Goal: Task Accomplishment & Management: Manage account settings

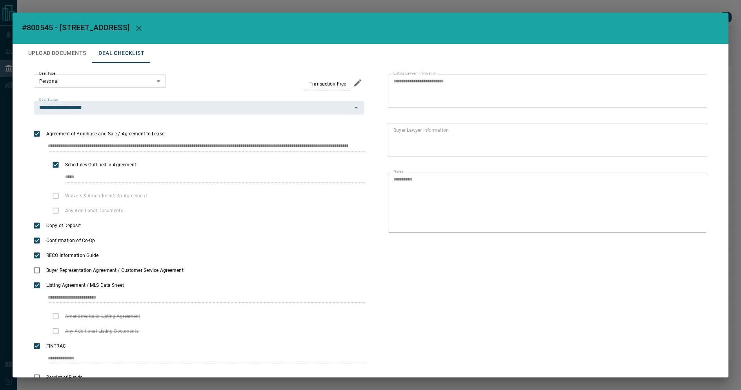
scroll to position [33, 0]
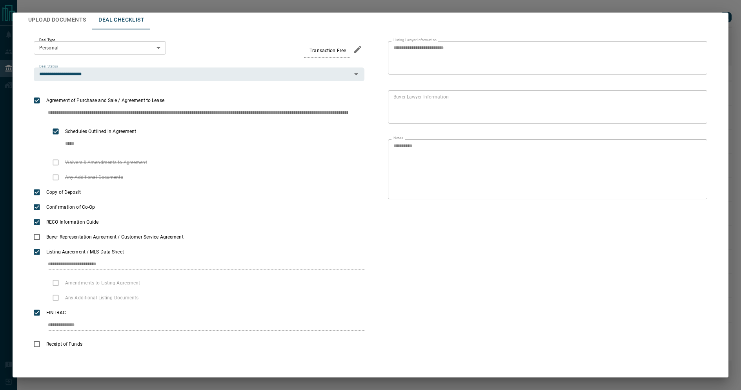
click at [616, 4] on div "**********" at bounding box center [370, 195] width 741 height 390
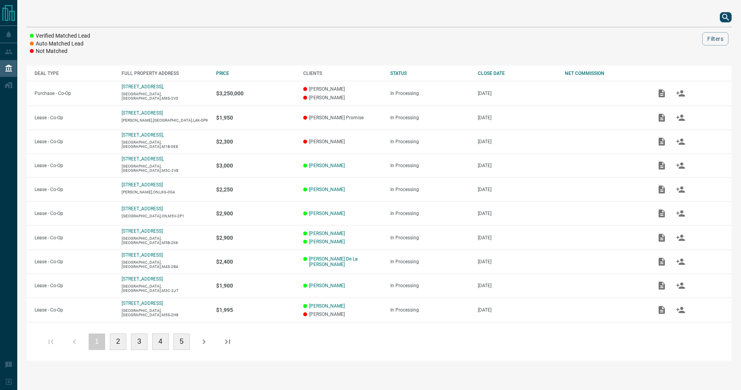
scroll to position [0, 0]
click at [726, 18] on icon "search button" at bounding box center [725, 17] width 9 height 9
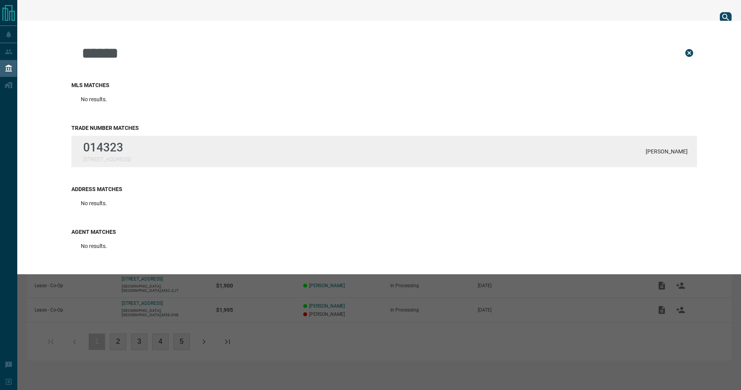
type input "******"
click at [130, 154] on div "014323 [STREET_ADDRESS]" at bounding box center [106, 151] width 47 height 22
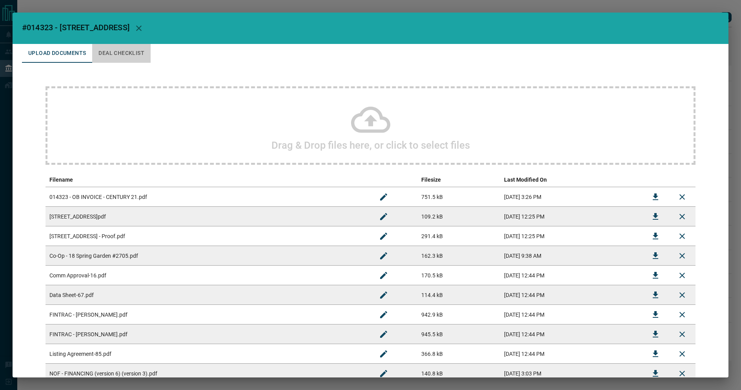
click at [98, 51] on button "Deal Checklist" at bounding box center [121, 53] width 58 height 19
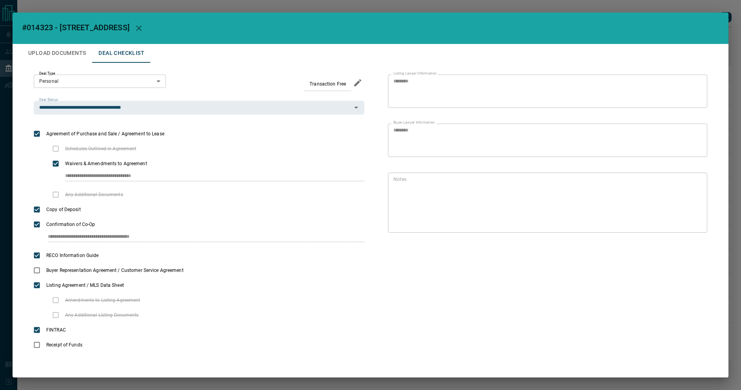
click at [77, 56] on button "Upload Documents" at bounding box center [57, 53] width 70 height 19
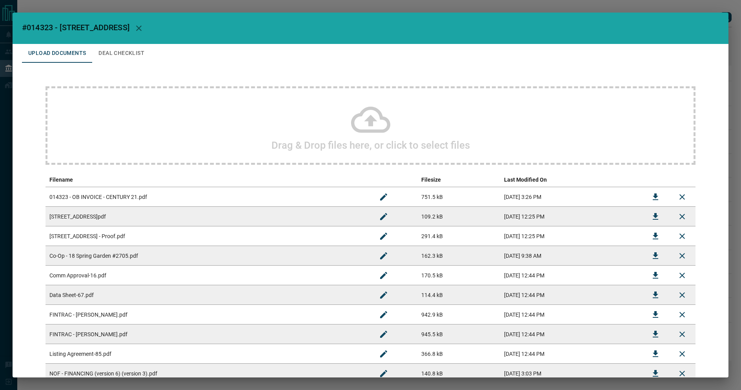
click at [168, 6] on div "#014323 - [STREET_ADDRESS] Upload Documents Deal Checklist Drag & Drop files he…" at bounding box center [370, 195] width 741 height 390
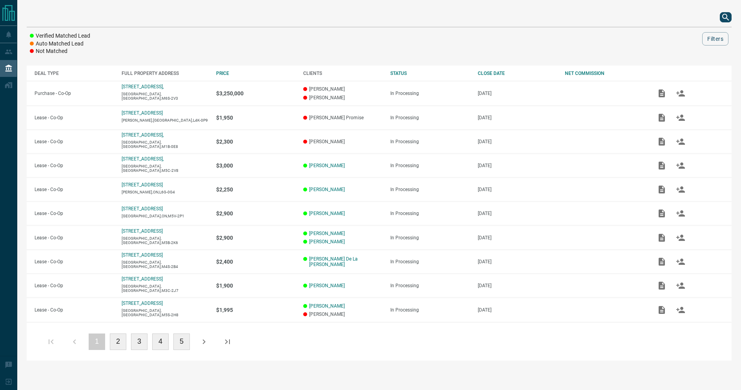
click at [726, 18] on icon "search button" at bounding box center [726, 17] width 7 height 7
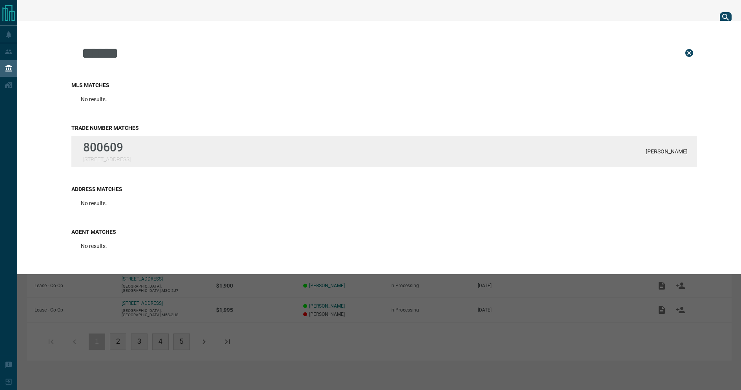
type input "******"
click at [153, 151] on div "800609 [STREET_ADDRESS][PERSON_NAME]" at bounding box center [384, 151] width 626 height 31
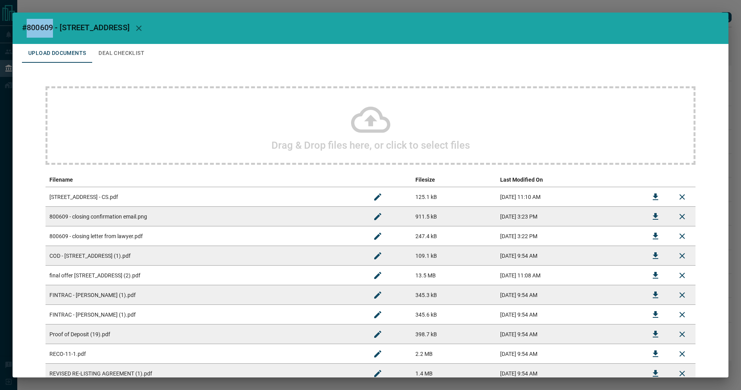
drag, startPoint x: 53, startPoint y: 28, endPoint x: 26, endPoint y: 29, distance: 26.3
click at [26, 29] on span "#800609 - [STREET_ADDRESS]" at bounding box center [76, 27] width 108 height 9
copy span "800609"
click at [572, 12] on div "#800609 - [STREET_ADDRESS] Upload Documents Deal Checklist Drag & Drop files he…" at bounding box center [370, 195] width 741 height 390
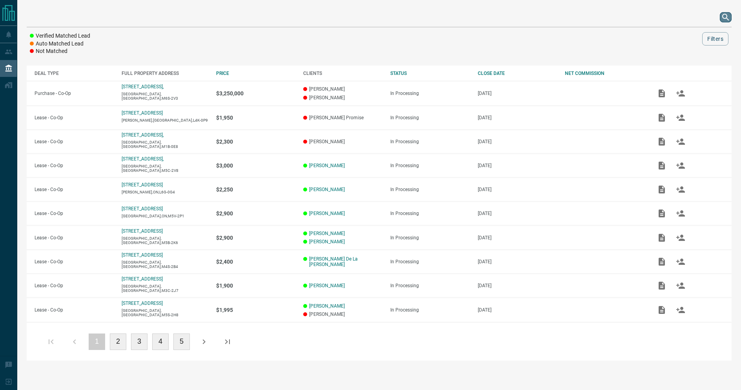
click at [729, 17] on icon "search button" at bounding box center [725, 17] width 9 height 9
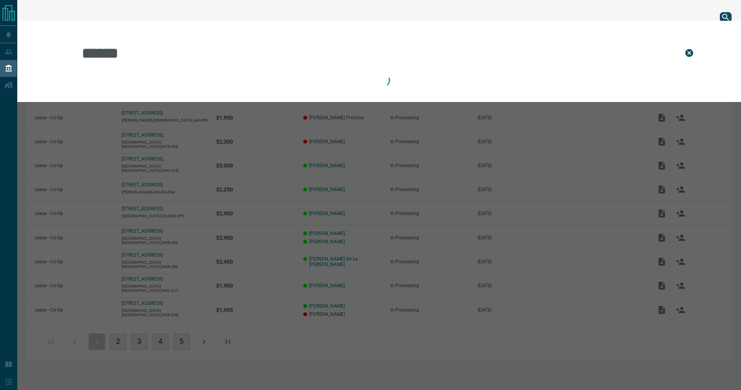
click at [309, 45] on input "******" at bounding box center [376, 52] width 591 height 39
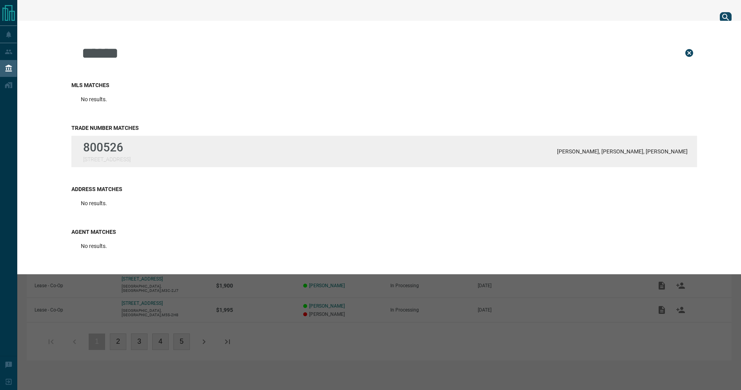
type input "******"
click at [203, 152] on div "800526 [STREET_ADDRESS][PERSON_NAME], [PERSON_NAME], [PERSON_NAME]" at bounding box center [384, 151] width 626 height 31
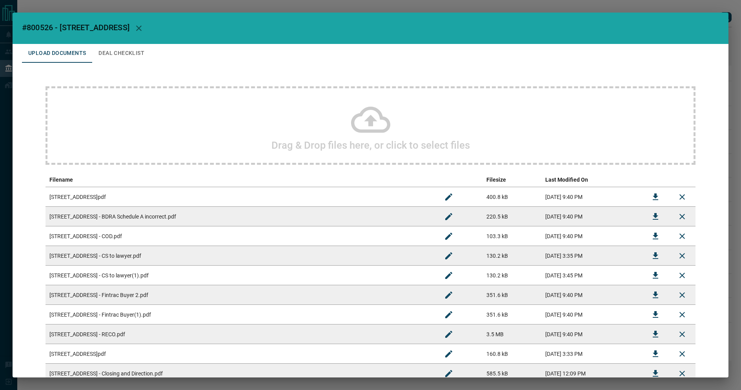
click at [630, 7] on div "#800526 - 69 [GEOGRAPHIC_DATA] Upload Documents Deal Checklist Drag & Drop file…" at bounding box center [370, 195] width 741 height 390
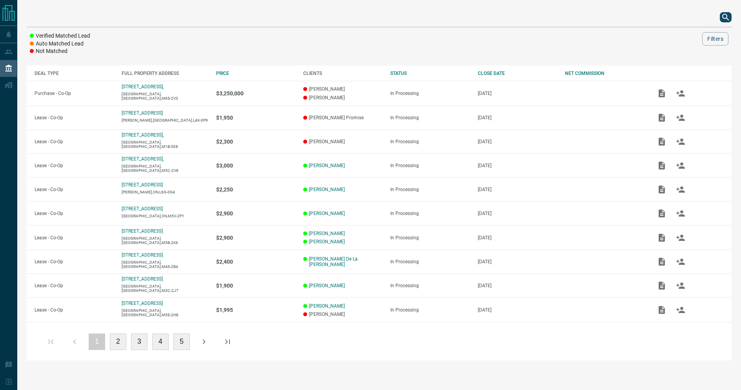
click at [715, 17] on div at bounding box center [379, 17] width 705 height 19
click at [727, 18] on icon "search button" at bounding box center [726, 17] width 7 height 7
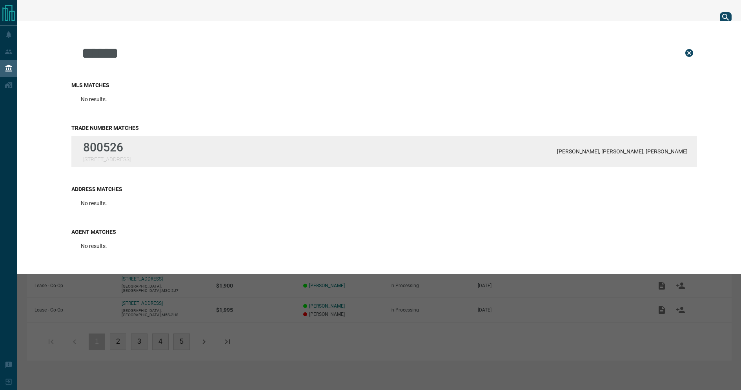
type input "******"
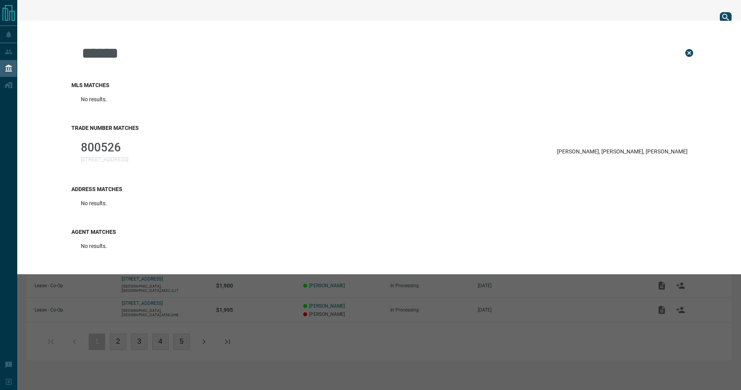
click at [268, 155] on div "800526 [STREET_ADDRESS][PERSON_NAME], [PERSON_NAME], [PERSON_NAME]" at bounding box center [384, 151] width 626 height 31
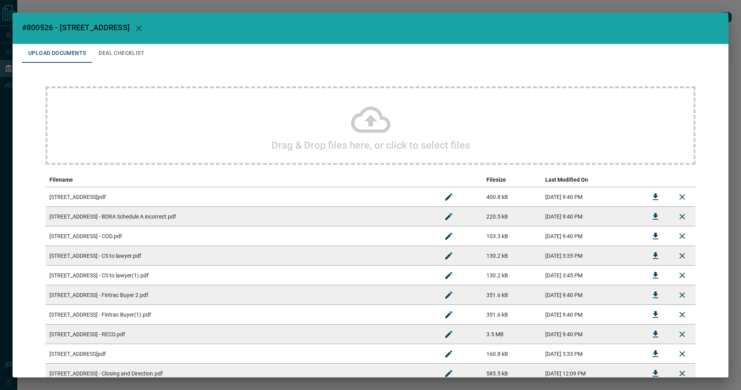
click at [579, 8] on div "#800526 - 69 [GEOGRAPHIC_DATA] Upload Documents Deal Checklist Drag & Drop file…" at bounding box center [370, 195] width 741 height 390
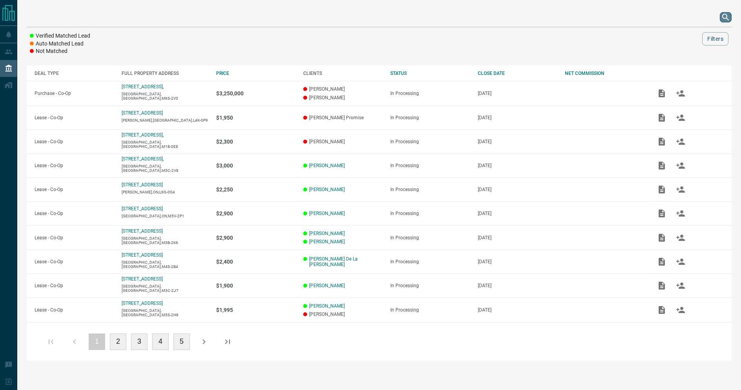
click at [721, 19] on button "search button" at bounding box center [726, 17] width 12 height 10
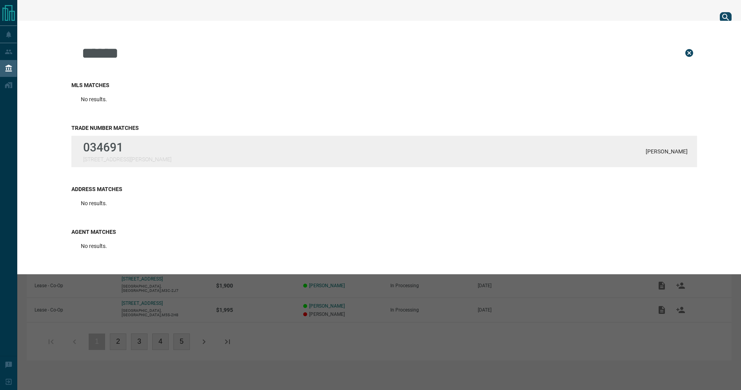
type input "******"
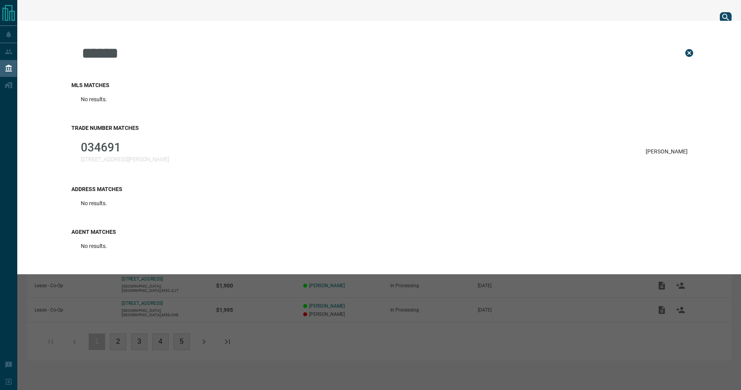
drag, startPoint x: 258, startPoint y: 147, endPoint x: 269, endPoint y: 150, distance: 11.1
click at [259, 149] on div "034691 [STREET_ADDRESS][PERSON_NAME][PERSON_NAME]" at bounding box center [384, 151] width 626 height 31
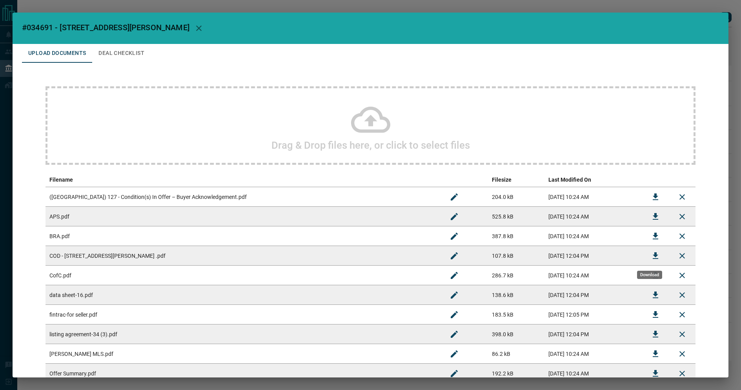
click at [651, 258] on icon "Download" at bounding box center [655, 255] width 9 height 9
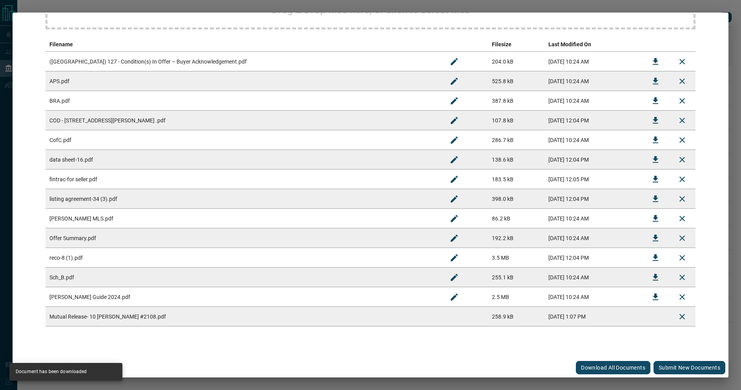
click at [671, 367] on button "Submit new documents" at bounding box center [690, 367] width 72 height 13
click at [450, 320] on icon "Rename" at bounding box center [454, 316] width 9 height 9
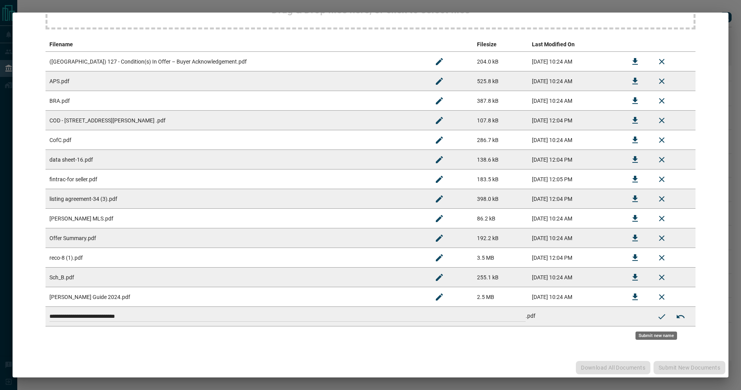
drag, startPoint x: 421, startPoint y: 319, endPoint x: 182, endPoint y: 281, distance: 242.1
click at [183, 281] on tbody "**********" at bounding box center [371, 189] width 650 height 275
click at [657, 319] on icon "Submit new name" at bounding box center [661, 316] width 9 height 9
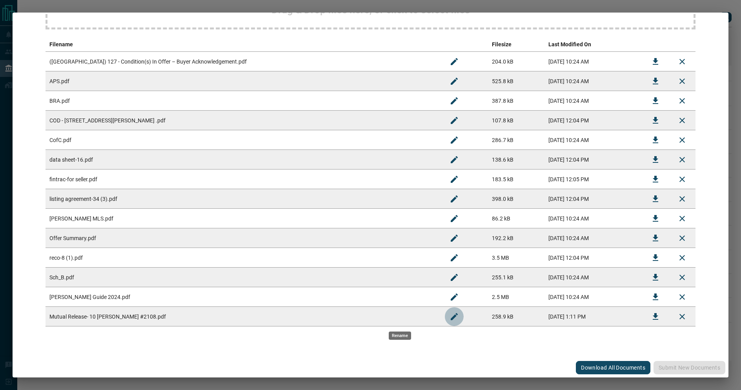
click at [450, 314] on icon "Rename" at bounding box center [454, 316] width 9 height 9
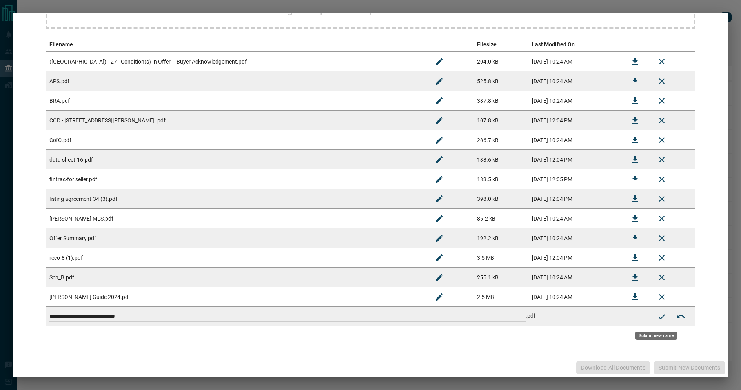
click at [403, 319] on input "**********" at bounding box center [287, 317] width 476 height 10
drag, startPoint x: 353, startPoint y: 317, endPoint x: 89, endPoint y: 336, distance: 264.4
click at [89, 336] on div "**********" at bounding box center [370, 138] width 697 height 423
drag, startPoint x: 133, startPoint y: 317, endPoint x: 4, endPoint y: 285, distance: 132.9
click at [4, 285] on div "**********" at bounding box center [370, 195] width 741 height 390
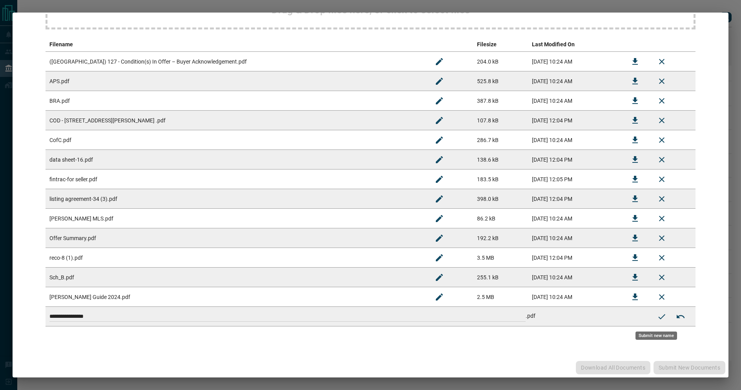
paste input "*******"
type input "**********"
click at [657, 319] on icon "Submit new name" at bounding box center [661, 316] width 9 height 9
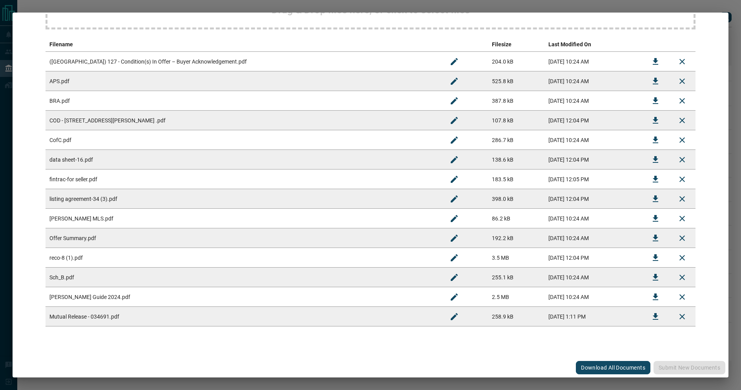
click at [222, 9] on div "#034691 - [STREET_ADDRESS][PERSON_NAME] Upload Documents Deal Checklist Drag & …" at bounding box center [370, 195] width 741 height 390
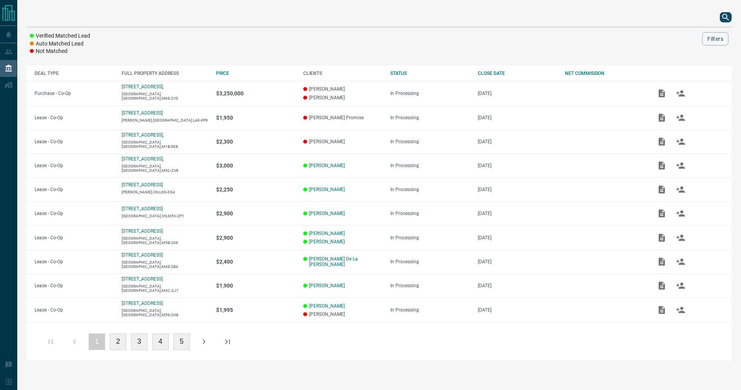
scroll to position [0, 0]
click at [722, 18] on icon "search button" at bounding box center [725, 17] width 9 height 9
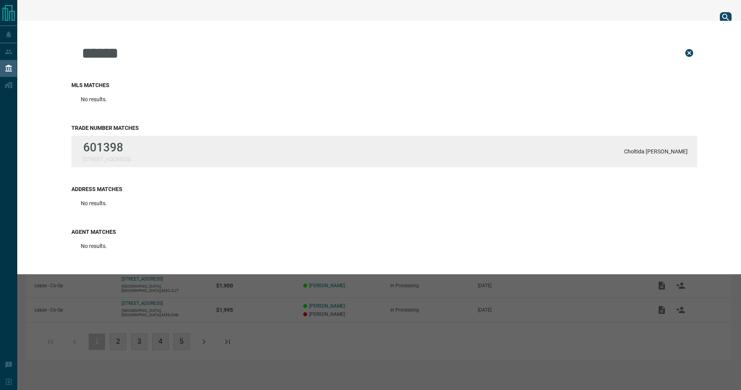
type input "******"
click at [154, 146] on div "601398 [STREET_ADDRESS][GEOGRAPHIC_DATA][PERSON_NAME]" at bounding box center [384, 151] width 626 height 31
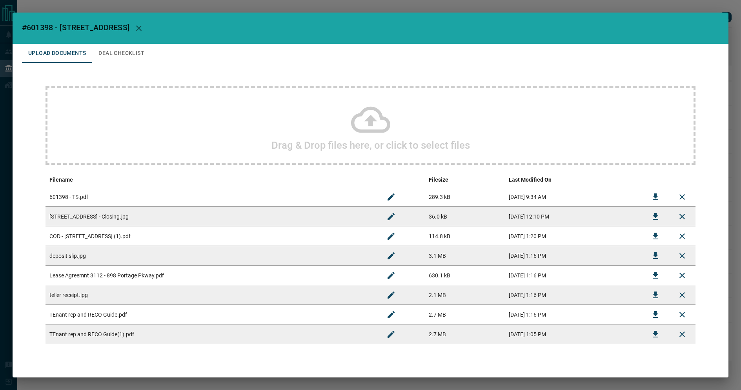
click at [653, 197] on icon "Download" at bounding box center [655, 196] width 5 height 7
click at [653, 275] on icon "Download" at bounding box center [655, 275] width 5 height 7
click at [694, 9] on div "#601398 - 898 [GEOGRAPHIC_DATA],3112 Upload Documents Deal Checklist Drag & Dro…" at bounding box center [370, 195] width 741 height 390
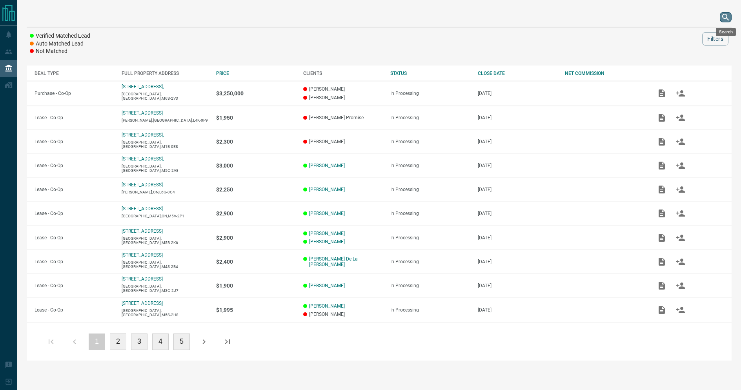
click at [723, 17] on icon "search button" at bounding box center [725, 17] width 9 height 9
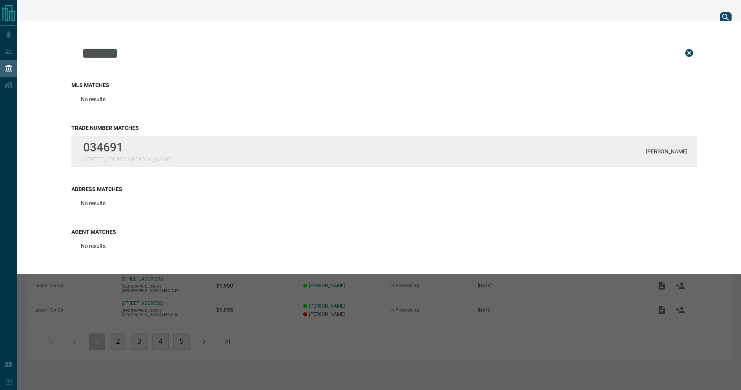
type input "******"
click at [109, 140] on p "034691" at bounding box center [127, 147] width 88 height 14
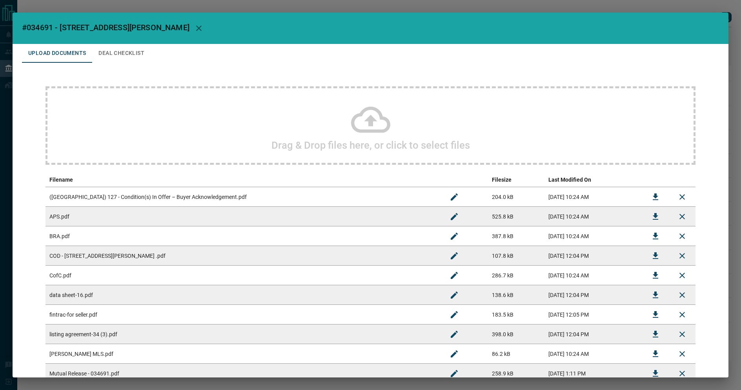
click at [679, 9] on div "#034691 - [STREET_ADDRESS][PERSON_NAME] Upload Documents Deal Checklist Drag & …" at bounding box center [370, 195] width 741 height 390
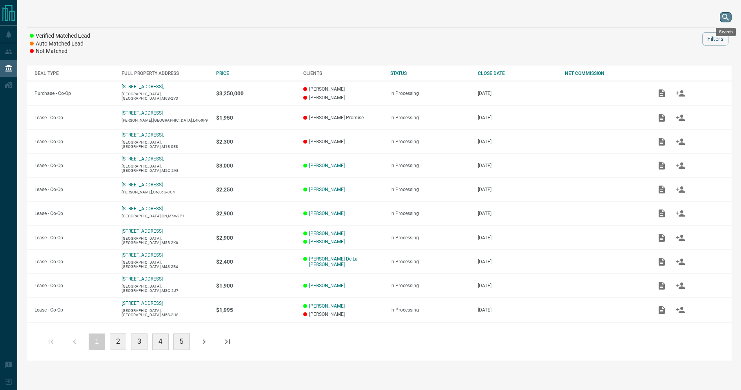
click at [721, 15] on button "search button" at bounding box center [726, 17] width 12 height 10
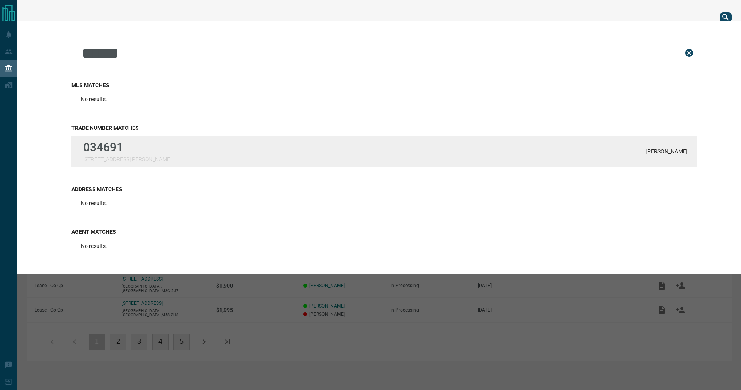
type input "******"
click at [449, 161] on div "034691 [STREET_ADDRESS][PERSON_NAME][PERSON_NAME]" at bounding box center [384, 151] width 626 height 31
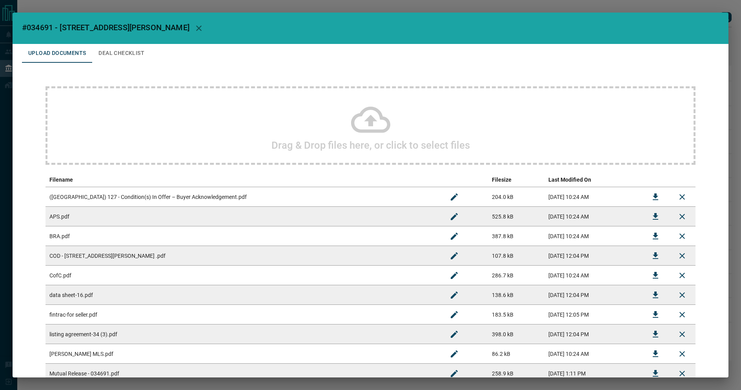
drag, startPoint x: 548, startPoint y: 6, endPoint x: 565, endPoint y: 9, distance: 16.7
click at [549, 8] on div "#034691 - [STREET_ADDRESS][PERSON_NAME] Upload Documents Deal Checklist Drag & …" at bounding box center [370, 195] width 741 height 390
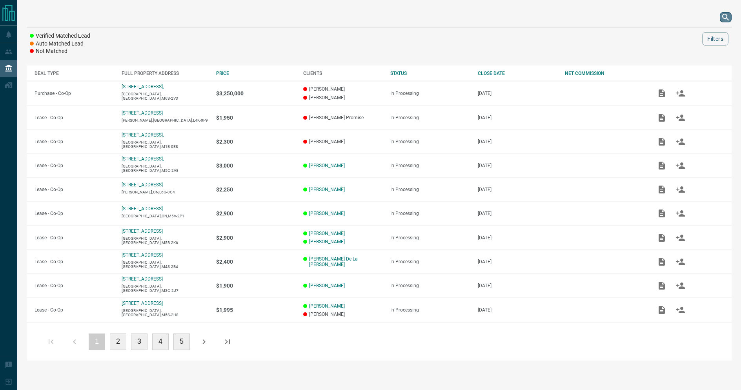
click at [723, 17] on icon "search button" at bounding box center [725, 17] width 9 height 9
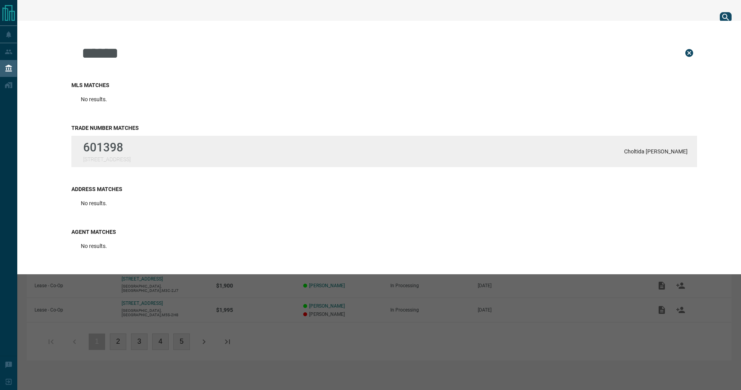
type input "******"
click at [167, 165] on div "601398 [STREET_ADDRESS][GEOGRAPHIC_DATA][PERSON_NAME]" at bounding box center [384, 151] width 626 height 31
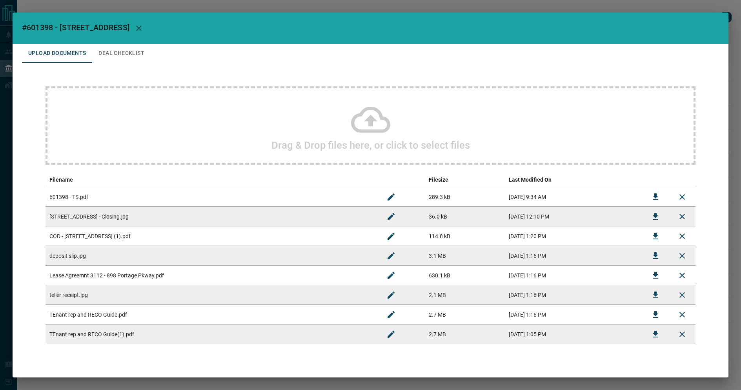
click at [653, 196] on icon "Download" at bounding box center [655, 196] width 5 height 7
click at [646, 270] on button "Download" at bounding box center [655, 275] width 19 height 19
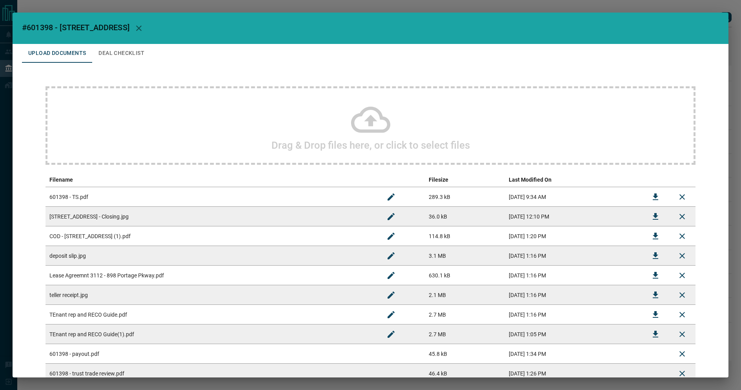
scroll to position [96, 0]
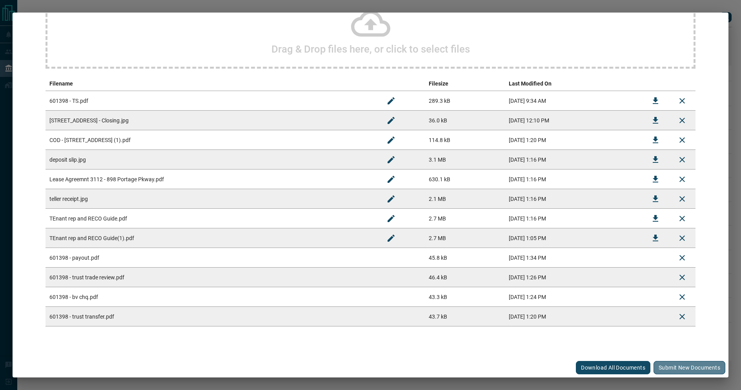
click at [657, 365] on button "Submit new documents" at bounding box center [690, 367] width 72 height 13
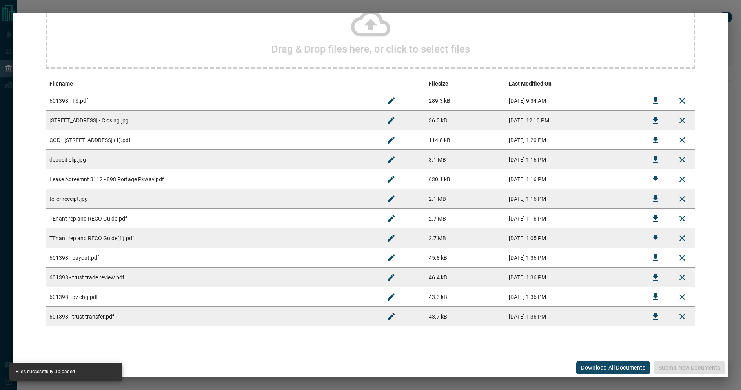
scroll to position [0, 0]
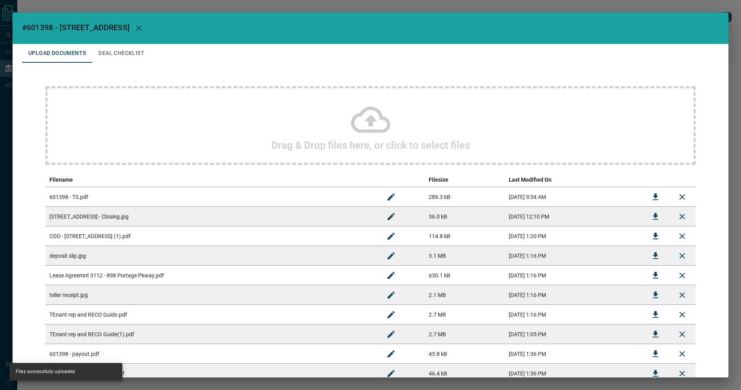
click at [120, 59] on button "Deal Checklist" at bounding box center [121, 53] width 58 height 19
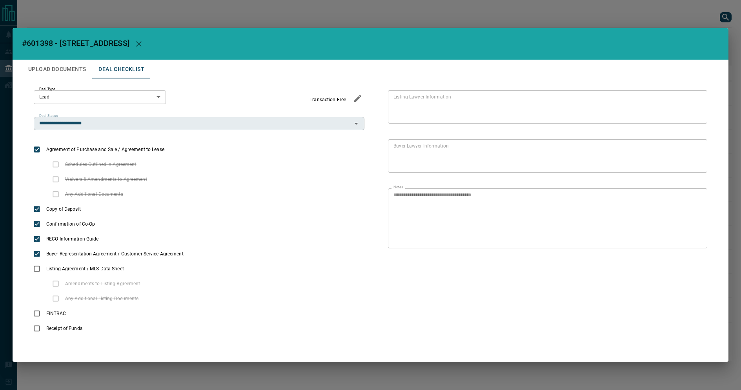
click at [111, 121] on input "**********" at bounding box center [192, 123] width 313 height 9
type input "**********"
click at [64, 67] on button "Upload Documents" at bounding box center [57, 69] width 70 height 19
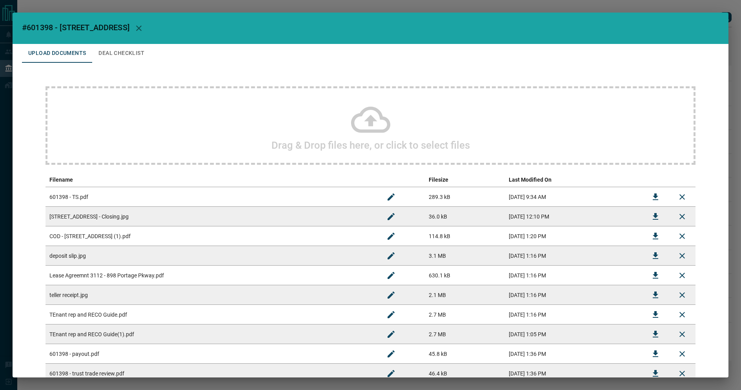
click at [62, 67] on div "Drag & Drop files here, or click to select files Filename Filesize Last Modifie…" at bounding box center [370, 254] width 697 height 383
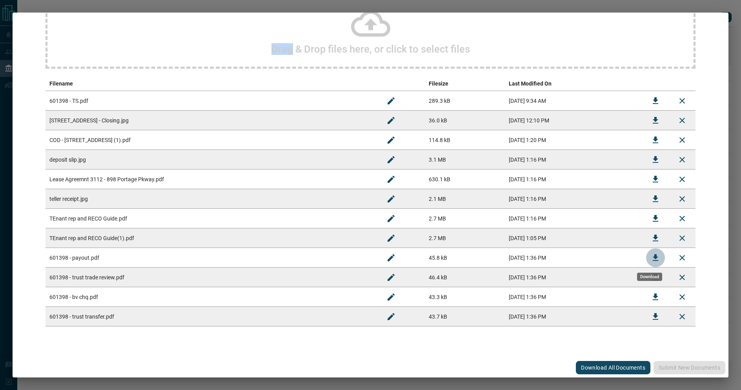
click at [652, 259] on icon "Download" at bounding box center [655, 257] width 9 height 9
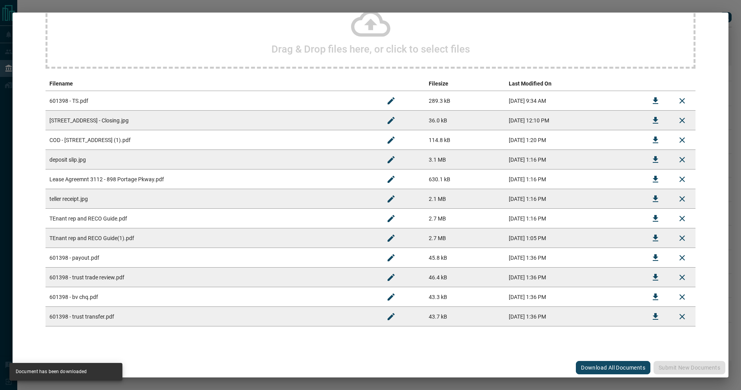
click at [268, 9] on div "#601398 - 898 [GEOGRAPHIC_DATA],3112 Upload Documents Deal Checklist Drag & Dro…" at bounding box center [370, 195] width 741 height 390
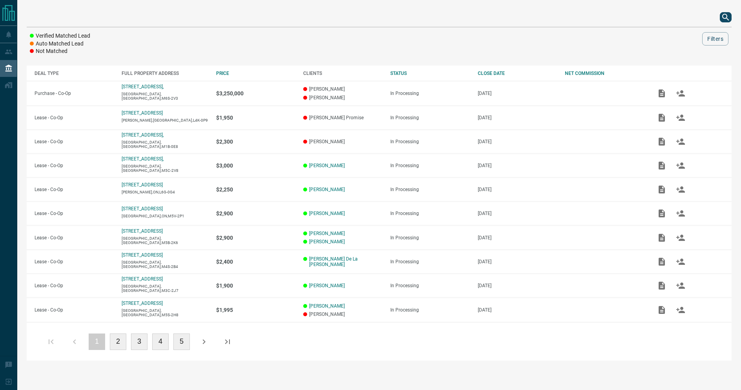
drag, startPoint x: 573, startPoint y: 16, endPoint x: 268, endPoint y: 8, distance: 305.4
click at [268, 8] on div "null Upload Documents Deal Checklist Drag & Drop files here, or click to select…" at bounding box center [370, 195] width 741 height 390
click at [723, 18] on icon "search button" at bounding box center [725, 17] width 9 height 9
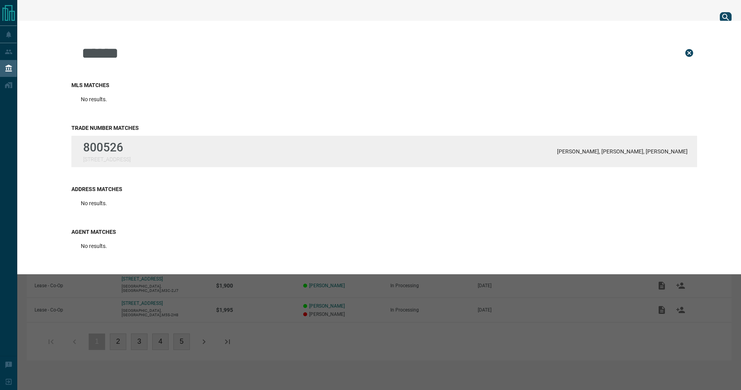
click at [143, 161] on div "800526 [STREET_ADDRESS][PERSON_NAME], [PERSON_NAME], [PERSON_NAME]" at bounding box center [384, 151] width 626 height 31
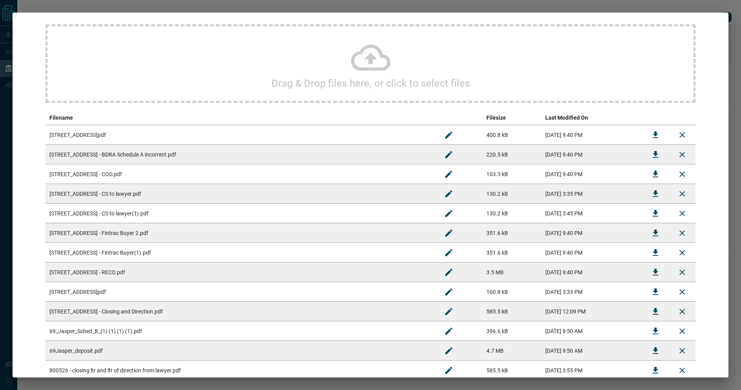
scroll to position [75, 0]
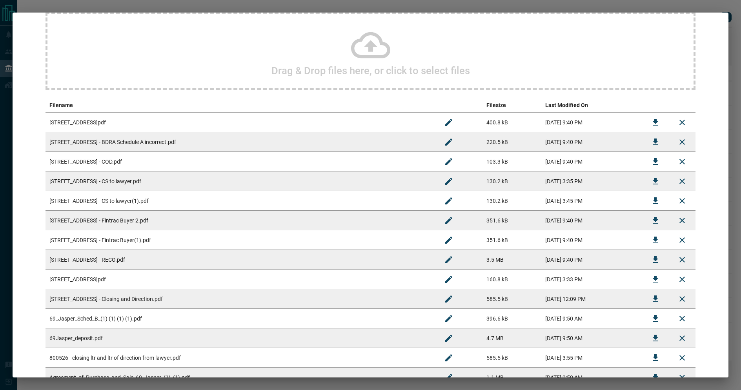
click at [160, 205] on td "[STREET_ADDRESS] - CS to lawyer(1).pdf" at bounding box center [241, 201] width 390 height 20
click at [653, 198] on icon "Download" at bounding box center [655, 200] width 5 height 7
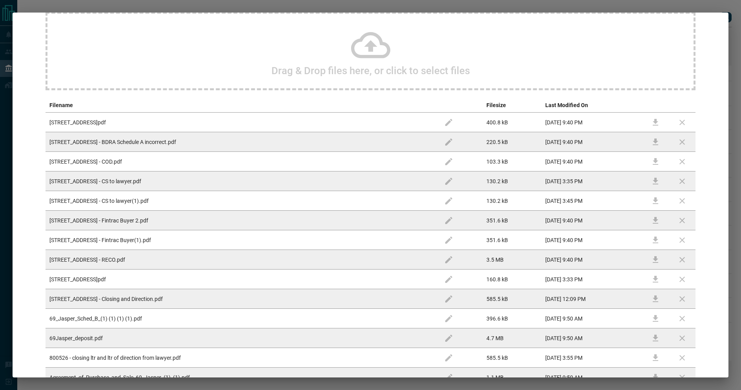
scroll to position [132, 0]
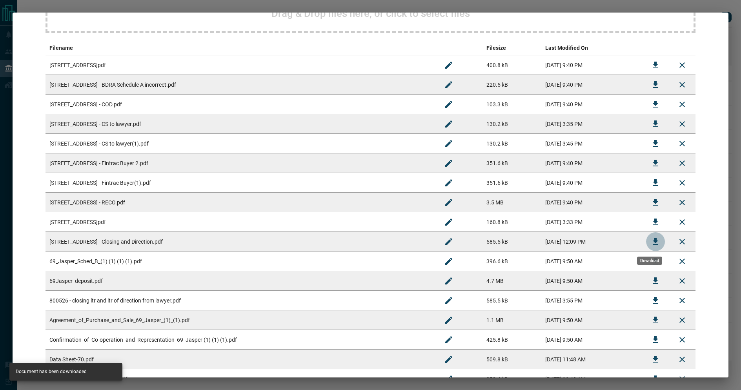
click at [651, 241] on icon "Download" at bounding box center [655, 241] width 9 height 9
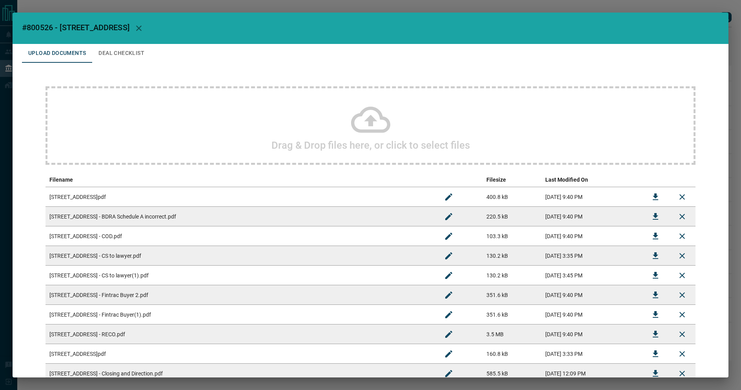
scroll to position [449, 0]
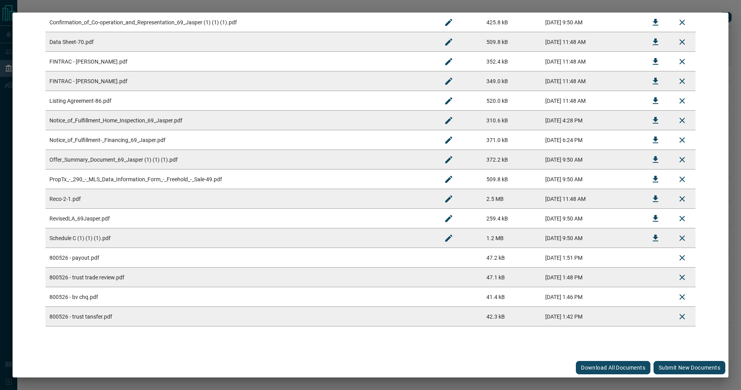
click at [676, 368] on button "Submit new documents" at bounding box center [690, 367] width 72 height 13
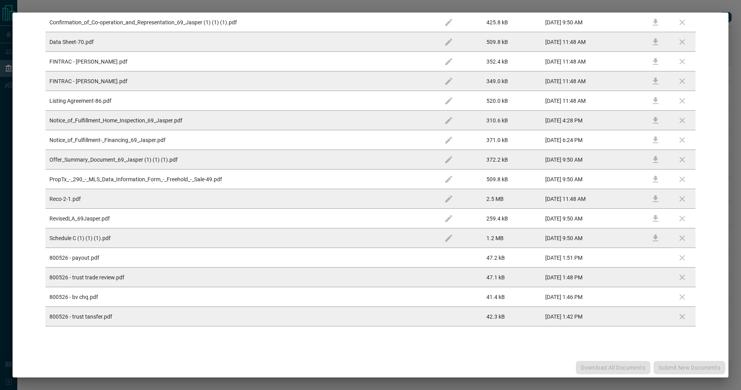
scroll to position [0, 0]
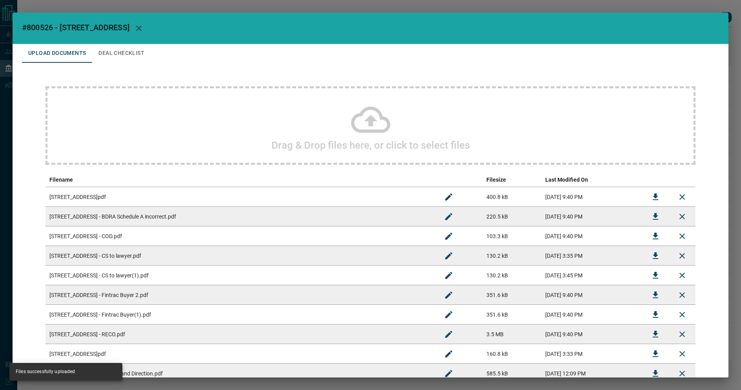
drag, startPoint x: 115, startPoint y: 44, endPoint x: 118, endPoint y: 60, distance: 17.2
click at [115, 44] on div "#800526 - 69 [GEOGRAPHIC_DATA] Upload Documents Deal Checklist Drag & Drop file…" at bounding box center [371, 195] width 716 height 365
click at [118, 61] on button "Deal Checklist" at bounding box center [121, 53] width 58 height 19
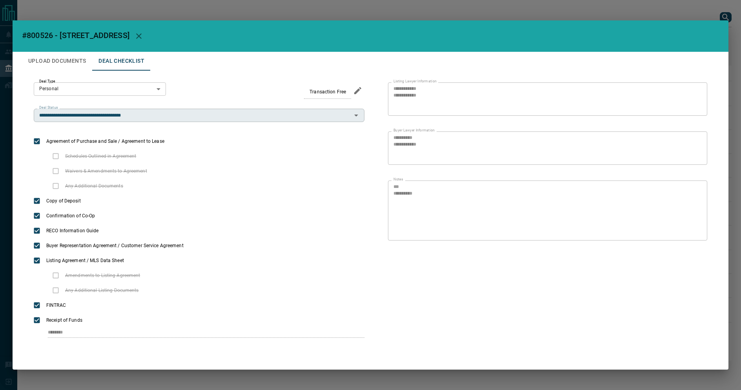
click at [107, 110] on div "**********" at bounding box center [199, 102] width 331 height 40
click at [108, 113] on input "**********" at bounding box center [192, 115] width 313 height 9
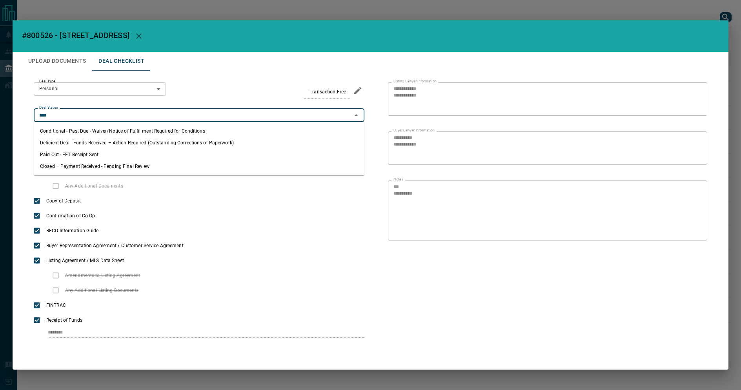
type input "**********"
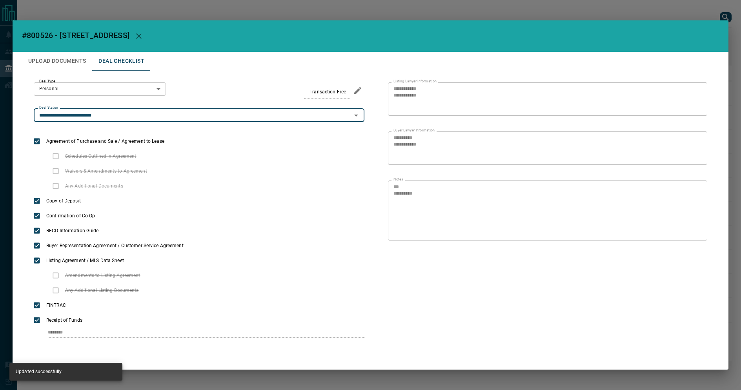
click at [76, 63] on button "Upload Documents" at bounding box center [57, 61] width 70 height 19
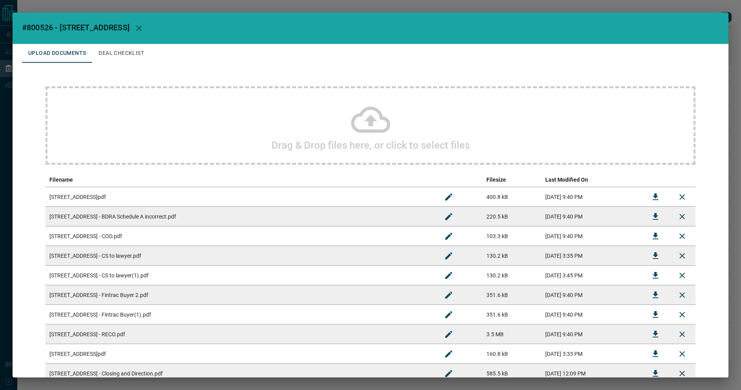
scroll to position [449, 0]
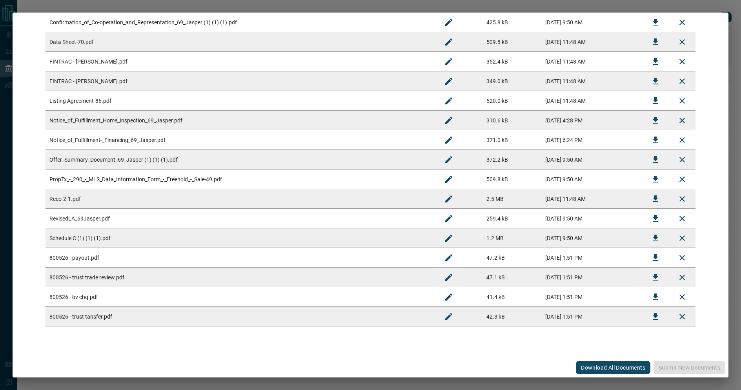
click at [261, 12] on div "#800526 - 69 [GEOGRAPHIC_DATA] Upload Documents Deal Checklist Drag & Drop file…" at bounding box center [370, 195] width 741 height 390
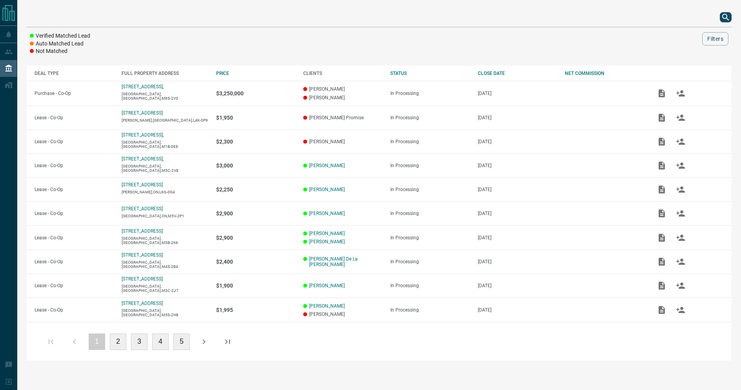
click at [719, 19] on div at bounding box center [379, 17] width 705 height 19
click at [720, 19] on div at bounding box center [379, 17] width 705 height 19
click at [724, 18] on icon "search button" at bounding box center [726, 17] width 7 height 7
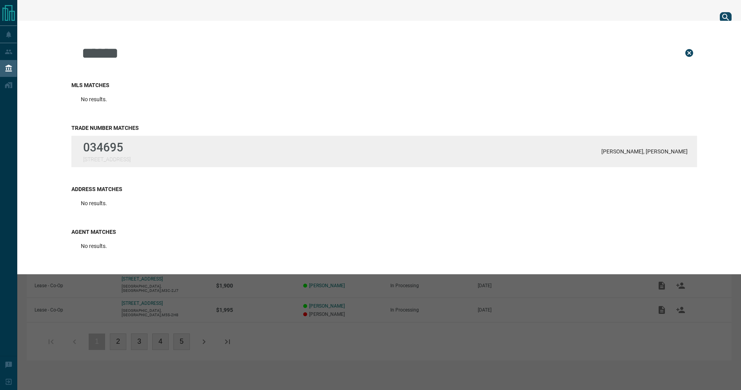
type input "******"
click at [106, 150] on p "034695" at bounding box center [106, 147] width 47 height 14
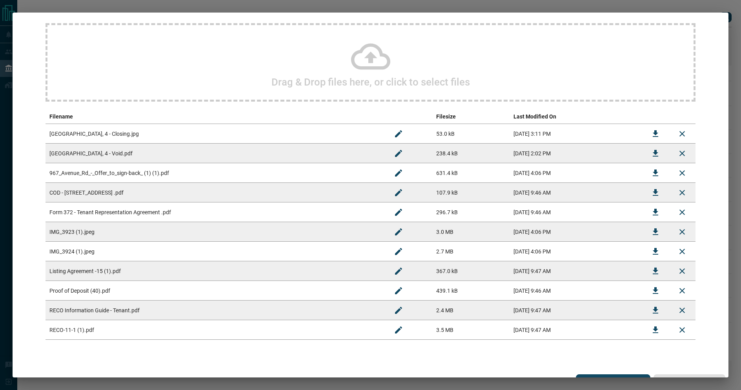
scroll to position [77, 0]
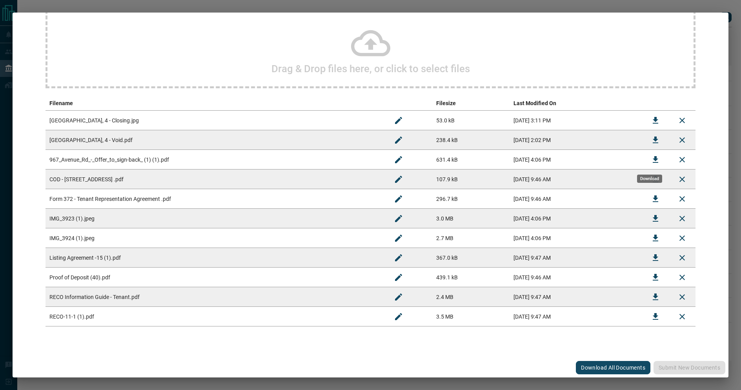
click at [654, 156] on icon "Download" at bounding box center [655, 159] width 9 height 9
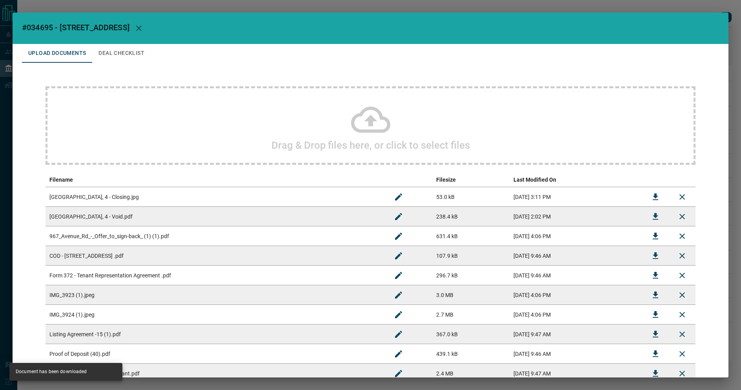
scroll to position [155, 0]
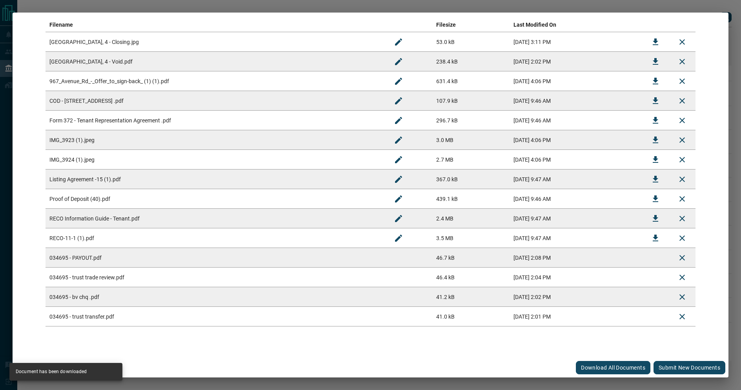
click at [673, 368] on button "Submit new documents" at bounding box center [690, 367] width 72 height 13
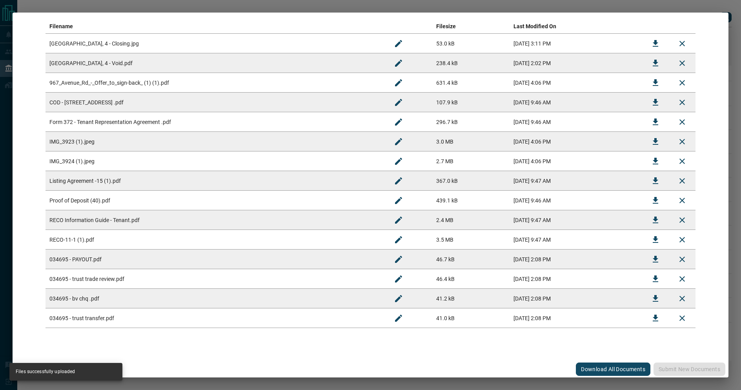
scroll to position [0, 0]
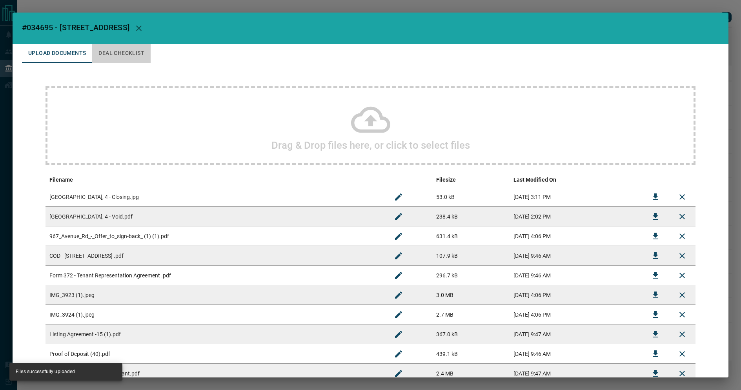
click at [136, 55] on button "Deal Checklist" at bounding box center [121, 53] width 58 height 19
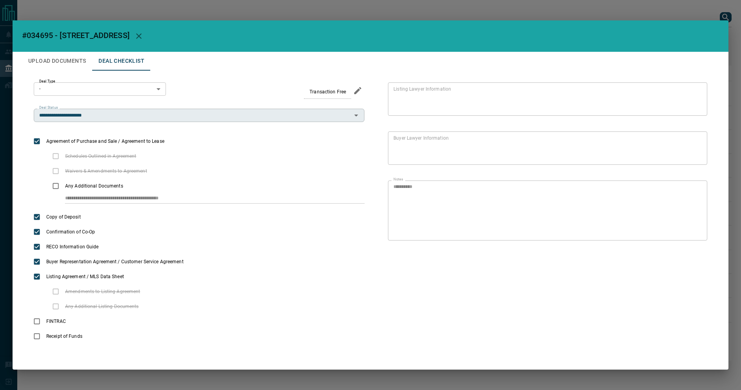
click at [123, 121] on div "**********" at bounding box center [199, 115] width 331 height 13
type input "**********"
click at [136, 10] on div "**********" at bounding box center [370, 195] width 741 height 390
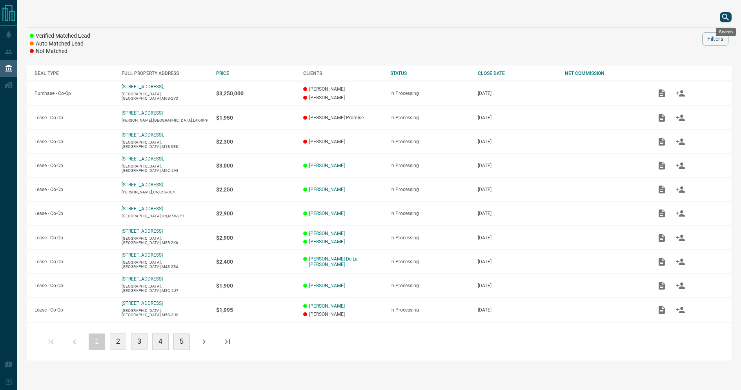
click at [721, 18] on button "search button" at bounding box center [726, 17] width 12 height 10
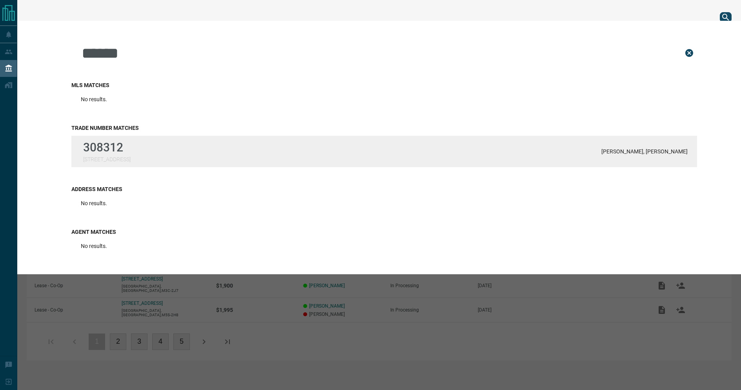
type input "******"
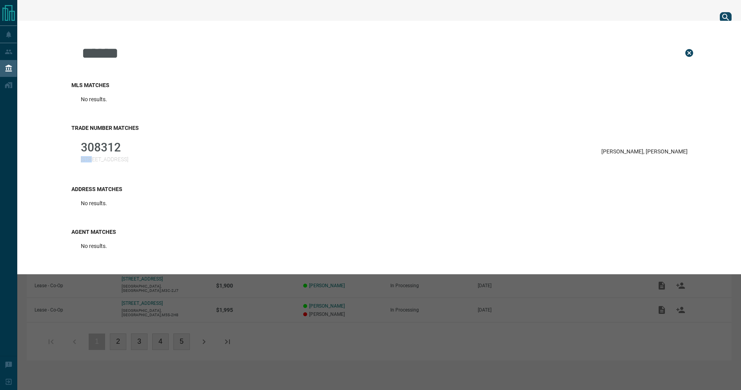
click at [95, 156] on div "308312 [STREET_ADDRESS]" at bounding box center [104, 151] width 47 height 22
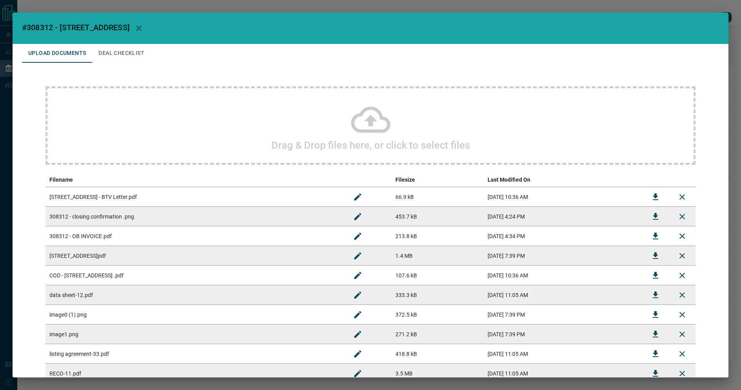
drag, startPoint x: 587, startPoint y: 237, endPoint x: 596, endPoint y: 238, distance: 9.5
click at [588, 237] on td "[DATE] 4:34 PM" at bounding box center [563, 236] width 159 height 20
click at [646, 237] on button "Download" at bounding box center [655, 236] width 19 height 19
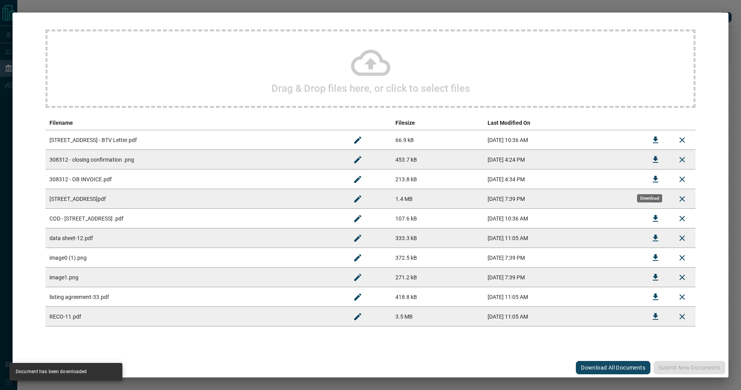
click at [650, 197] on div "Download" at bounding box center [649, 198] width 25 height 8
click at [654, 202] on icon "Download" at bounding box center [655, 198] width 9 height 9
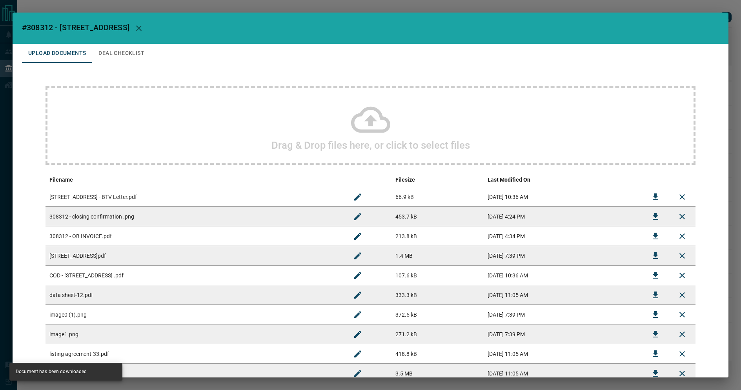
click at [43, 27] on span "#308312 - [STREET_ADDRESS]" at bounding box center [76, 27] width 108 height 9
drag, startPoint x: 53, startPoint y: 27, endPoint x: 27, endPoint y: 28, distance: 25.9
click at [27, 28] on span "#308312 - [STREET_ADDRESS]" at bounding box center [76, 27] width 108 height 9
copy span "308312"
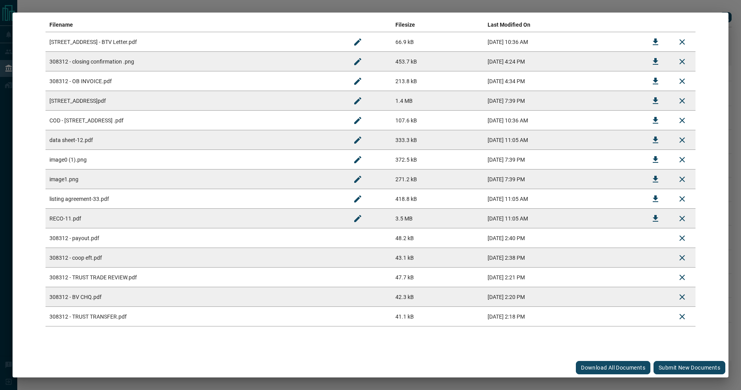
click at [681, 368] on button "Submit new documents" at bounding box center [690, 367] width 72 height 13
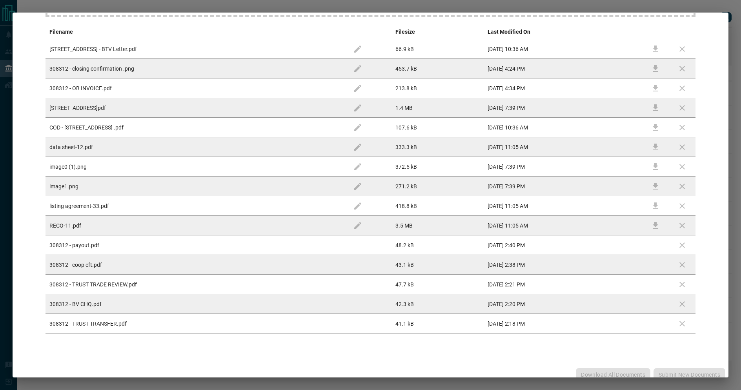
scroll to position [0, 0]
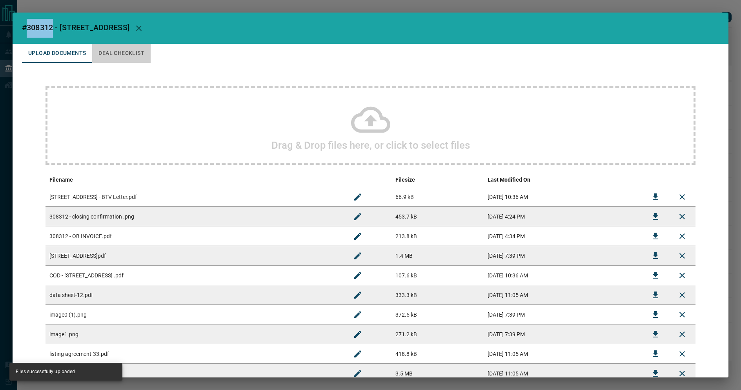
click at [123, 49] on button "Deal Checklist" at bounding box center [121, 53] width 58 height 19
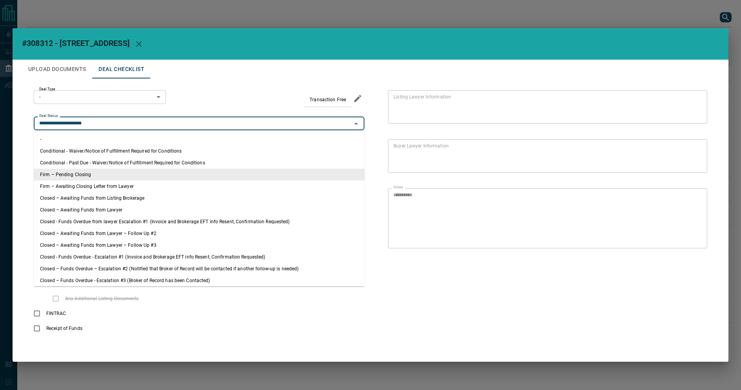
click at [115, 120] on input "**********" at bounding box center [192, 123] width 313 height 9
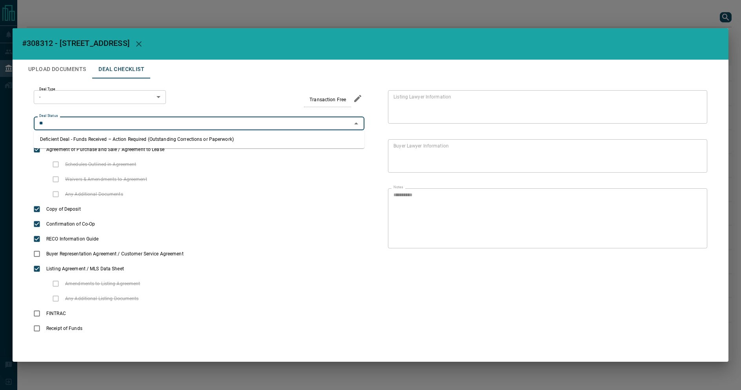
type input "*"
type input "**********"
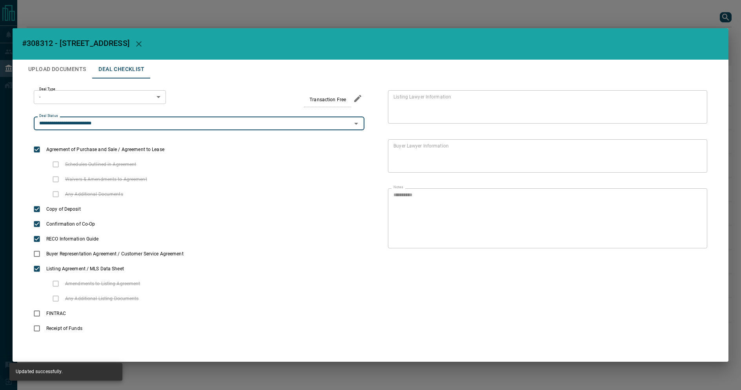
drag, startPoint x: 156, startPoint y: 13, endPoint x: 86, endPoint y: 0, distance: 70.9
click at [156, 13] on div "**********" at bounding box center [370, 195] width 741 height 390
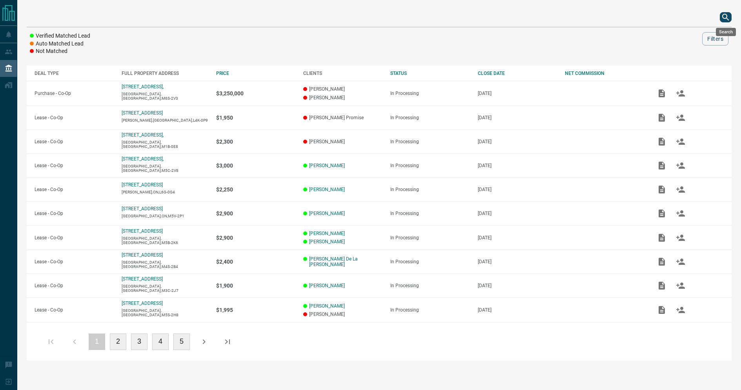
click at [723, 19] on icon "search button" at bounding box center [725, 17] width 9 height 9
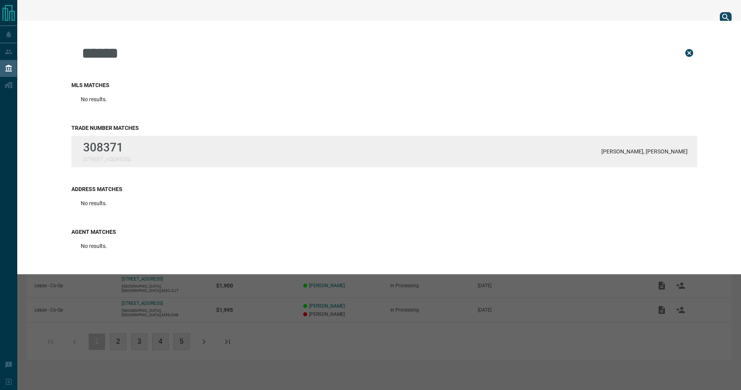
type input "******"
click at [127, 145] on p "308371" at bounding box center [106, 147] width 47 height 14
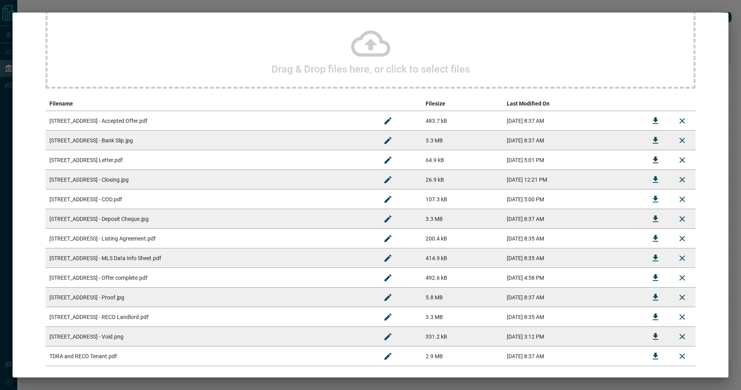
scroll to position [116, 0]
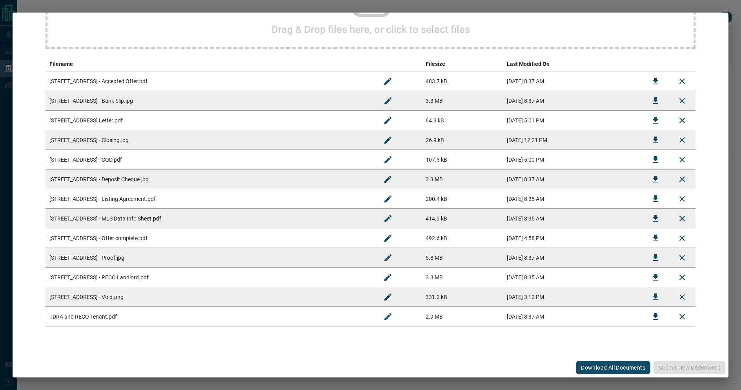
click at [293, 350] on div "Drag & Drop files here, or click to select files Filename Filesize Last Modifie…" at bounding box center [370, 148] width 697 height 403
drag, startPoint x: 210, startPoint y: 296, endPoint x: 385, endPoint y: 299, distance: 175.1
click at [237, 299] on td "[STREET_ADDRESS] - Void.png" at bounding box center [210, 297] width 329 height 20
click at [646, 301] on button "Download" at bounding box center [655, 297] width 19 height 19
click at [656, 82] on button "Download" at bounding box center [655, 81] width 19 height 19
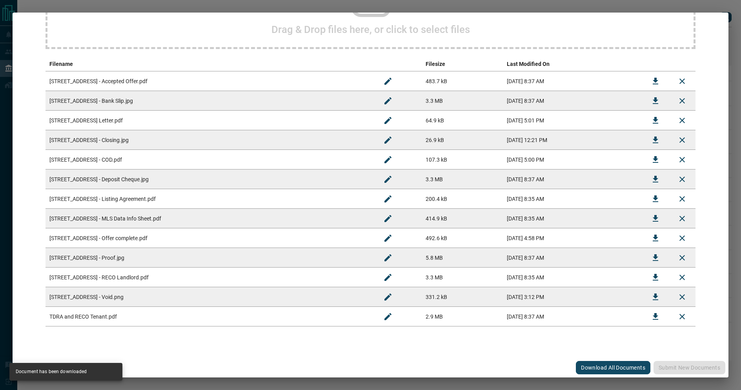
scroll to position [0, 0]
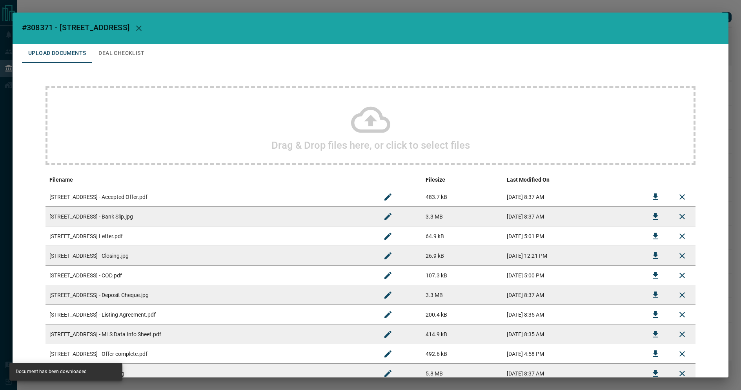
click at [329, 120] on div "Drag & Drop files here, or click to select files" at bounding box center [371, 125] width 650 height 78
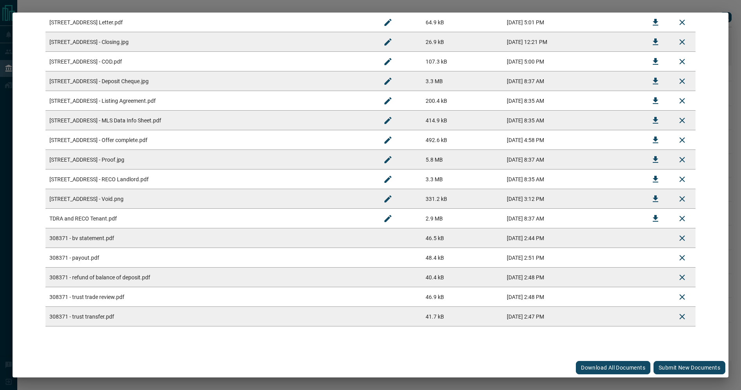
click at [670, 370] on button "Submit new documents" at bounding box center [690, 367] width 72 height 13
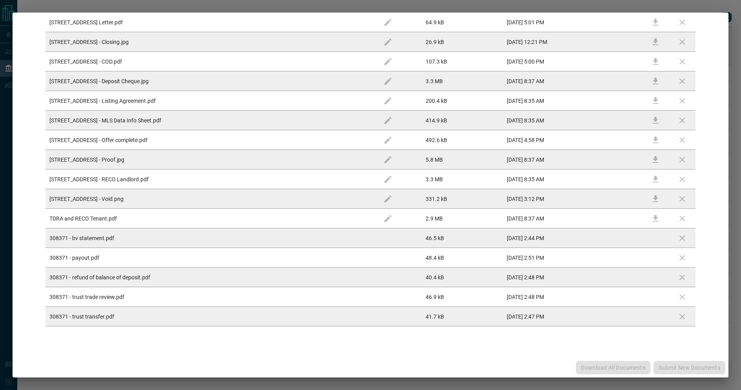
scroll to position [0, 0]
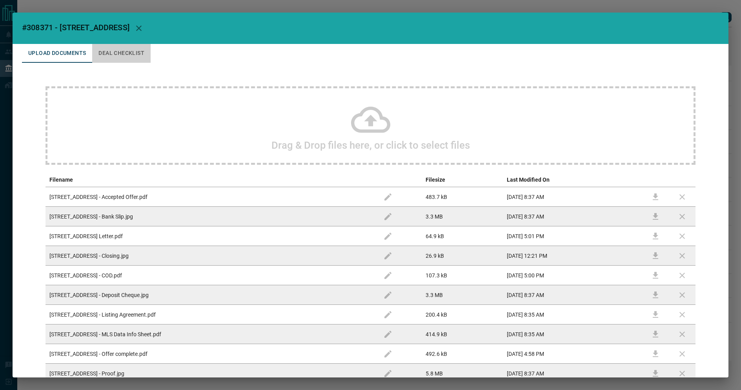
click at [119, 53] on button "Deal Checklist" at bounding box center [121, 53] width 58 height 19
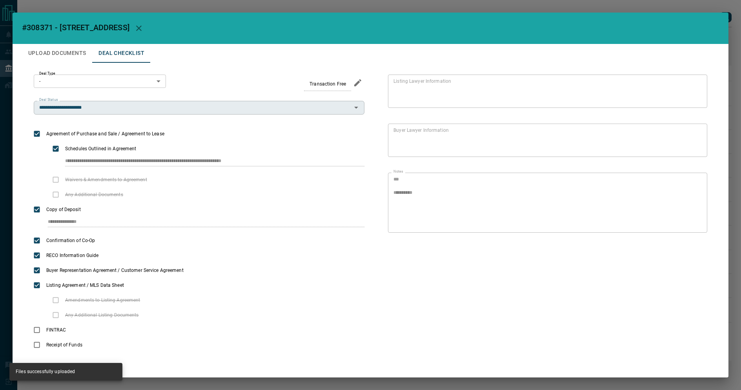
click at [126, 106] on input "**********" at bounding box center [192, 107] width 313 height 9
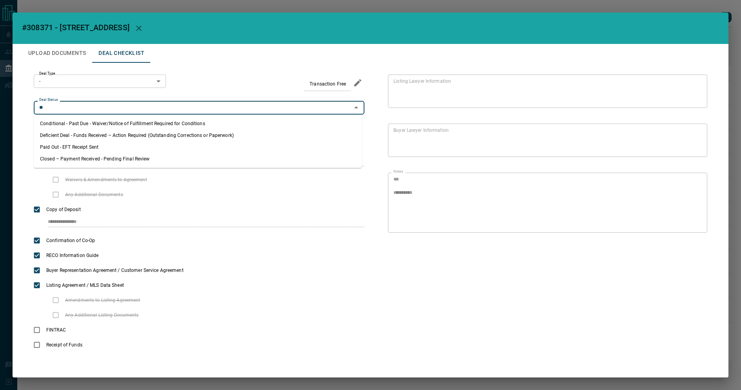
type input "*"
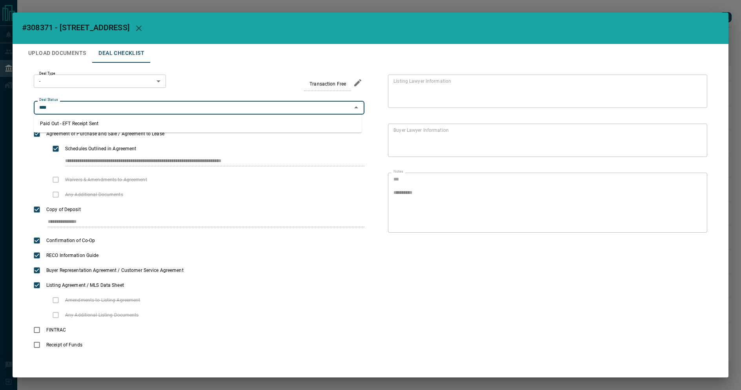
type input "**********"
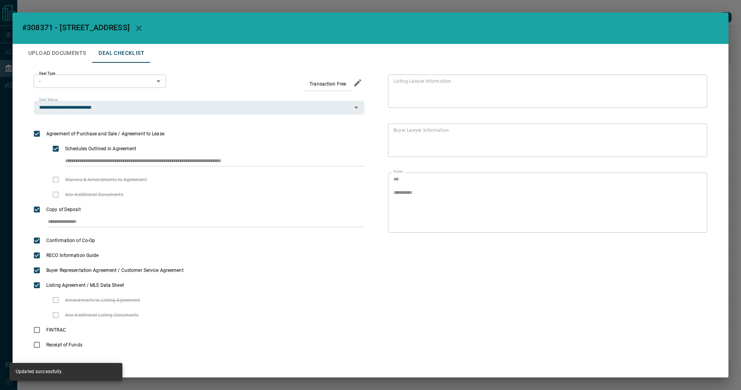
click at [113, 22] on h2 "#308371 - [STREET_ADDRESS]" at bounding box center [371, 28] width 716 height 31
click at [106, 7] on div "**********" at bounding box center [370, 195] width 741 height 390
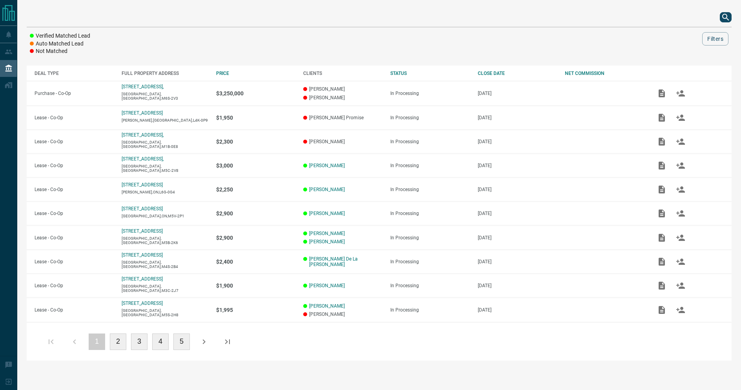
click at [726, 20] on icon "search button" at bounding box center [725, 17] width 9 height 9
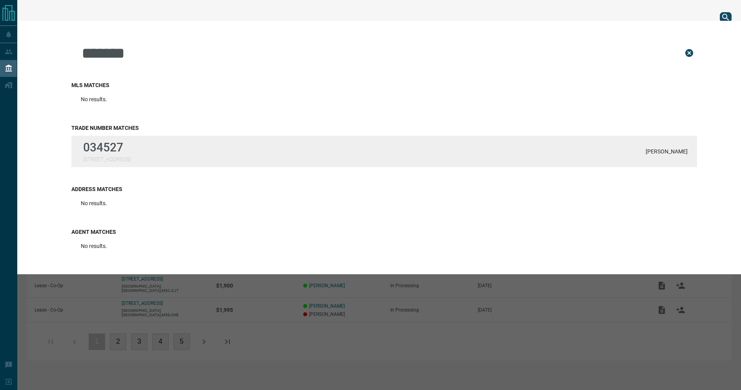
type input "******"
click at [131, 153] on p "034527" at bounding box center [106, 147] width 47 height 14
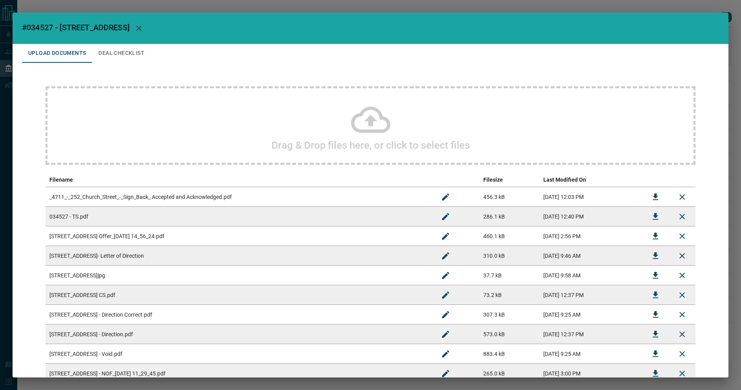
scroll to position [65, 0]
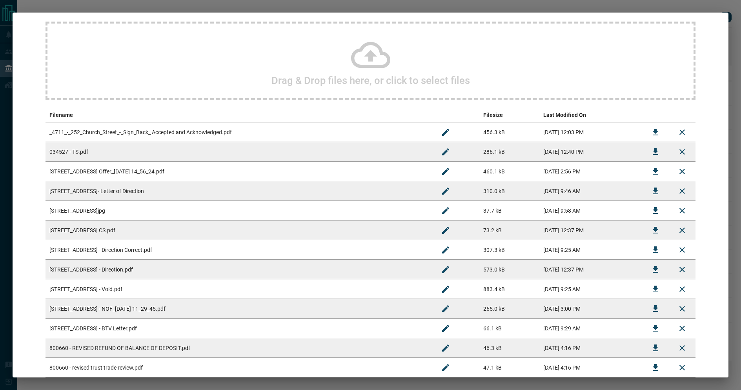
drag, startPoint x: 168, startPoint y: 155, endPoint x: 224, endPoint y: 149, distance: 56.4
click at [168, 155] on td "034527 - TS.pdf" at bounding box center [239, 152] width 387 height 20
click at [653, 152] on icon "Download" at bounding box center [655, 151] width 5 height 7
click at [651, 136] on icon "Download" at bounding box center [655, 132] width 9 height 9
click at [647, 192] on div "Download" at bounding box center [649, 190] width 25 height 8
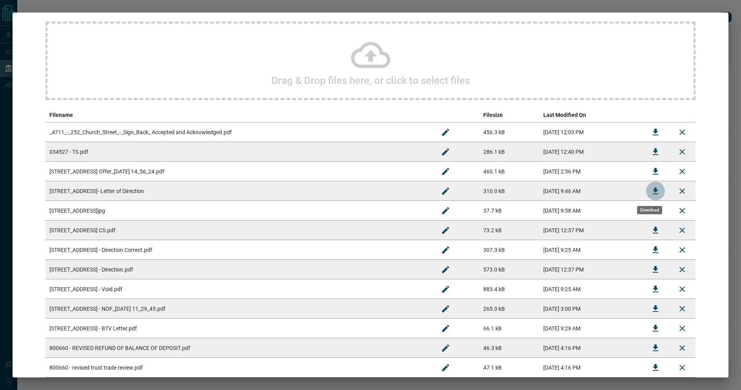
click at [651, 190] on icon "Download" at bounding box center [655, 190] width 9 height 9
click at [652, 167] on icon "Download" at bounding box center [655, 171] width 9 height 9
click at [646, 287] on button "Download" at bounding box center [655, 289] width 19 height 19
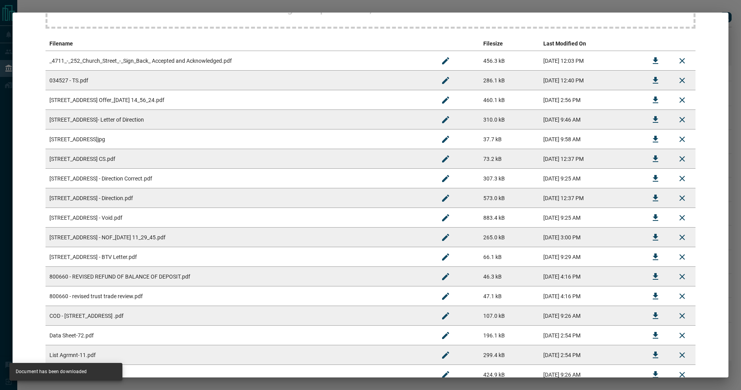
scroll to position [197, 0]
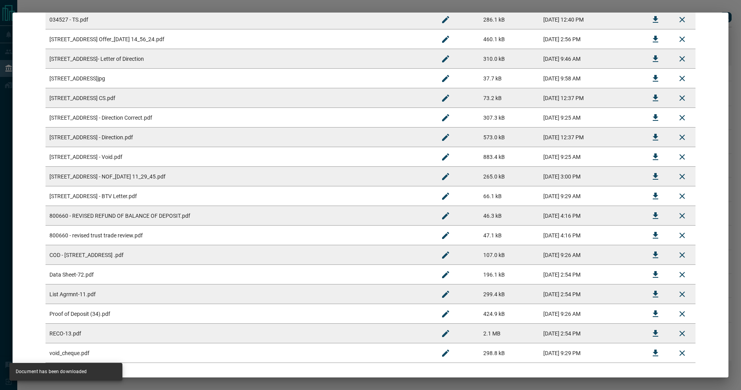
click at [219, 215] on td "800660 - REVISED REFUND OF BALANCE OF DEPOSIT.pdf" at bounding box center [239, 216] width 387 height 20
click at [652, 212] on icon "Download" at bounding box center [655, 215] width 9 height 9
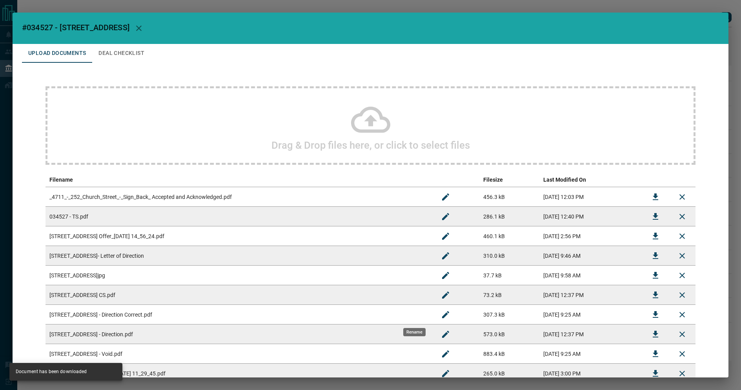
scroll to position [234, 0]
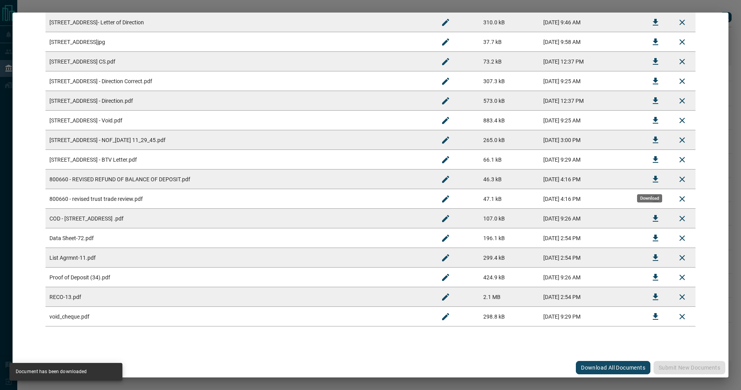
click at [653, 178] on icon "Download" at bounding box center [655, 179] width 5 height 7
drag, startPoint x: 471, startPoint y: 87, endPoint x: 561, endPoint y: 79, distance: 89.8
click at [547, 87] on tr "[STREET_ADDRESS][DEMOGRAPHIC_DATA] - Direction Correct.pdf 307.3 kB [DATE] 9:25…" at bounding box center [371, 81] width 650 height 20
click at [655, 78] on icon "Download" at bounding box center [655, 81] width 9 height 9
click at [646, 100] on button "Download" at bounding box center [655, 100] width 19 height 19
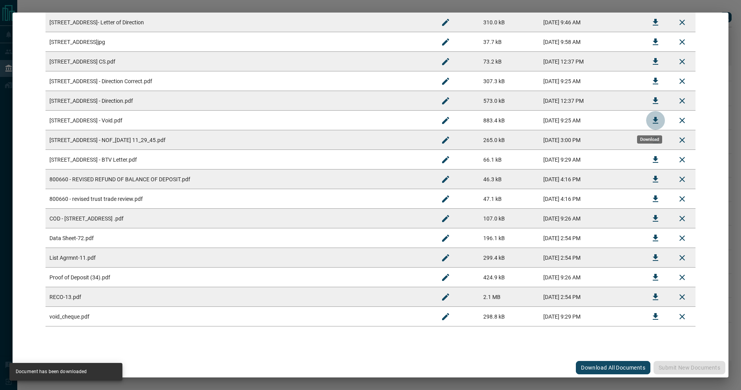
click at [651, 118] on icon "Download" at bounding box center [655, 120] width 9 height 9
drag, startPoint x: 512, startPoint y: 79, endPoint x: 564, endPoint y: 81, distance: 52.6
click at [564, 81] on td "[DATE] 9:25 AM" at bounding box center [591, 81] width 103 height 20
click at [546, 124] on td "[DATE] 9:25 AM" at bounding box center [591, 121] width 103 height 20
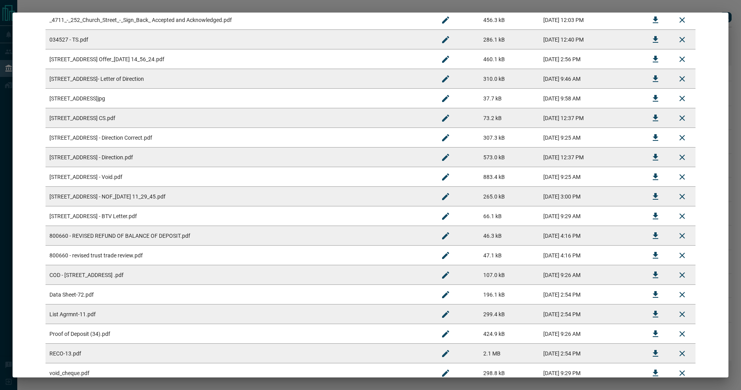
scroll to position [156, 0]
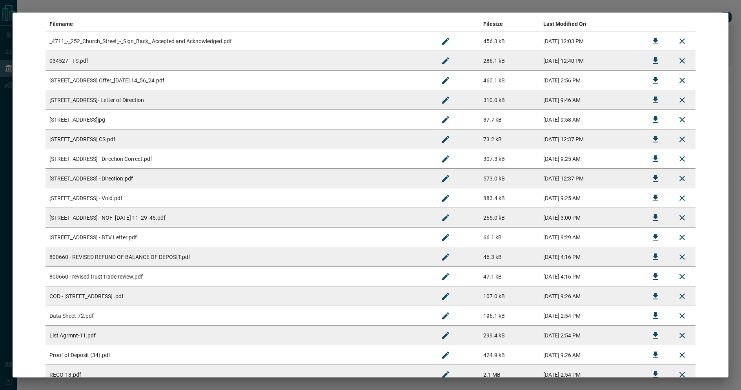
click at [653, 139] on icon "Download" at bounding box center [655, 139] width 5 height 7
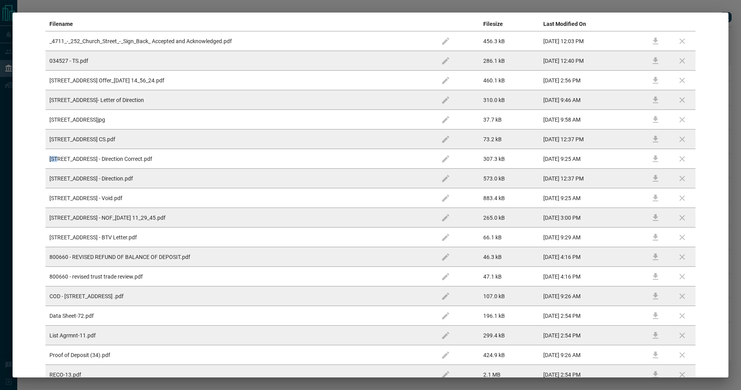
click at [648, 139] on td at bounding box center [655, 140] width 27 height 20
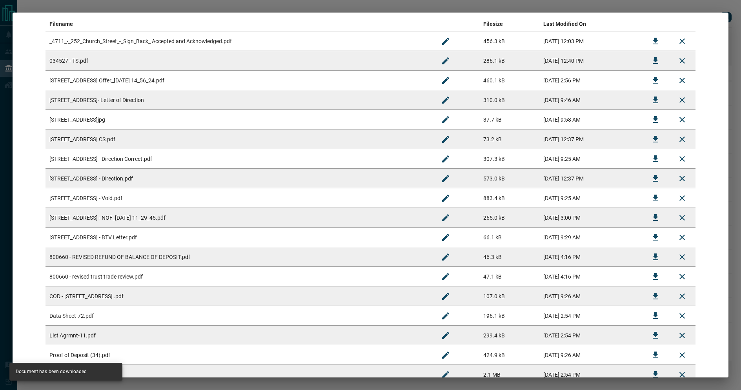
scroll to position [0, 0]
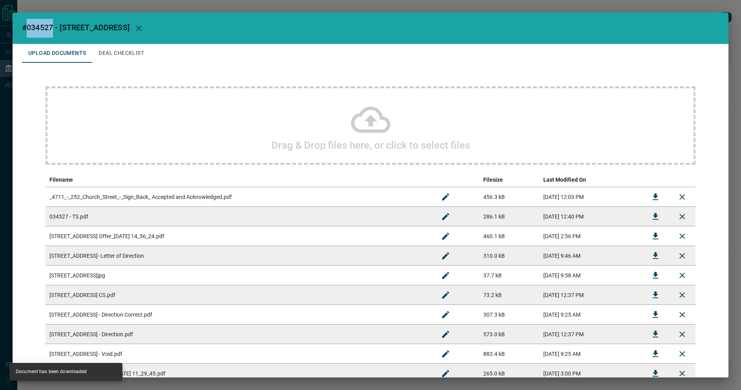
drag, startPoint x: 27, startPoint y: 27, endPoint x: 53, endPoint y: 26, distance: 26.3
click at [53, 26] on span "#034527 - [STREET_ADDRESS]" at bounding box center [76, 27] width 108 height 9
copy span "034527"
click at [50, 25] on span "#034527 - [STREET_ADDRESS]" at bounding box center [76, 27] width 108 height 9
drag, startPoint x: 22, startPoint y: 28, endPoint x: 145, endPoint y: 27, distance: 122.5
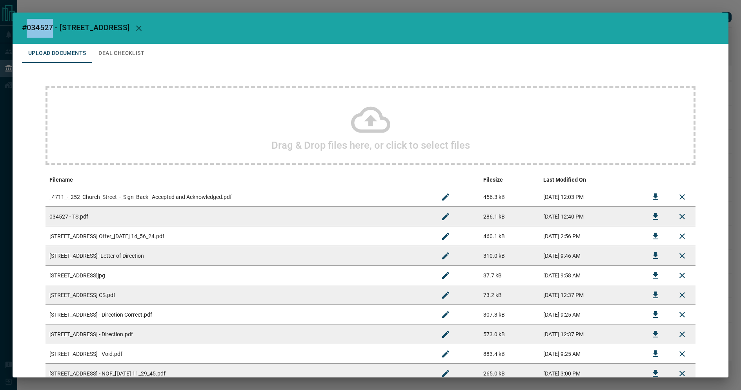
click at [145, 27] on h2 "#034527 - [STREET_ADDRESS]" at bounding box center [371, 28] width 716 height 31
copy span "#034527 - [STREET_ADDRESS]"
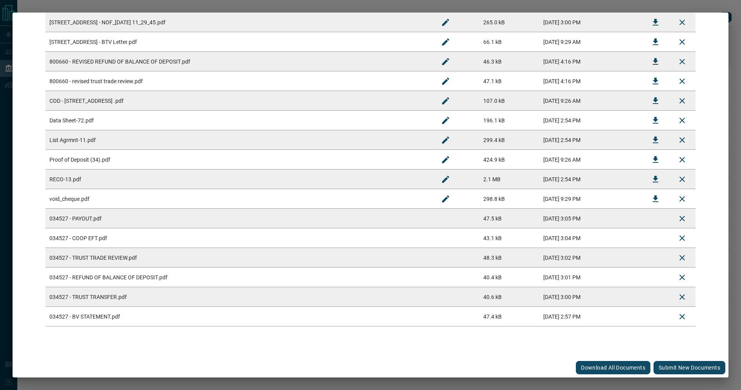
click at [672, 367] on button "Submit new documents" at bounding box center [690, 367] width 72 height 13
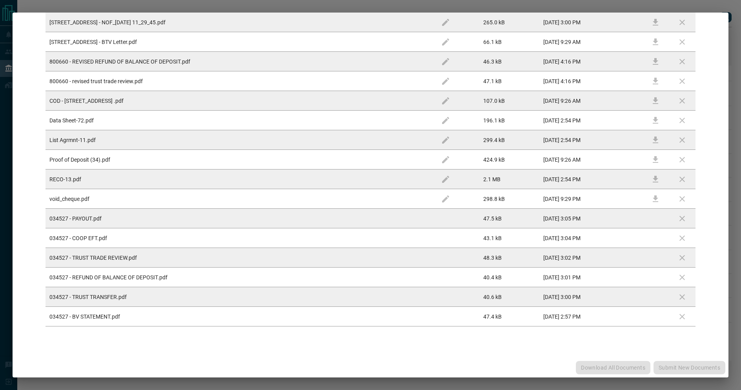
scroll to position [0, 0]
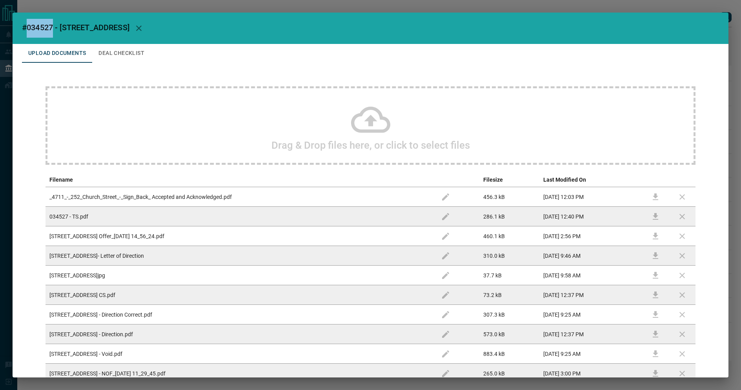
click at [114, 51] on button "Deal Checklist" at bounding box center [121, 53] width 58 height 19
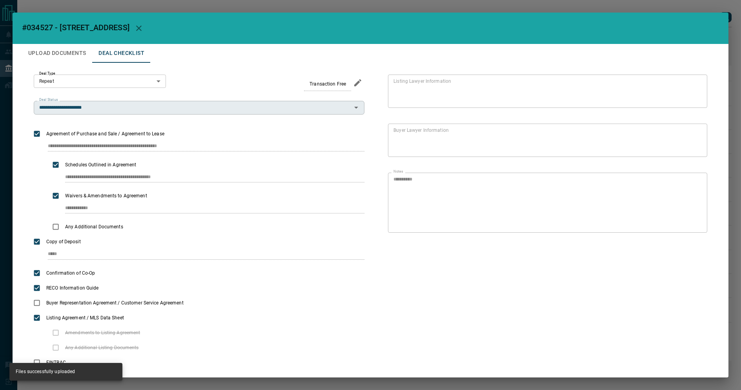
click at [126, 104] on input "**********" at bounding box center [192, 107] width 313 height 9
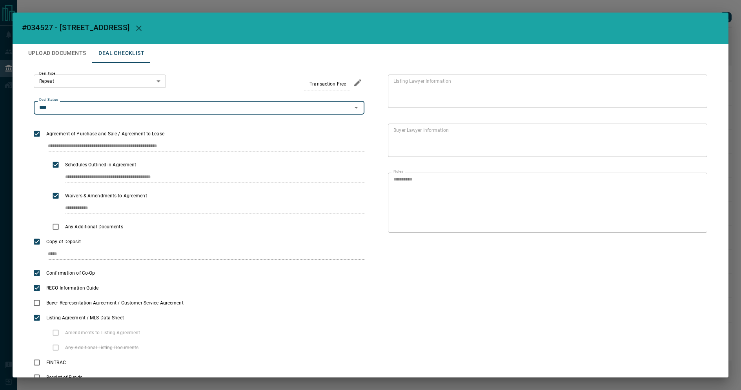
type input "**********"
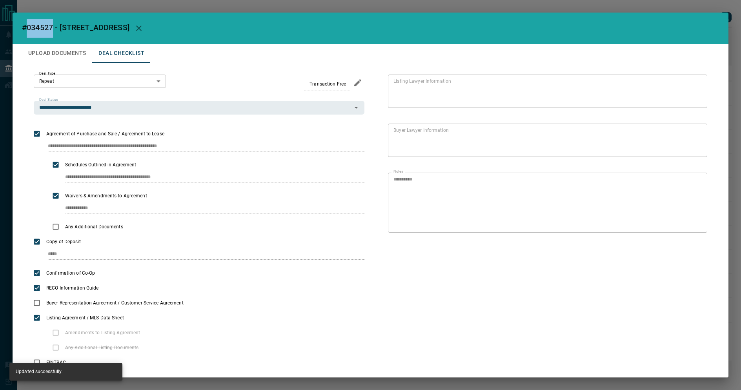
drag, startPoint x: 54, startPoint y: 27, endPoint x: 25, endPoint y: 28, distance: 29.1
click at [25, 28] on span "#034527 - [STREET_ADDRESS]" at bounding box center [76, 27] width 108 height 9
copy span "034527"
click at [76, 9] on div "**********" at bounding box center [370, 195] width 741 height 390
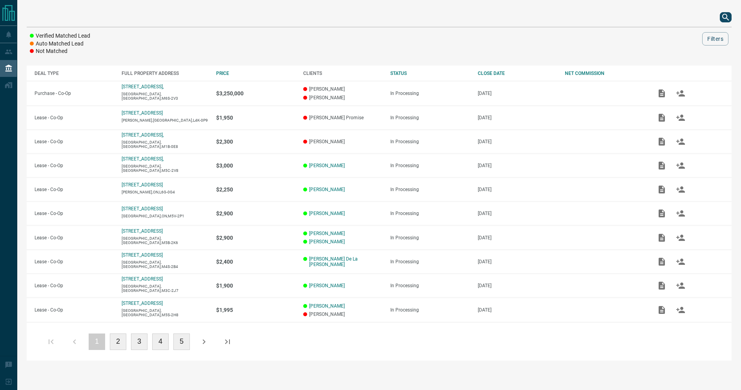
click at [72, 0] on div "Verified Matched Lead Auto Matched Lead Not Matched Filters DEAL TYPE FULL PROP…" at bounding box center [379, 184] width 724 height 369
click at [724, 19] on icon "search button" at bounding box center [725, 17] width 9 height 9
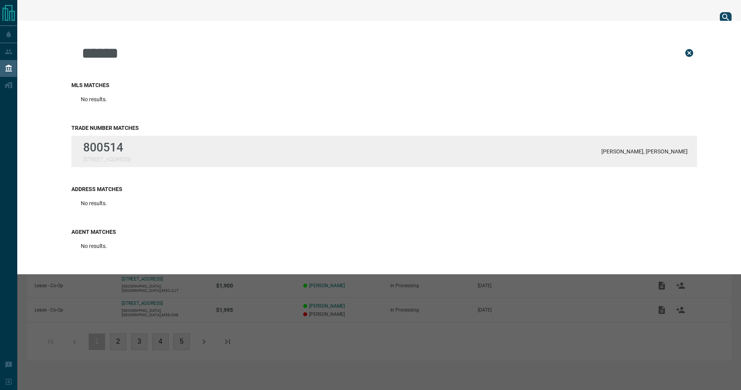
type input "******"
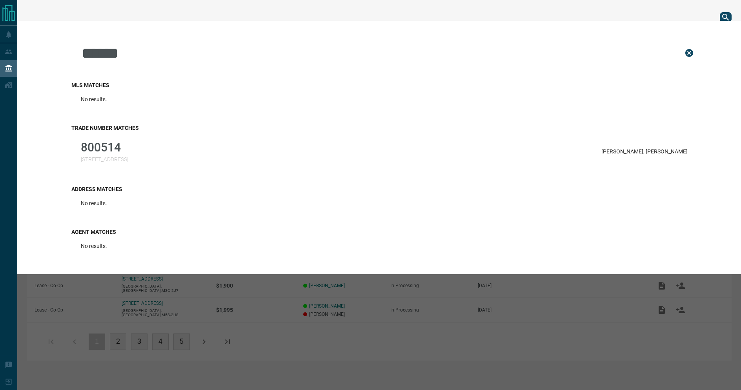
click at [119, 158] on p "[STREET_ADDRESS]" at bounding box center [104, 159] width 47 height 6
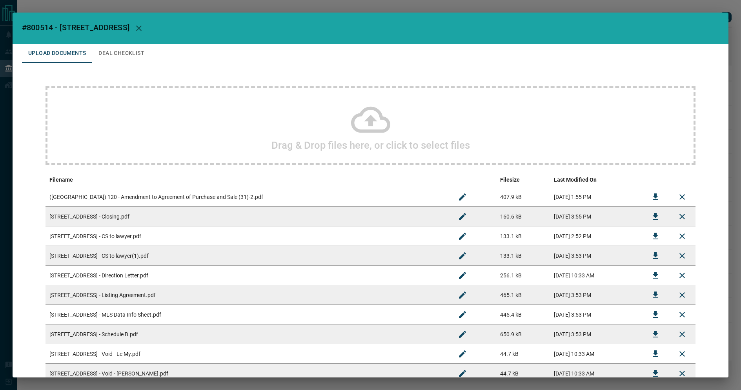
scroll to position [10, 0]
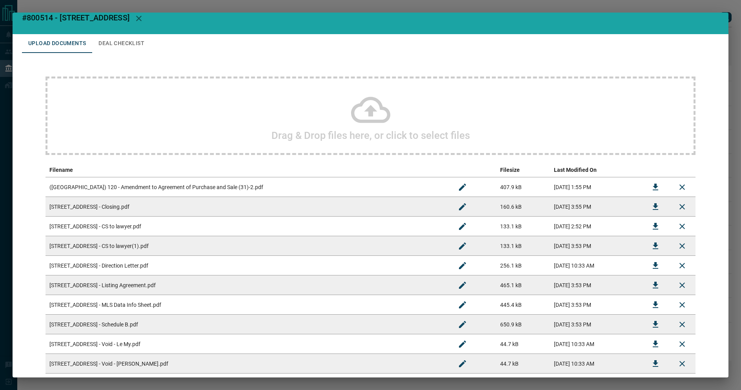
drag, startPoint x: 551, startPoint y: 267, endPoint x: 601, endPoint y: 265, distance: 50.3
click at [553, 265] on td "[DATE] 10:33 AM" at bounding box center [596, 266] width 92 height 20
click at [646, 262] on button "Download" at bounding box center [655, 265] width 19 height 19
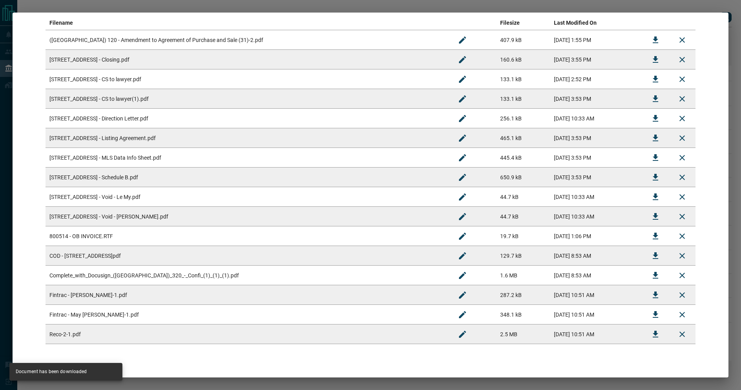
scroll to position [175, 0]
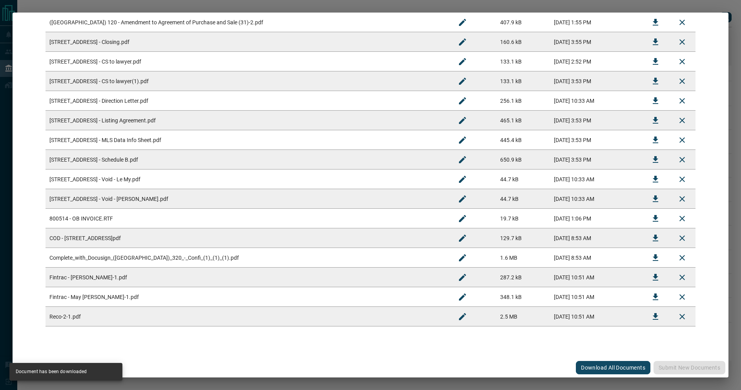
click at [216, 157] on td "[STREET_ADDRESS] - Schedule B.pdf" at bounding box center [248, 160] width 404 height 20
click at [654, 180] on icon "Download" at bounding box center [655, 179] width 9 height 9
click at [651, 201] on icon "Download" at bounding box center [655, 198] width 9 height 9
click at [651, 215] on icon "Download" at bounding box center [655, 218] width 9 height 9
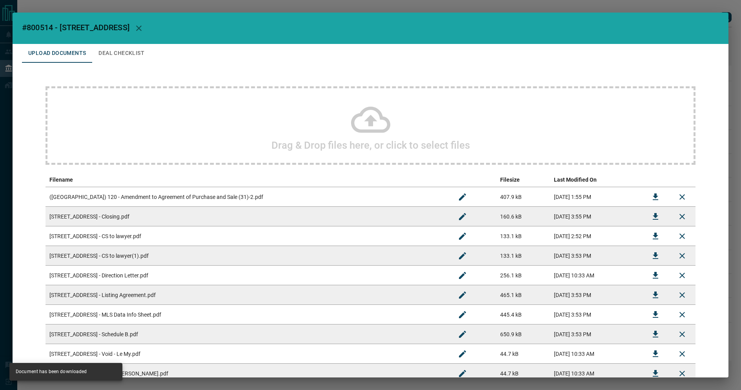
scroll to position [312, 0]
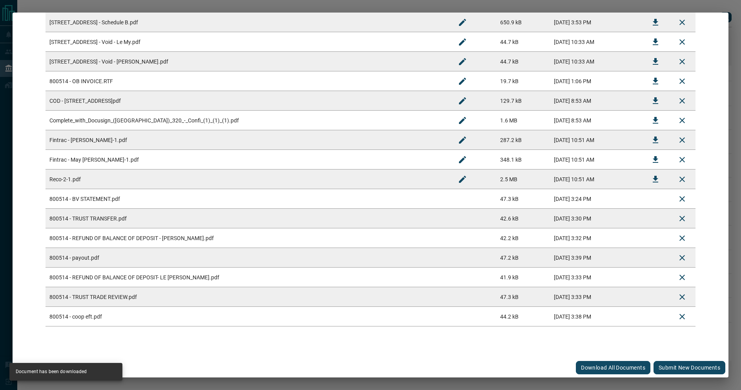
click at [655, 369] on button "Submit new documents" at bounding box center [690, 367] width 72 height 13
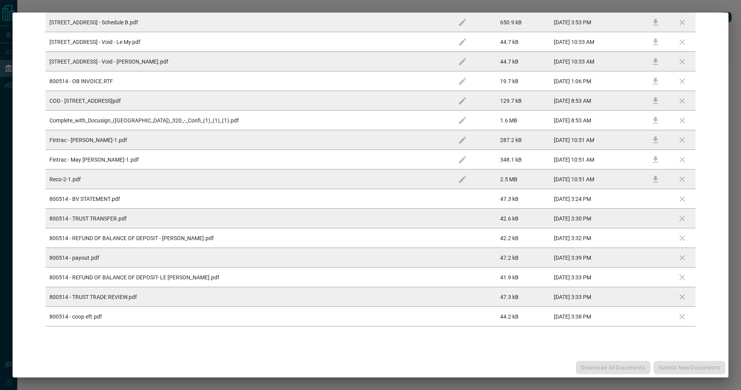
scroll to position [0, 0]
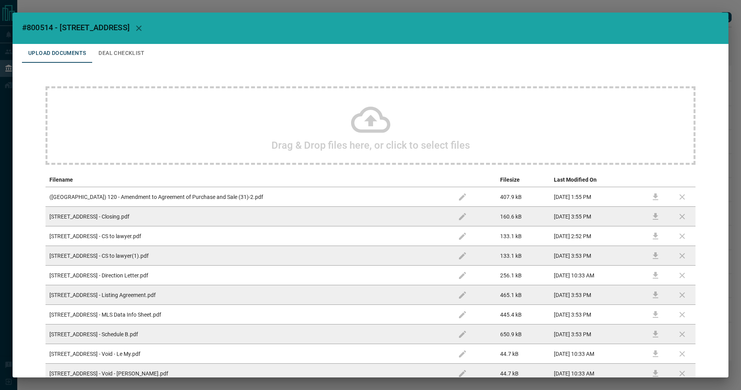
click at [131, 48] on button "Deal Checklist" at bounding box center [121, 53] width 58 height 19
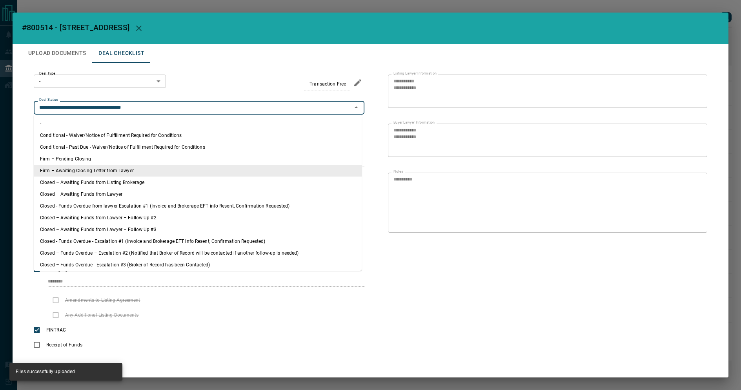
click at [119, 108] on input "**********" at bounding box center [192, 107] width 313 height 9
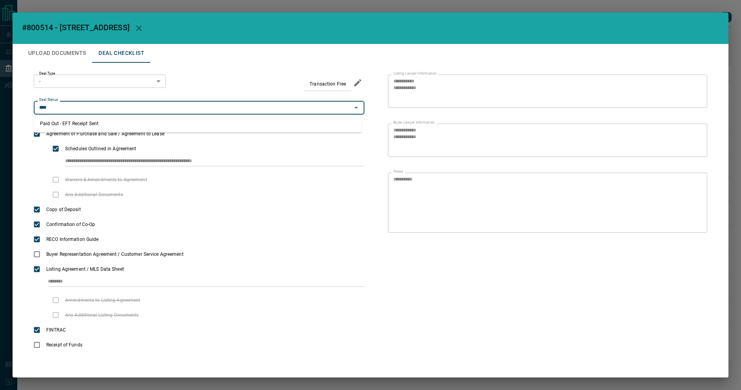
type input "**********"
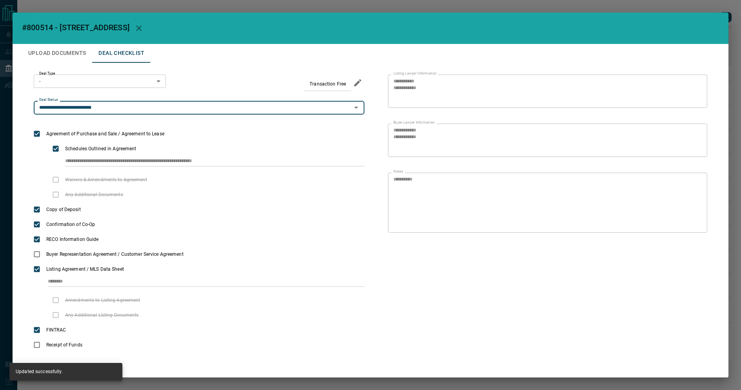
click at [67, 50] on button "Upload Documents" at bounding box center [57, 53] width 70 height 19
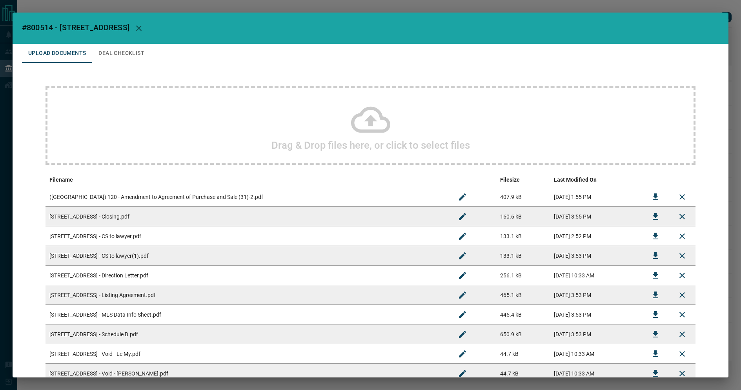
scroll to position [312, 0]
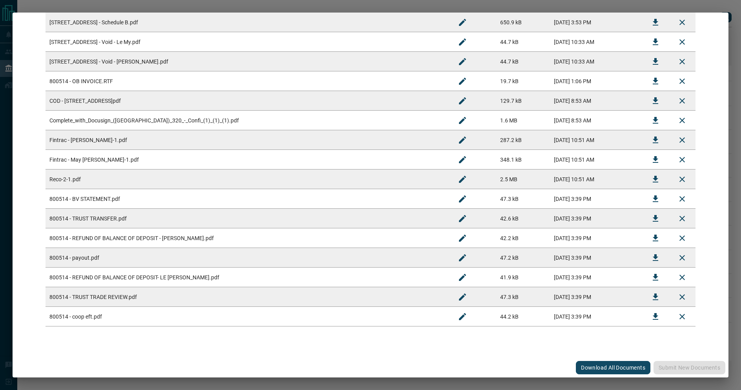
click at [701, 6] on div "#800514 - [STREET_ADDRESS] Upload Documents Deal Checklist Drag & Drop files he…" at bounding box center [370, 195] width 741 height 390
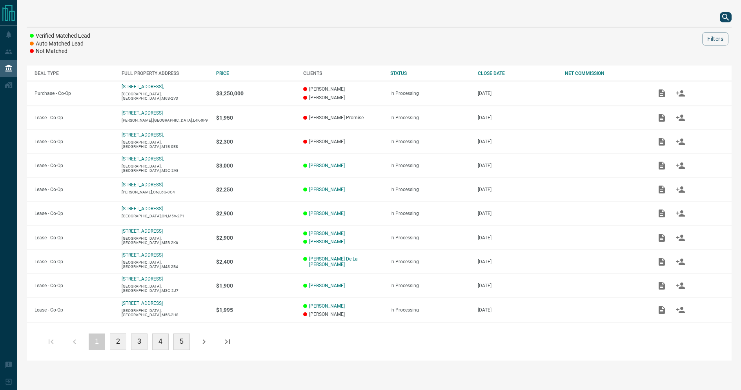
scroll to position [0, 0]
click at [724, 18] on icon "search button" at bounding box center [726, 17] width 7 height 7
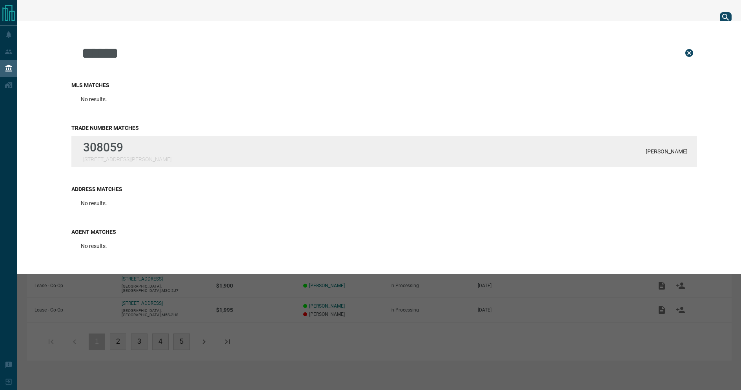
type input "******"
click at [113, 164] on div "308059 [STREET_ADDRESS][PERSON_NAME][PERSON_NAME]" at bounding box center [384, 151] width 626 height 31
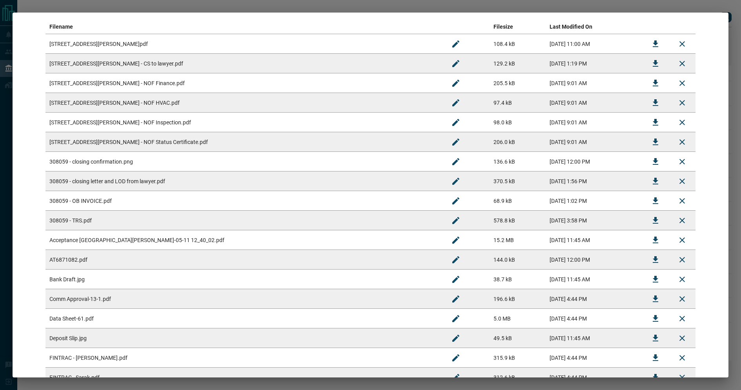
scroll to position [273, 0]
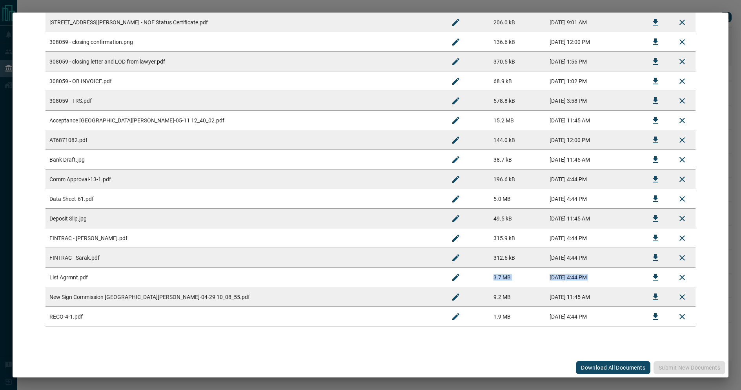
drag, startPoint x: 192, startPoint y: 290, endPoint x: 308, endPoint y: 286, distance: 115.4
click at [308, 286] on tbody "[STREET_ADDRESS][PERSON_NAME] - COD.pdf 108.4 kB [DATE] 11:00 AM [STREET_ADDRES…" at bounding box center [371, 120] width 650 height 412
click at [669, 100] on td at bounding box center [682, 101] width 27 height 20
click at [653, 100] on icon "Download" at bounding box center [655, 100] width 5 height 7
click at [651, 78] on icon "Download" at bounding box center [655, 81] width 9 height 9
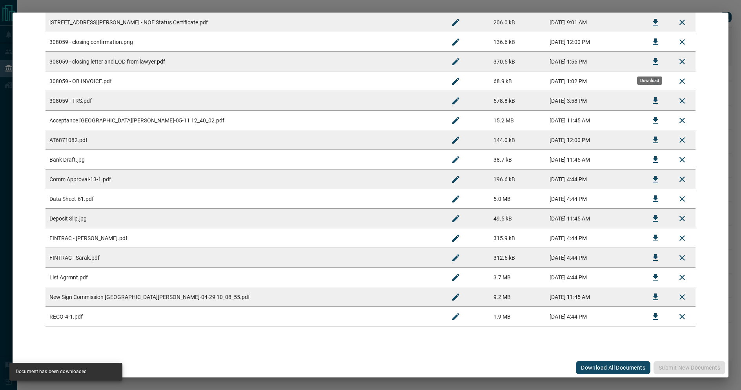
click at [651, 58] on icon "Download" at bounding box center [655, 61] width 9 height 9
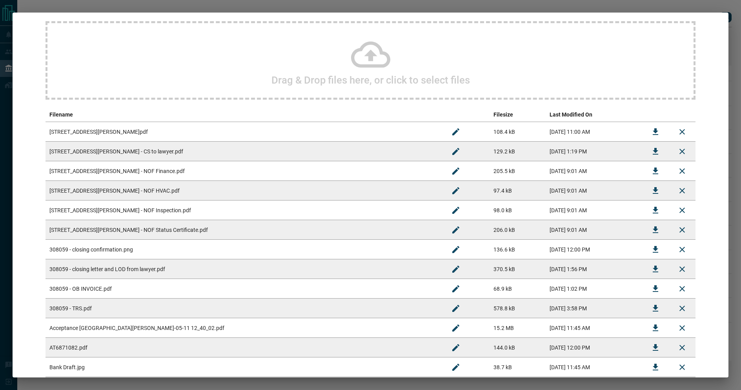
scroll to position [390, 0]
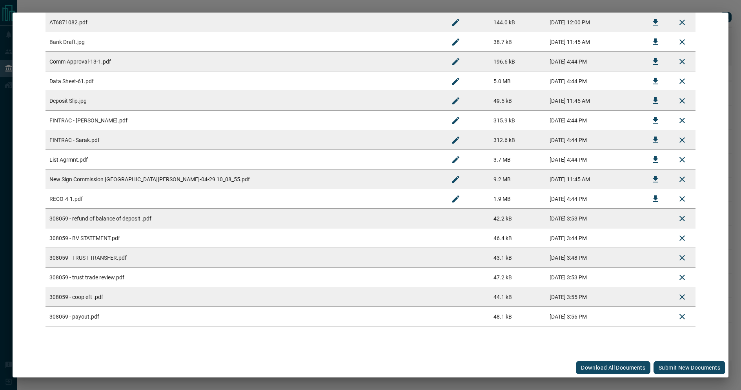
click at [685, 368] on button "Submit new documents" at bounding box center [690, 367] width 72 height 13
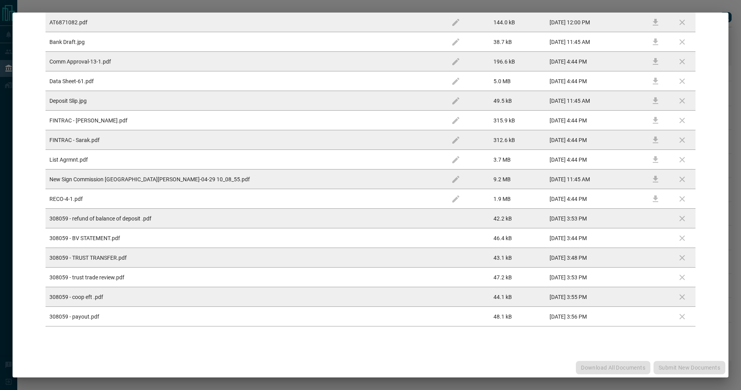
click at [685, 368] on div "Download All Documents Submit new documents" at bounding box center [371, 368] width 716 height 20
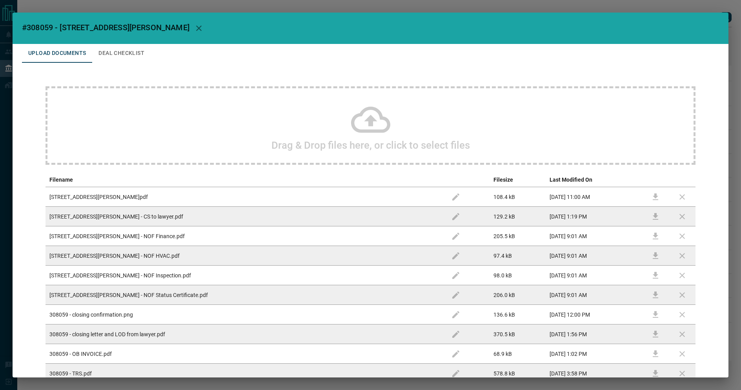
click at [140, 47] on button "Deal Checklist" at bounding box center [121, 53] width 58 height 19
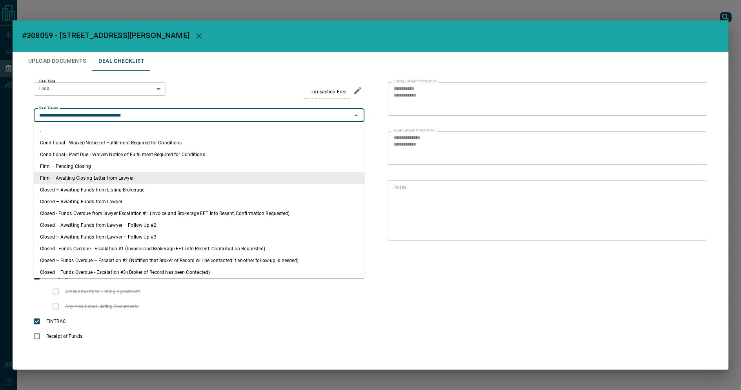
click at [127, 119] on input "**********" at bounding box center [192, 115] width 313 height 9
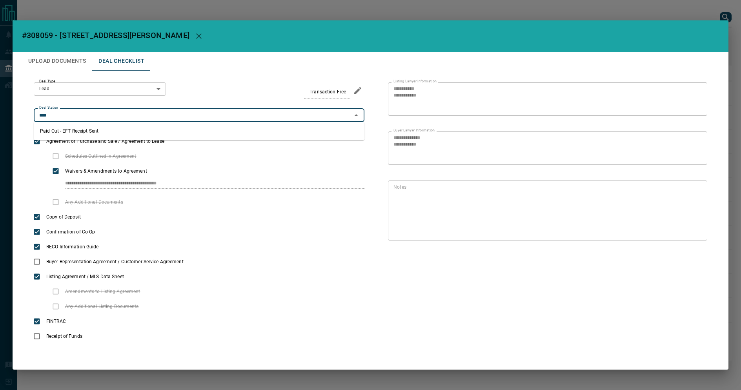
type input "**********"
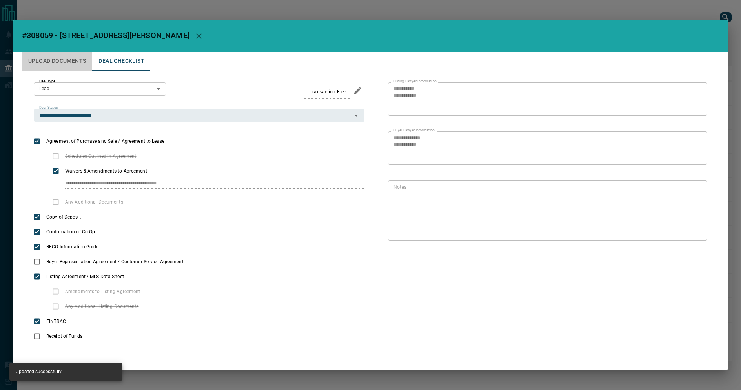
click at [69, 58] on button "Upload Documents" at bounding box center [57, 61] width 70 height 19
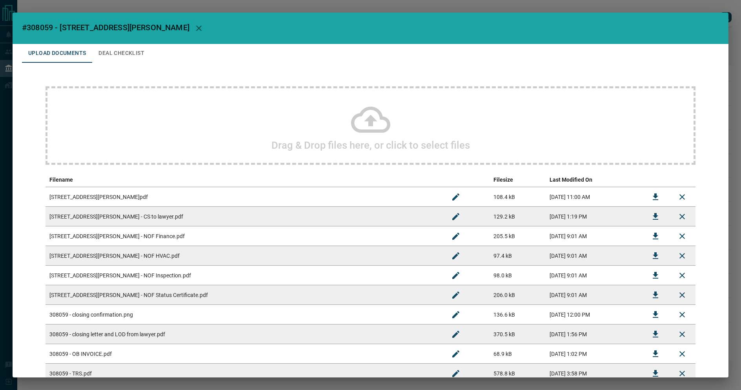
scroll to position [390, 0]
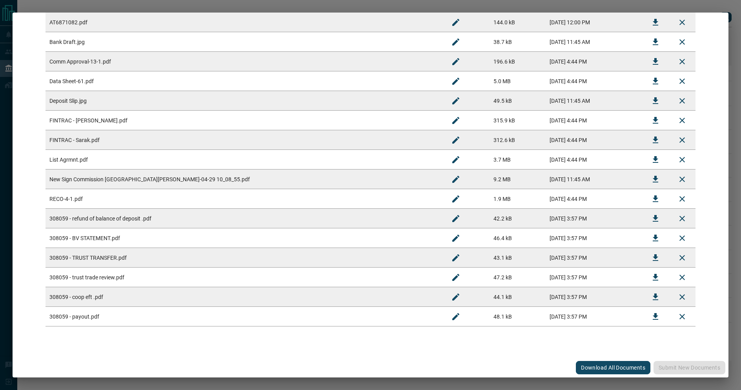
click at [98, 5] on div "#308059 - [STREET_ADDRESS][PERSON_NAME] Upload Documents Deal Checklist Drag & …" at bounding box center [370, 195] width 741 height 390
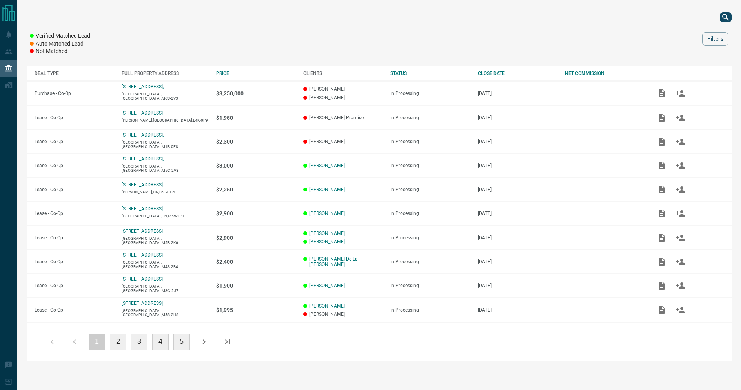
scroll to position [0, 0]
click at [724, 18] on icon "search button" at bounding box center [726, 17] width 7 height 7
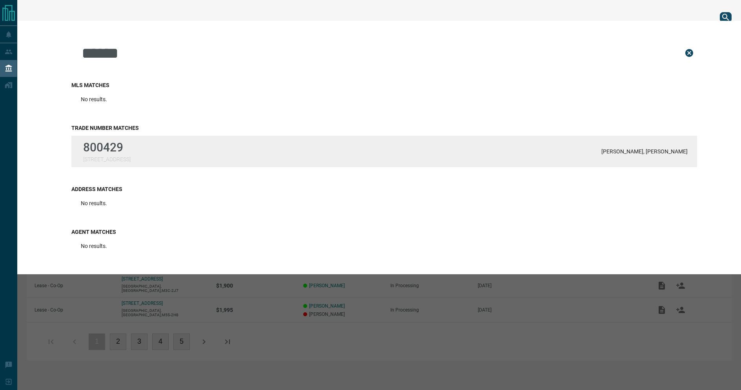
type input "******"
click at [157, 143] on div "800429 [STREET_ADDRESS][PERSON_NAME] Fridman" at bounding box center [384, 151] width 626 height 31
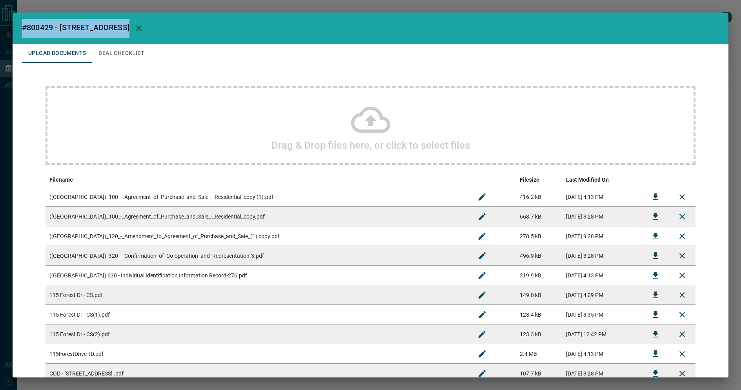
drag, startPoint x: 22, startPoint y: 28, endPoint x: 121, endPoint y: 34, distance: 99.5
click at [121, 34] on h2 "#800429 - [STREET_ADDRESS]" at bounding box center [371, 28] width 716 height 31
copy span "#800429 - [STREET_ADDRESS]"
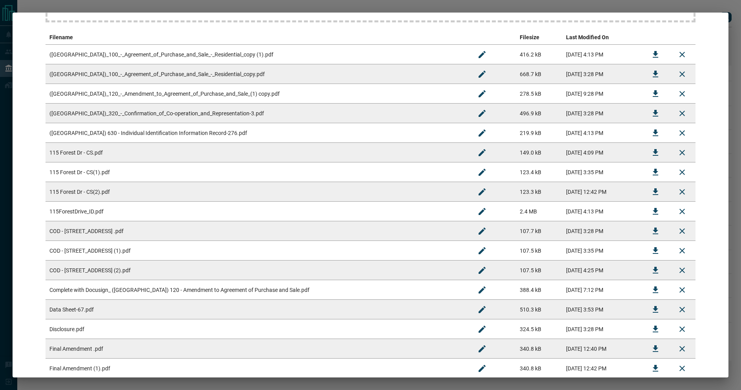
scroll to position [296, 0]
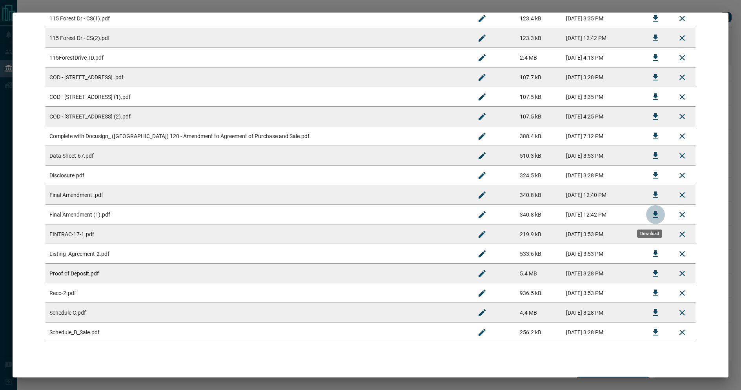
click at [651, 212] on icon "Download" at bounding box center [655, 214] width 9 height 9
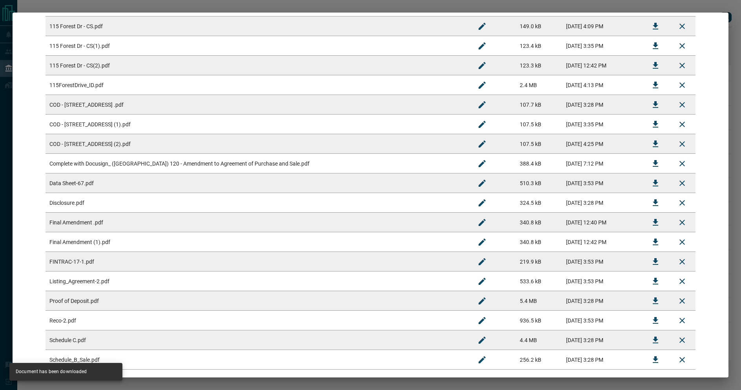
scroll to position [228, 0]
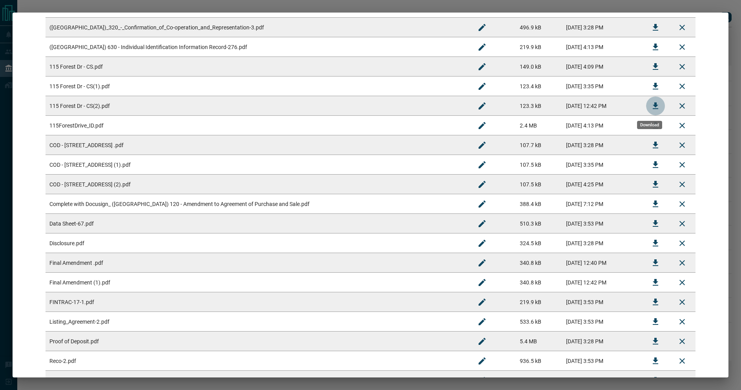
click at [652, 107] on icon "Download" at bounding box center [655, 105] width 9 height 9
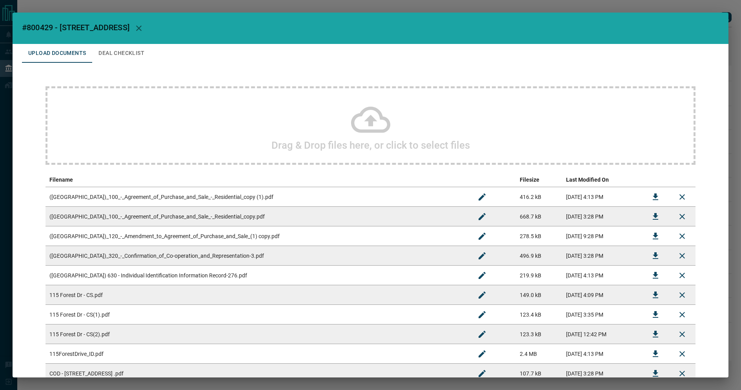
scroll to position [332, 0]
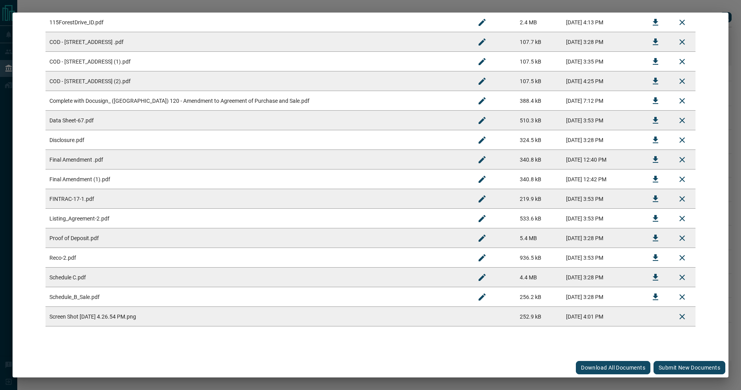
click at [676, 368] on button "Submit new documents" at bounding box center [690, 367] width 72 height 13
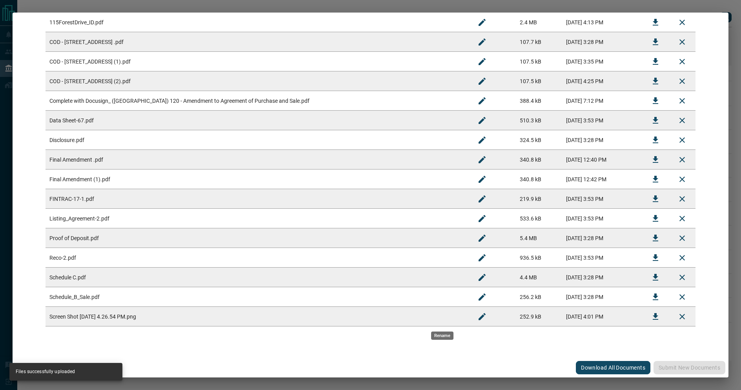
click at [479, 317] on icon "Rename" at bounding box center [482, 316] width 7 height 7
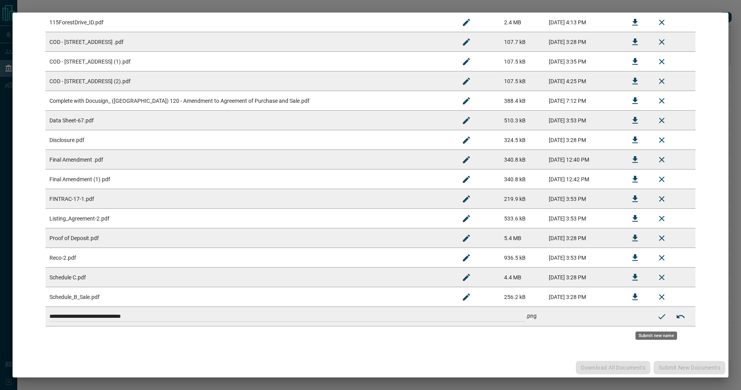
drag, startPoint x: 314, startPoint y: 284, endPoint x: 81, endPoint y: 255, distance: 235.0
click at [68, 249] on tbody "([GEOGRAPHIC_DATA])_100_-_Agreement_of_Purchase_and_Sale_-_Residential_copy (1)…" at bounding box center [371, 91] width 650 height 471
paste input
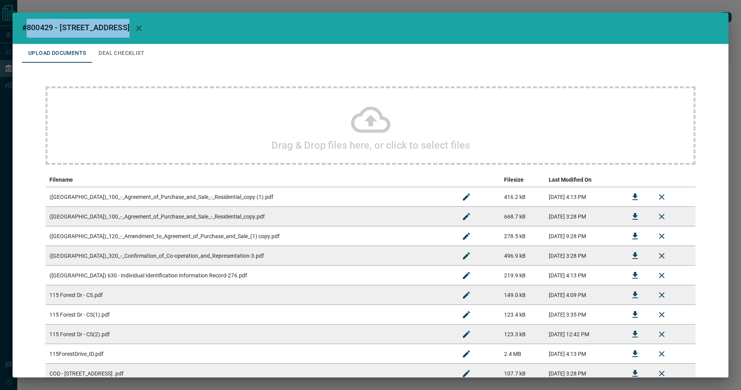
drag, startPoint x: 26, startPoint y: 27, endPoint x: 123, endPoint y: 35, distance: 97.3
click at [124, 33] on h2 "#800429 - [STREET_ADDRESS]" at bounding box center [371, 28] width 716 height 31
copy span "800429 - [STREET_ADDRESS]"
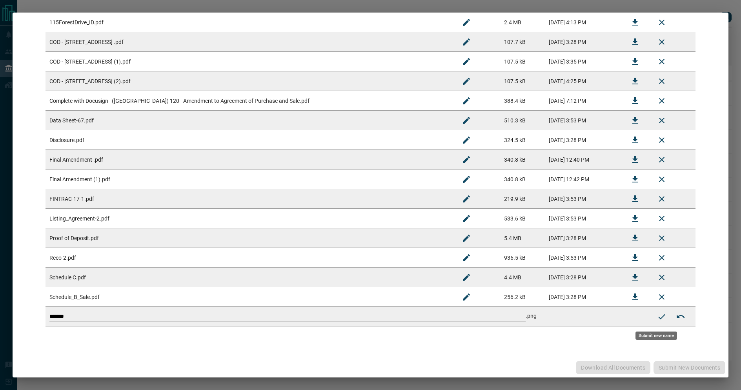
click at [97, 322] on td "******* .png" at bounding box center [347, 317] width 603 height 20
click at [95, 322] on input "*******" at bounding box center [287, 317] width 476 height 10
type input "**********"
drag, startPoint x: 652, startPoint y: 321, endPoint x: 665, endPoint y: 294, distance: 29.8
click at [657, 321] on icon "Submit new name" at bounding box center [661, 316] width 9 height 9
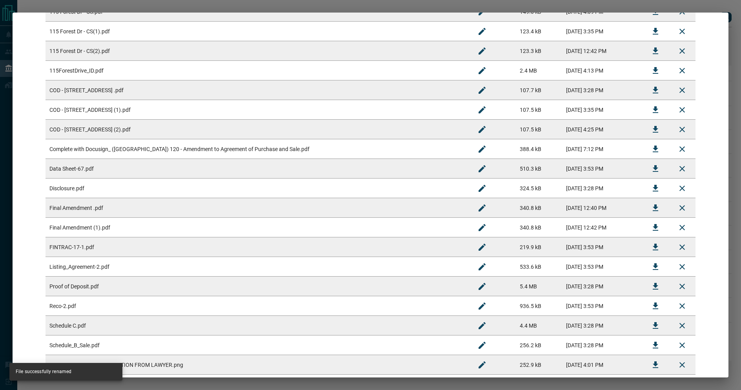
scroll to position [351, 0]
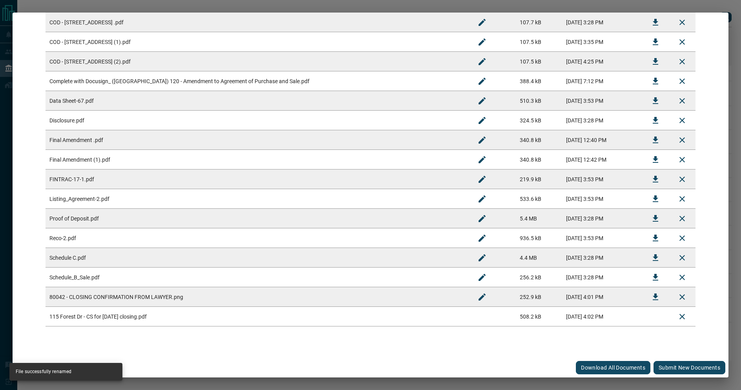
click at [669, 365] on button "Submit new documents" at bounding box center [690, 367] width 72 height 13
click at [478, 316] on icon "Rename" at bounding box center [482, 316] width 9 height 9
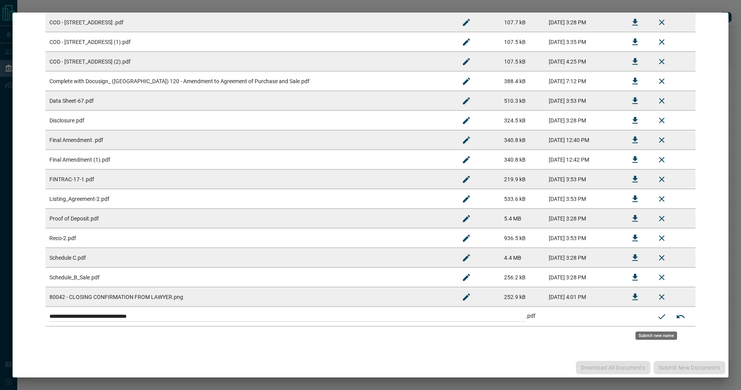
drag, startPoint x: 432, startPoint y: 312, endPoint x: 131, endPoint y: 244, distance: 309.0
click at [131, 244] on tbody "([GEOGRAPHIC_DATA])_100_-_Agreement_of_Purchase_and_Sale_-_Residential_copy (1)…" at bounding box center [371, 81] width 650 height 491
click at [656, 313] on div "Remove File" at bounding box center [656, 316] width 30 height 8
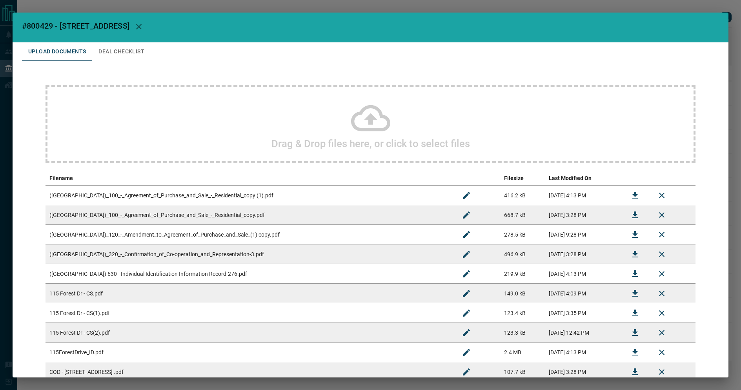
scroll to position [3, 0]
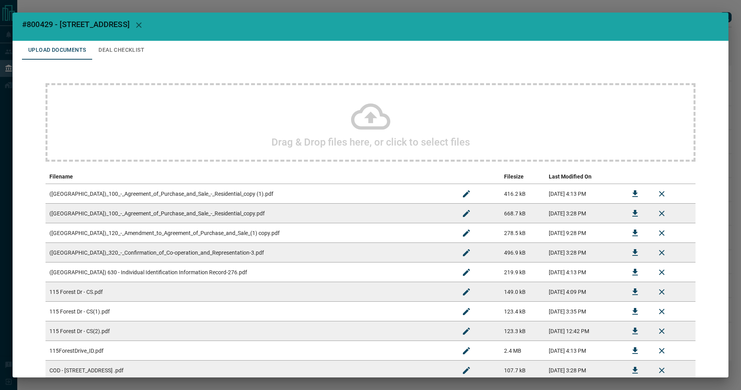
click at [569, 194] on td "[DATE] 4:13 PM" at bounding box center [583, 194] width 77 height 20
click at [633, 193] on icon "Download" at bounding box center [635, 193] width 5 height 7
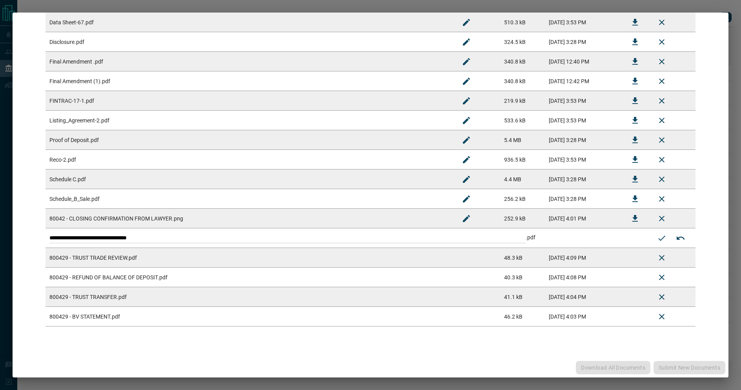
drag, startPoint x: 628, startPoint y: 350, endPoint x: 623, endPoint y: 334, distance: 17.3
click at [659, 235] on icon "Submit new name" at bounding box center [661, 238] width 9 height 9
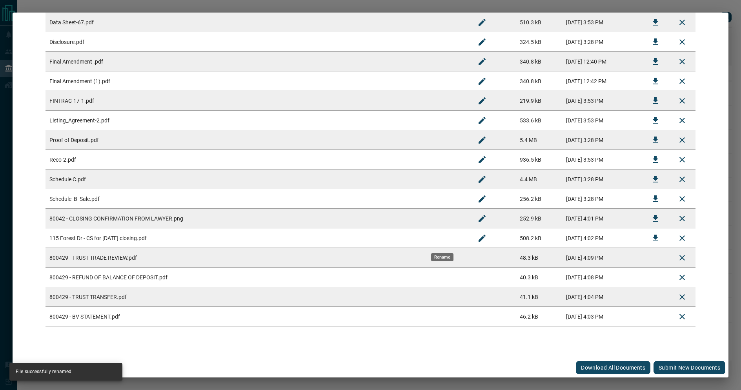
click at [668, 369] on button "Submit new documents" at bounding box center [690, 367] width 72 height 13
click at [95, 9] on div "#800429 - 115 Forest Drive Upload Documents Deal Checklist Drag & Drop files he…" at bounding box center [370, 195] width 741 height 390
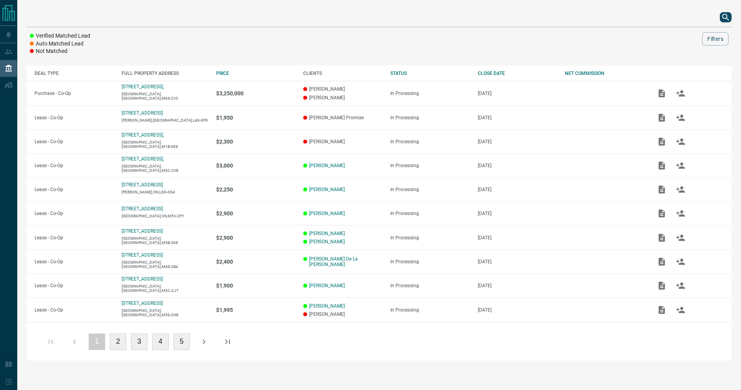
click at [95, 0] on div "Verified Matched Lead Auto Matched Lead Not Matched Filters DEAL TYPE FULL PROP…" at bounding box center [379, 184] width 724 height 369
click at [720, 18] on div at bounding box center [379, 17] width 705 height 19
click at [726, 16] on icon "search button" at bounding box center [725, 17] width 9 height 9
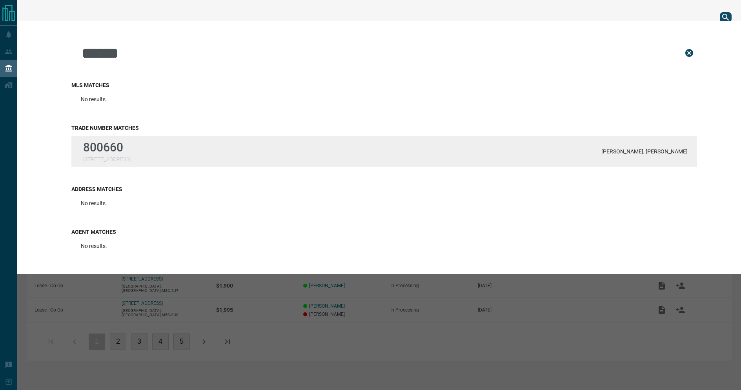
type input "******"
click at [131, 154] on div "800660 [STREET_ADDRESS]" at bounding box center [106, 151] width 47 height 22
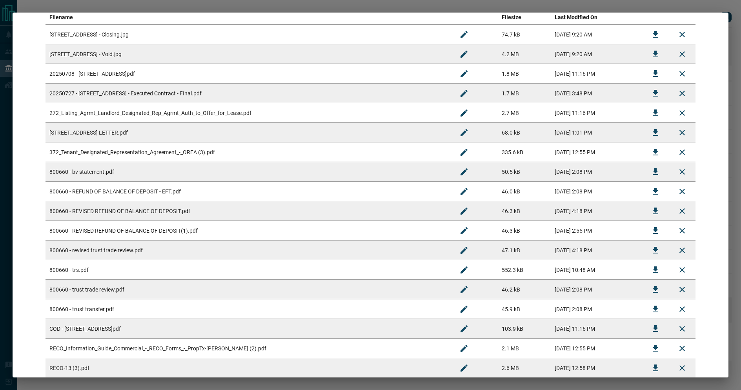
scroll to position [214, 0]
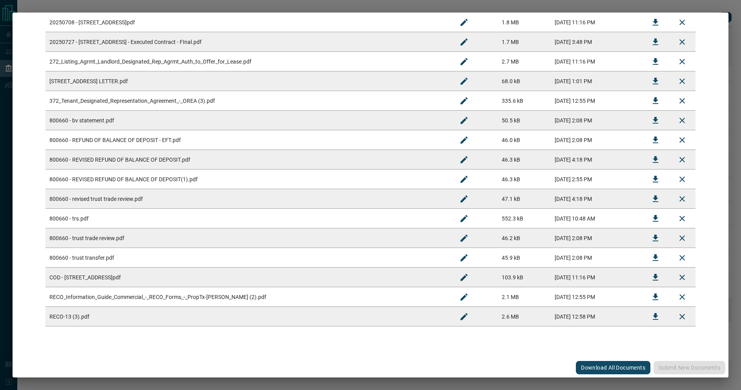
click at [651, 218] on icon "Download" at bounding box center [655, 218] width 9 height 9
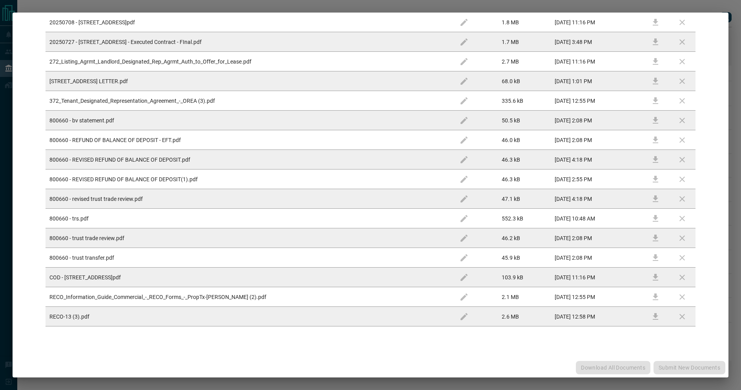
drag, startPoint x: 729, startPoint y: 310, endPoint x: 649, endPoint y: 217, distance: 123.3
click at [648, 218] on td at bounding box center [655, 219] width 27 height 20
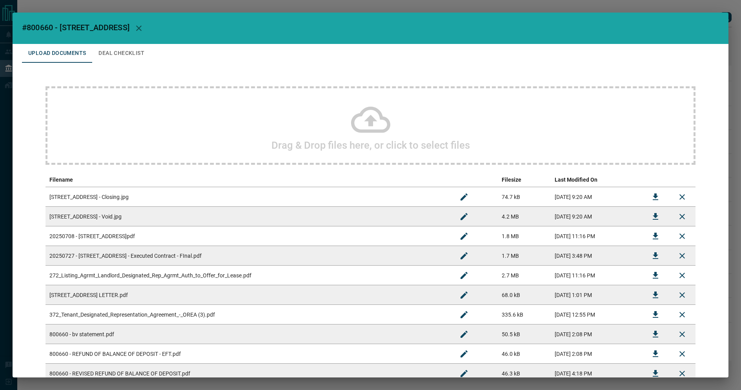
scroll to position [234, 0]
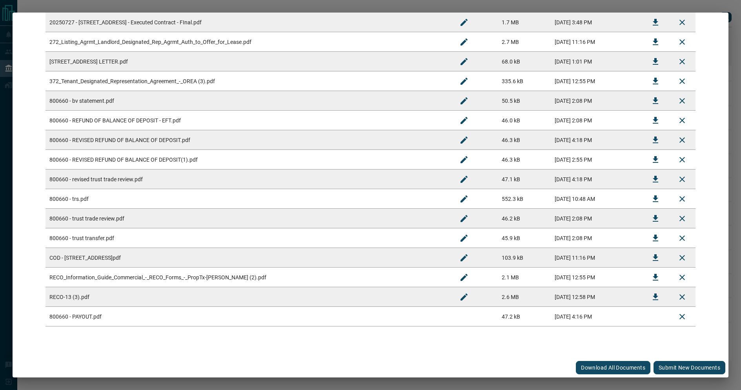
click at [665, 369] on button "Submit new documents" at bounding box center [690, 367] width 72 height 13
click at [665, 369] on div "Download All Documents Submit new documents" at bounding box center [371, 368] width 716 height 20
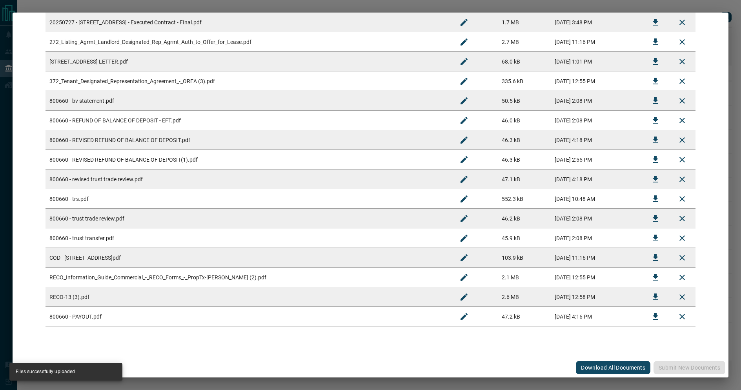
scroll to position [0, 0]
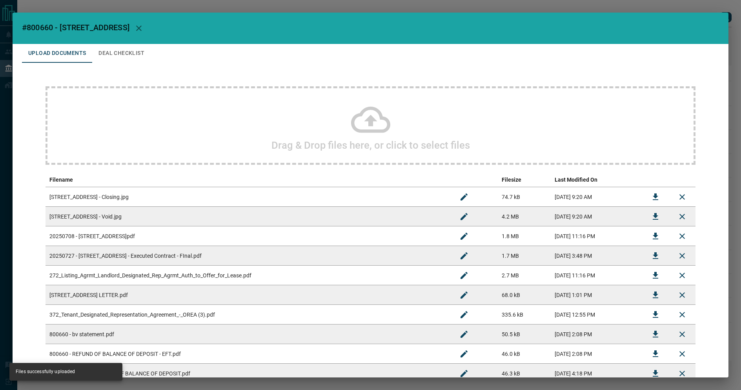
click at [123, 52] on button "Deal Checklist" at bounding box center [121, 53] width 58 height 19
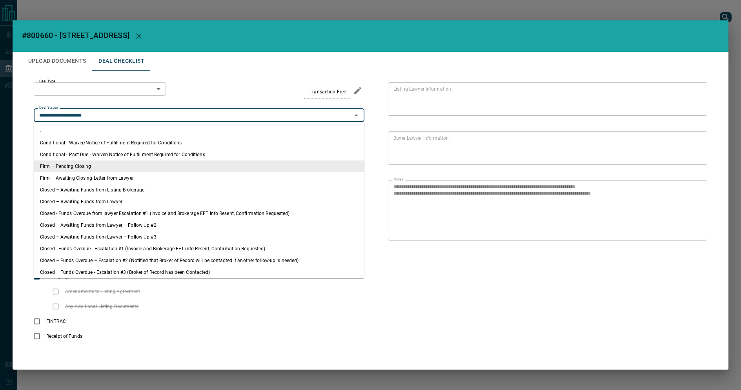
click at [128, 117] on input "**********" at bounding box center [192, 115] width 313 height 9
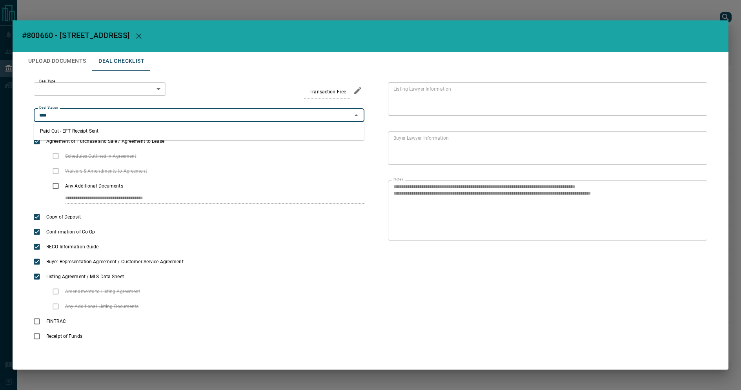
drag, startPoint x: 72, startPoint y: 128, endPoint x: 92, endPoint y: 99, distance: 35.3
click at [72, 128] on li "Paid Out - EFT Receipt Sent" at bounding box center [199, 131] width 331 height 12
type input "**********"
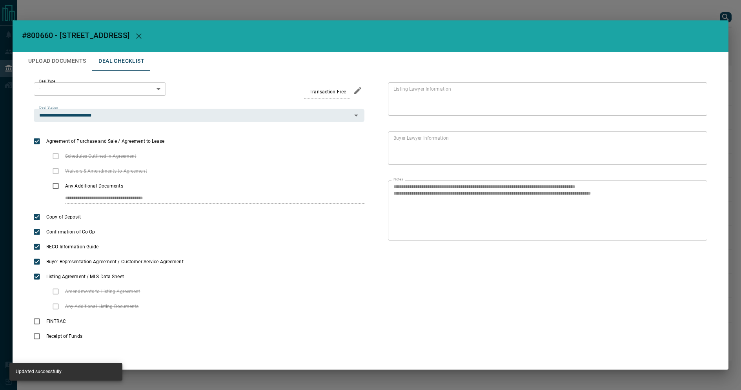
click at [93, 47] on h2 "#800660 - [STREET_ADDRESS]" at bounding box center [371, 35] width 716 height 31
click at [82, 17] on div "**********" at bounding box center [370, 195] width 741 height 390
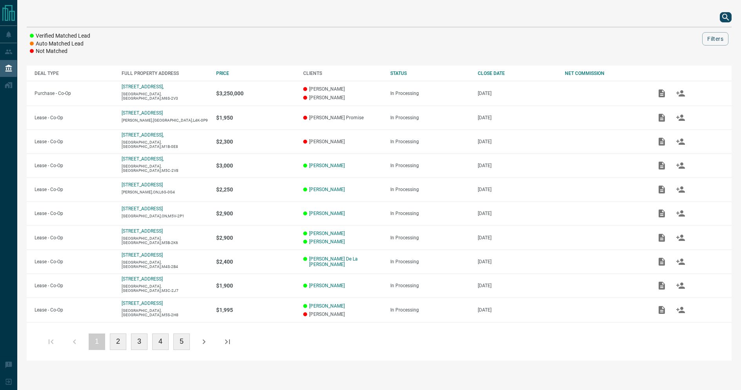
click at [724, 16] on icon "search button" at bounding box center [725, 17] width 9 height 9
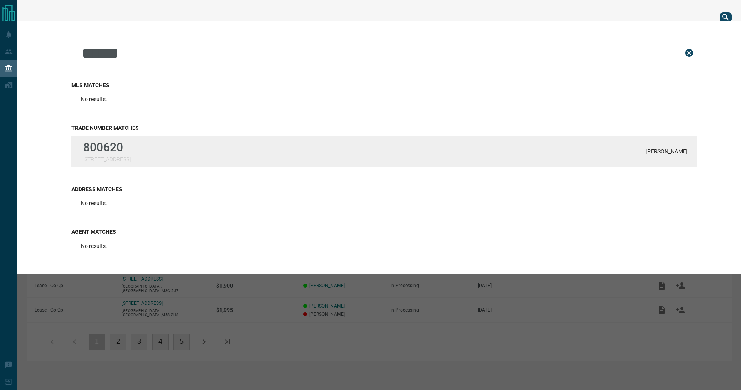
type input "******"
click at [131, 155] on div "800620 [STREET_ADDRESS]" at bounding box center [106, 151] width 47 height 22
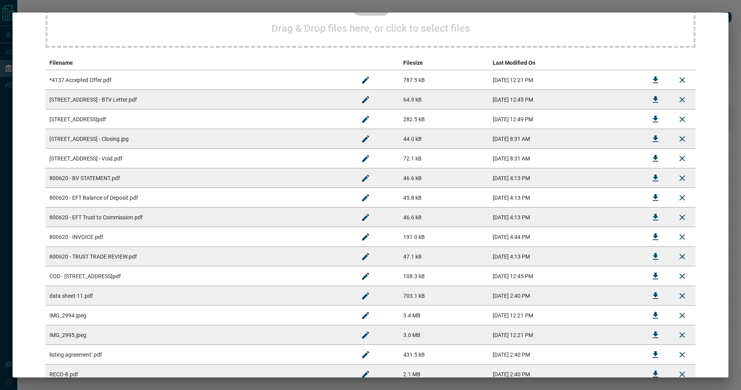
scroll to position [166, 0]
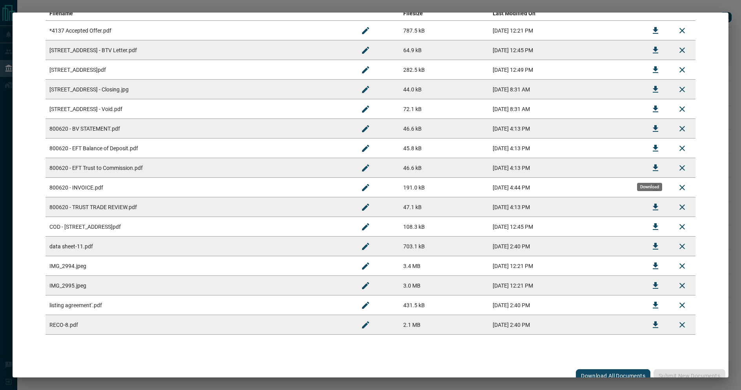
click at [651, 182] on div "Download" at bounding box center [650, 184] width 27 height 15
click at [651, 193] on button "Download" at bounding box center [655, 187] width 19 height 19
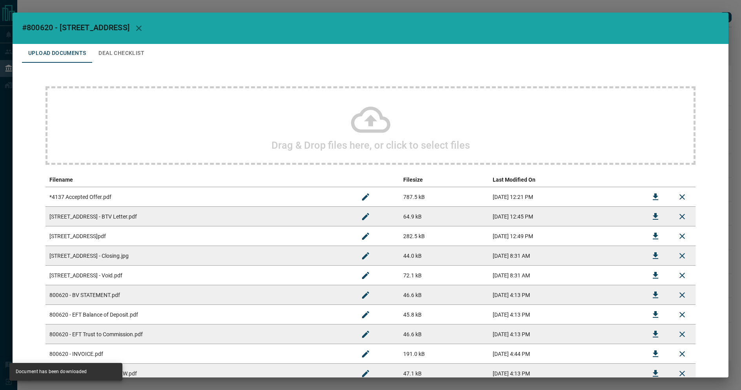
scroll to position [214, 0]
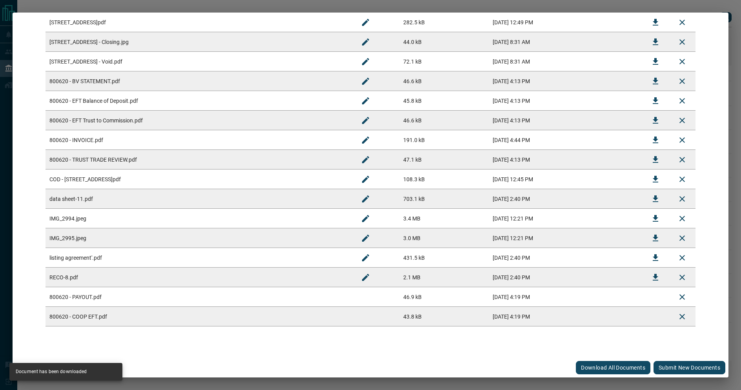
click at [671, 366] on button "Submit new documents" at bounding box center [690, 367] width 72 height 13
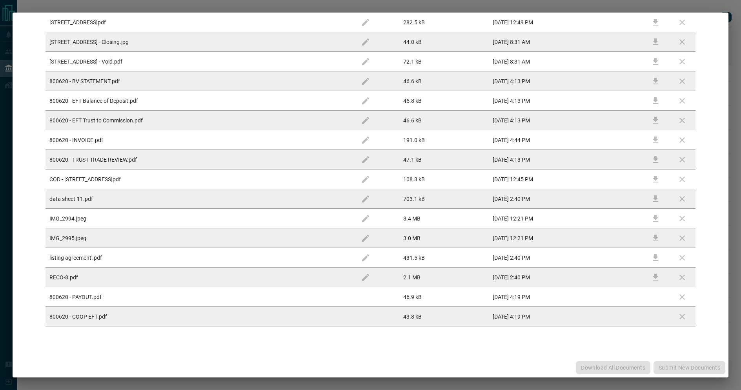
drag, startPoint x: 723, startPoint y: 161, endPoint x: 537, endPoint y: 277, distance: 219.4
click at [671, 366] on div "Download All Documents Submit new documents" at bounding box center [371, 368] width 716 height 20
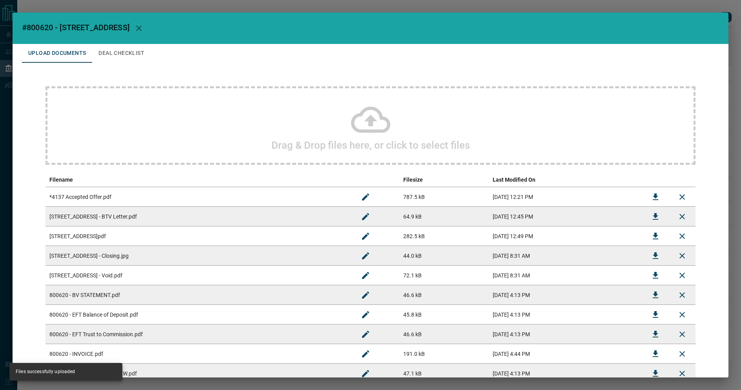
click at [130, 57] on button "Deal Checklist" at bounding box center [121, 53] width 58 height 19
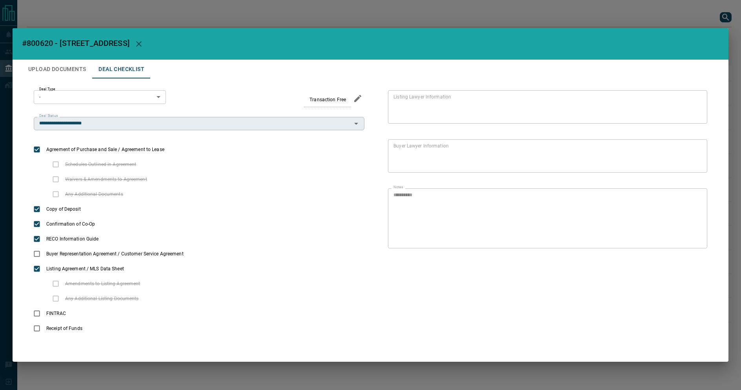
click at [112, 123] on input "**********" at bounding box center [192, 123] width 313 height 9
type input "**********"
click at [66, 69] on button "Upload Documents" at bounding box center [57, 69] width 70 height 19
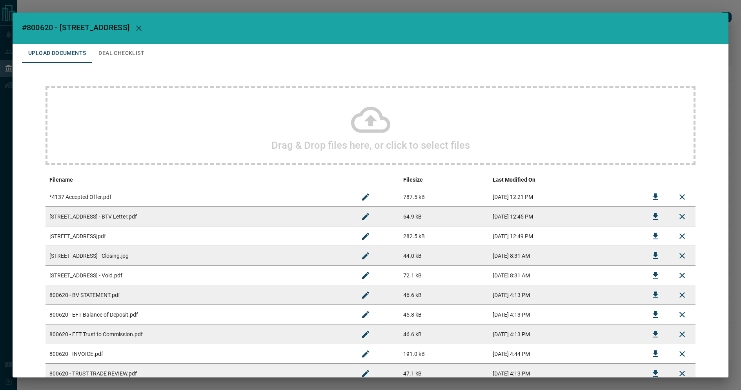
click at [111, 47] on button "Deal Checklist" at bounding box center [121, 53] width 58 height 19
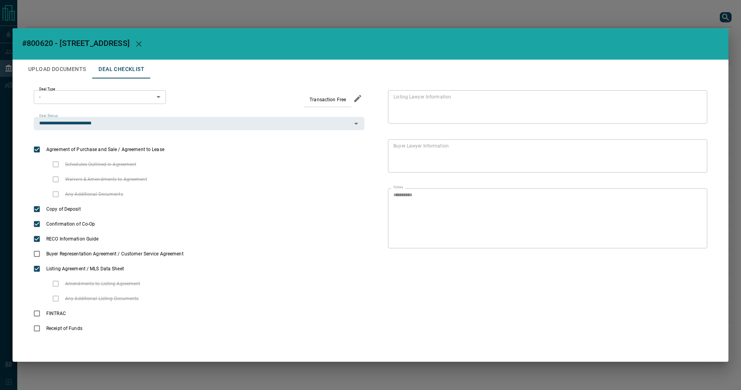
click at [82, 15] on div "**********" at bounding box center [370, 195] width 741 height 390
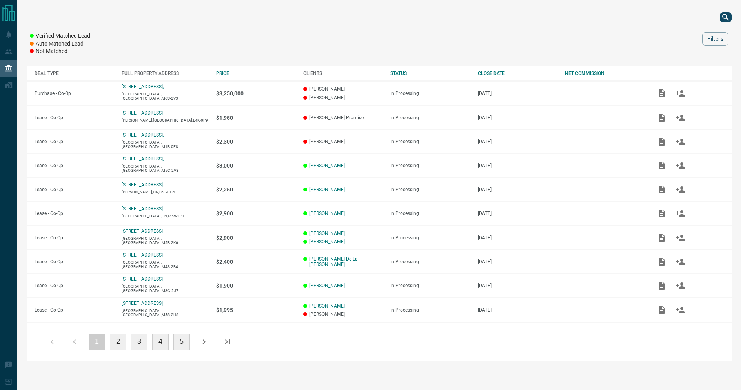
click at [726, 20] on icon "search button" at bounding box center [725, 17] width 9 height 9
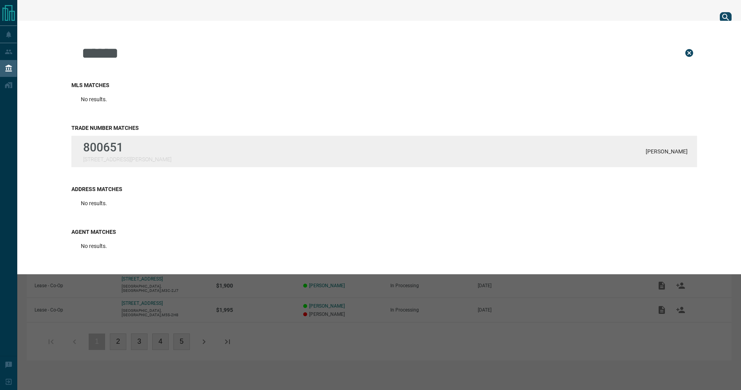
type input "******"
click at [159, 157] on div "800651 [STREET_ADDRESS][PERSON_NAME] Luke Ng" at bounding box center [384, 151] width 626 height 31
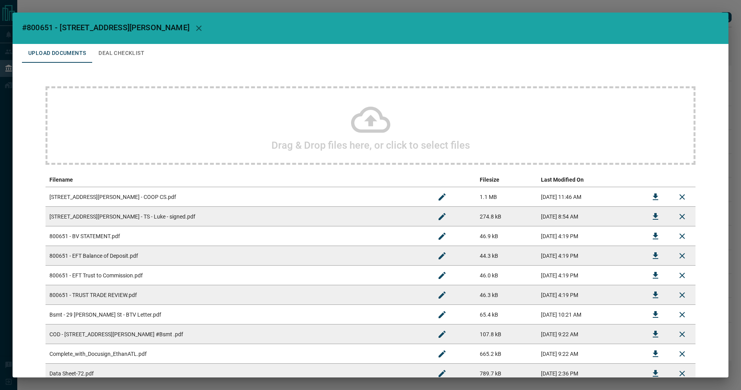
click at [653, 195] on icon "Download" at bounding box center [655, 196] width 5 height 7
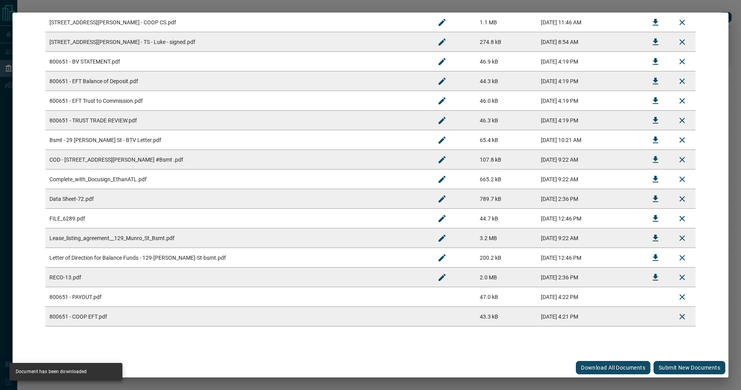
click at [674, 367] on button "Submit new documents" at bounding box center [690, 367] width 72 height 13
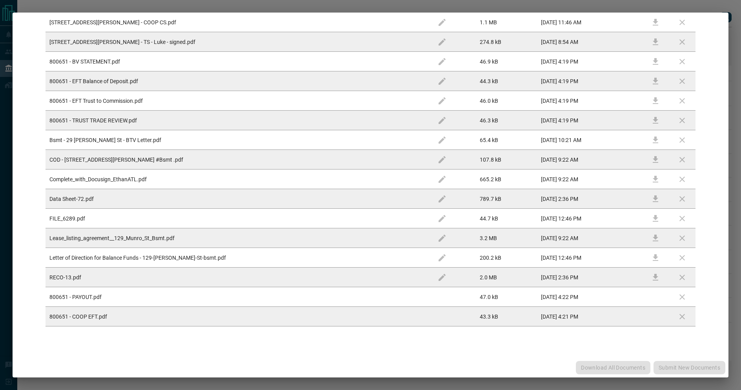
scroll to position [0, 0]
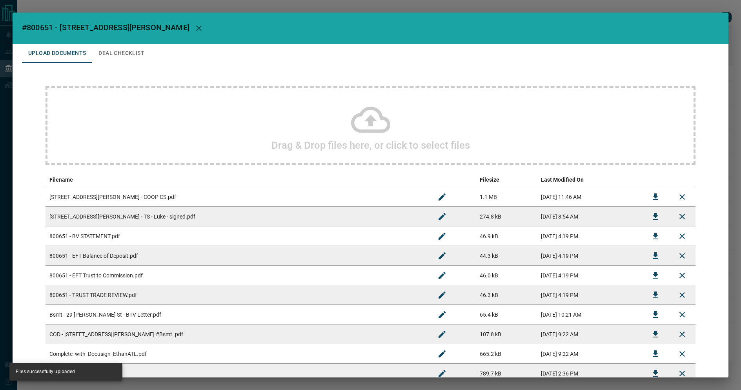
click at [118, 50] on button "Deal Checklist" at bounding box center [121, 53] width 58 height 19
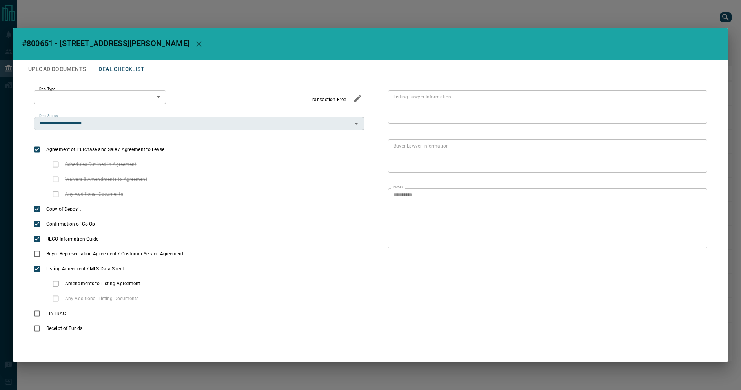
click at [105, 125] on input "**********" at bounding box center [192, 123] width 313 height 9
type input "**********"
click at [726, 15] on div "**********" at bounding box center [370, 195] width 741 height 390
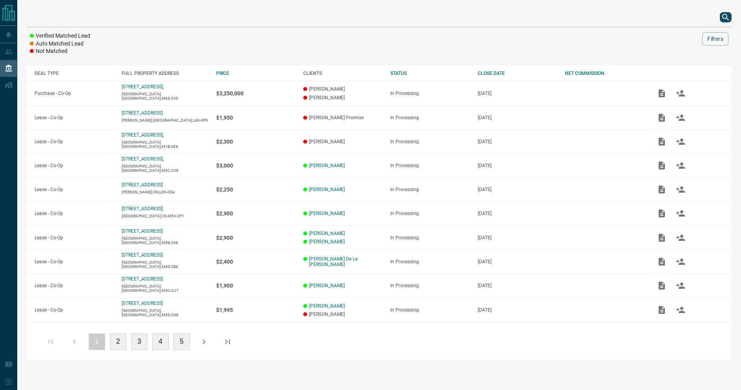
click at [724, 17] on div at bounding box center [370, 195] width 741 height 390
click at [726, 20] on icon "search button" at bounding box center [725, 17] width 9 height 9
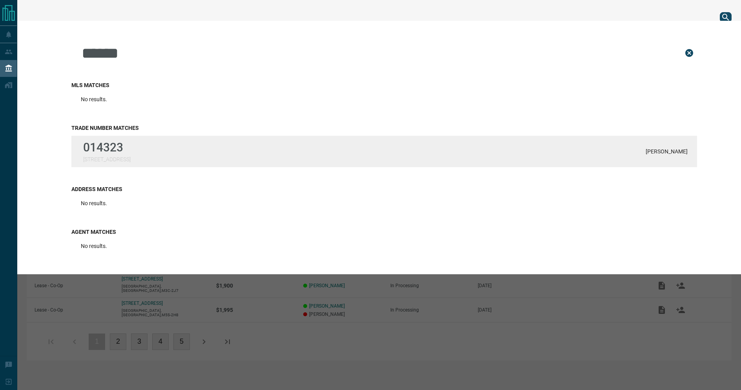
type input "******"
click at [363, 155] on div "014323 [STREET_ADDRESS][PERSON_NAME]" at bounding box center [384, 151] width 626 height 31
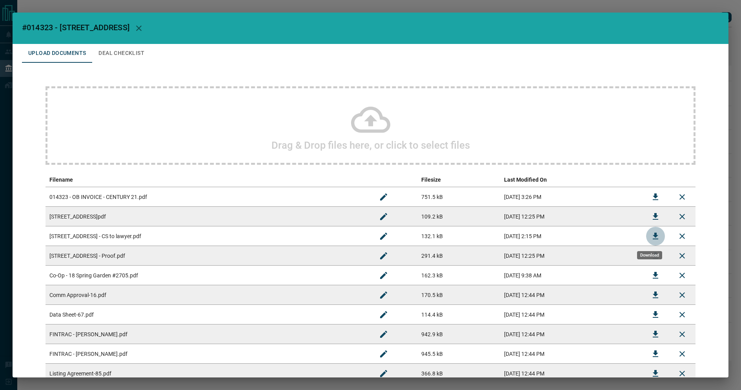
click at [653, 236] on icon "Download" at bounding box center [655, 236] width 5 height 7
drag, startPoint x: 25, startPoint y: 27, endPoint x: 169, endPoint y: 29, distance: 144.4
click at [130, 29] on span "#014323 - [STREET_ADDRESS]" at bounding box center [76, 27] width 108 height 9
copy span "014323 - [STREET_ADDRESS]"
click at [723, 8] on div "#014323 - [STREET_ADDRESS] Upload Documents Deal Checklist Drag & Drop files he…" at bounding box center [370, 195] width 741 height 390
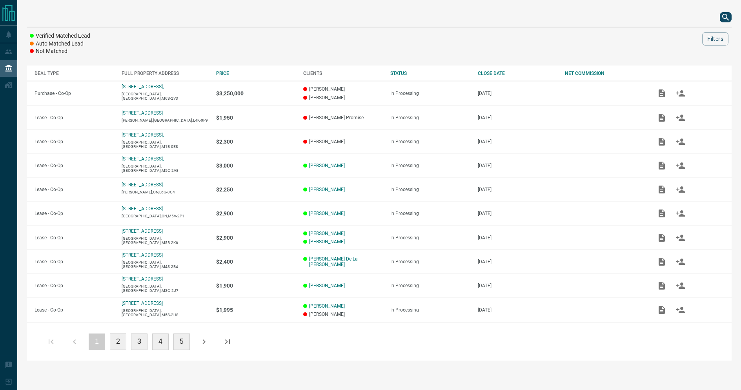
click at [730, 18] on icon "search button" at bounding box center [725, 17] width 9 height 9
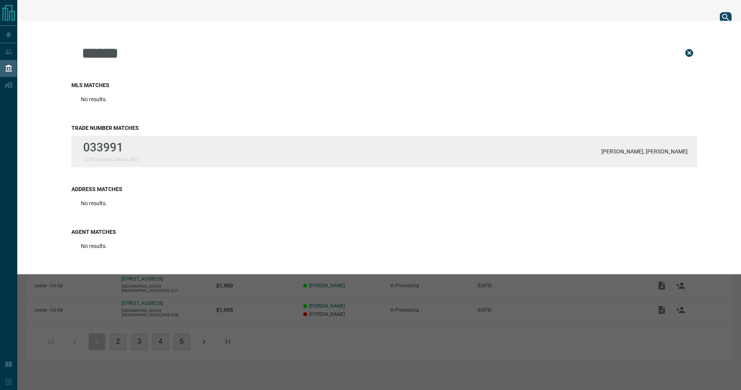
type input "******"
click at [138, 163] on div "033991 50 Bruyeres Mews, 605 [PERSON_NAME], [PERSON_NAME]" at bounding box center [384, 151] width 626 height 31
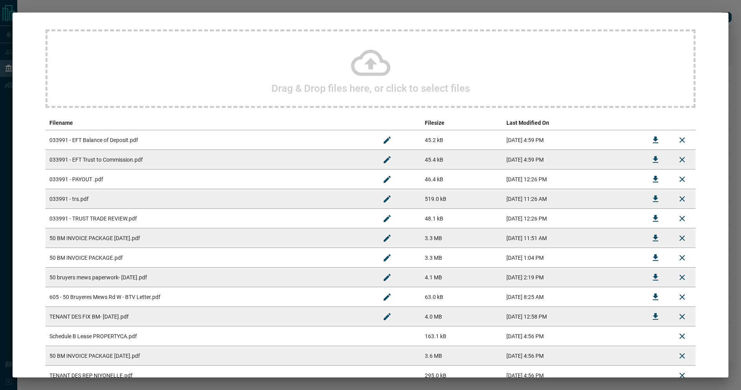
scroll to position [116, 0]
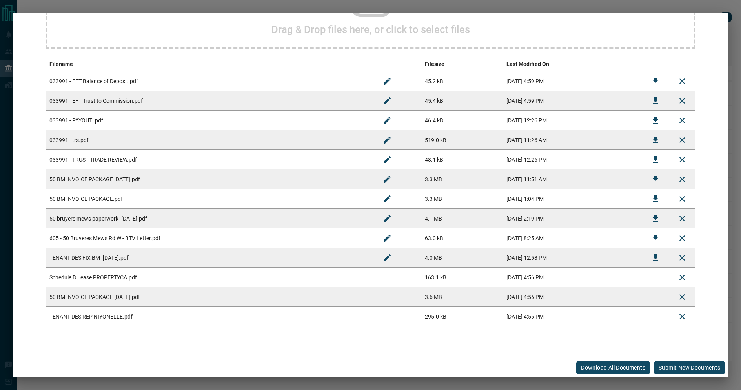
drag, startPoint x: 689, startPoint y: 367, endPoint x: 697, endPoint y: 366, distance: 8.3
click at [689, 367] on button "Submit new documents" at bounding box center [690, 367] width 72 height 13
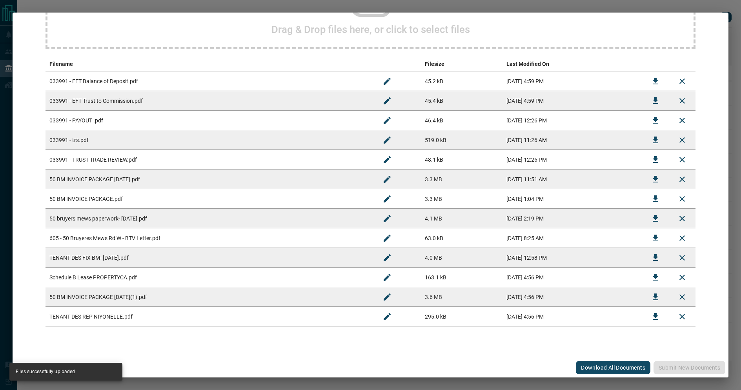
click at [713, 2] on div "#033991 - 50 Bruyeres Mews,605 Upload Documents Deal Checklist Drag & Drop file…" at bounding box center [370, 195] width 741 height 390
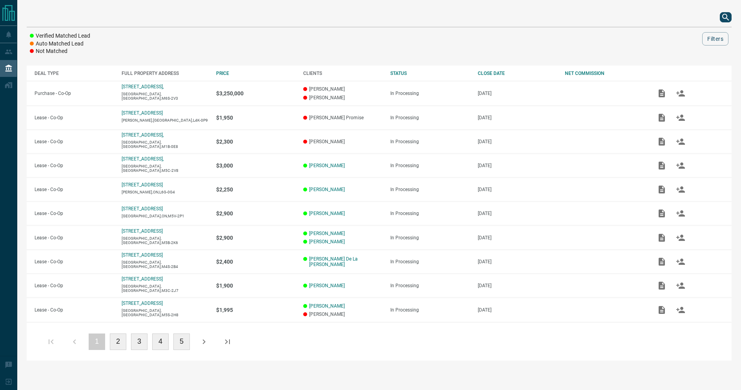
scroll to position [0, 0]
click at [722, 16] on icon "search button" at bounding box center [725, 17] width 9 height 9
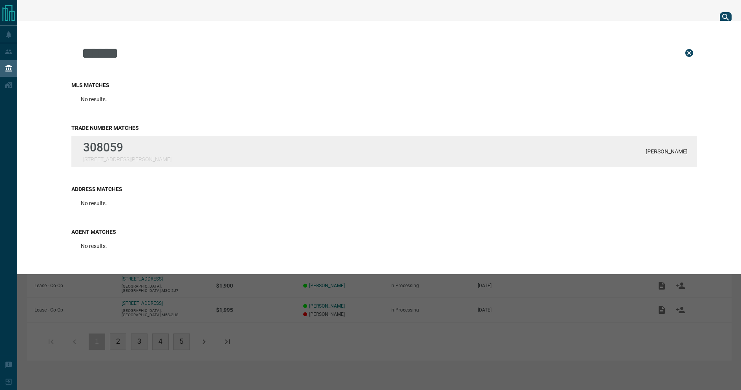
type input "******"
click at [566, 163] on div "308059 [STREET_ADDRESS][PERSON_NAME][PERSON_NAME]" at bounding box center [384, 151] width 626 height 31
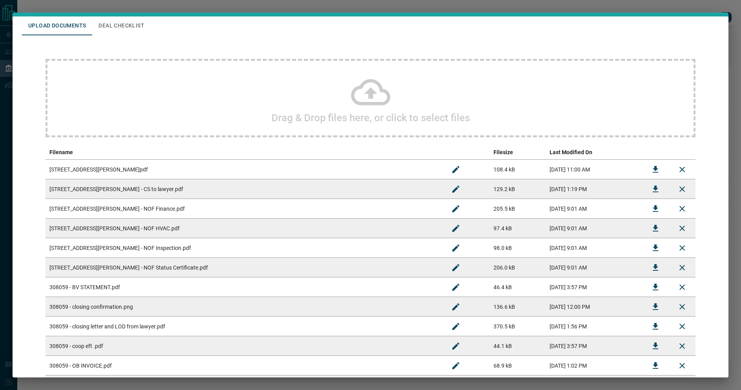
scroll to position [89, 0]
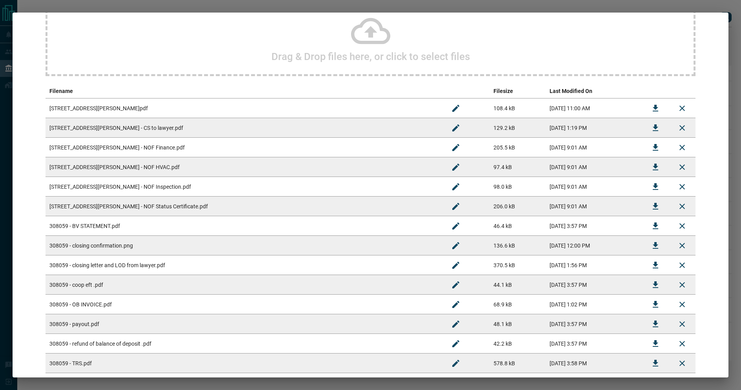
click at [656, 344] on button "Download" at bounding box center [655, 343] width 19 height 19
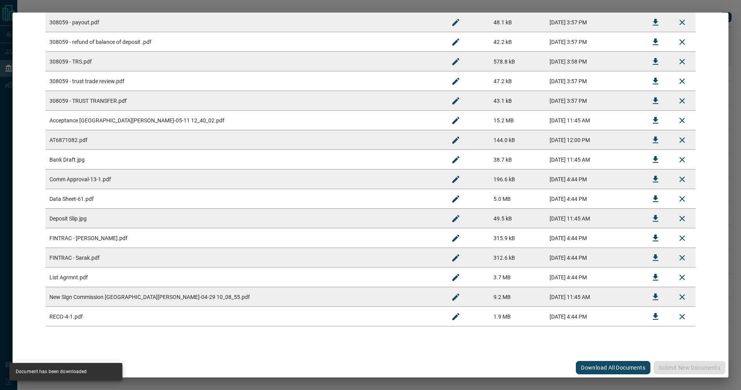
scroll to position [15, 0]
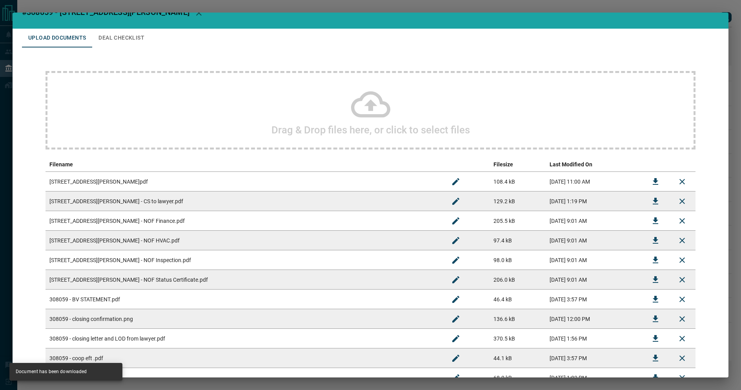
click at [196, 228] on td "[STREET_ADDRESS][PERSON_NAME] - NOF Finance.pdf" at bounding box center [244, 221] width 397 height 20
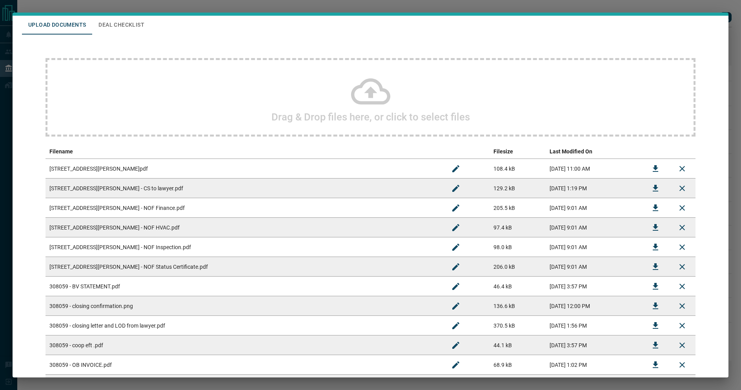
scroll to position [39, 0]
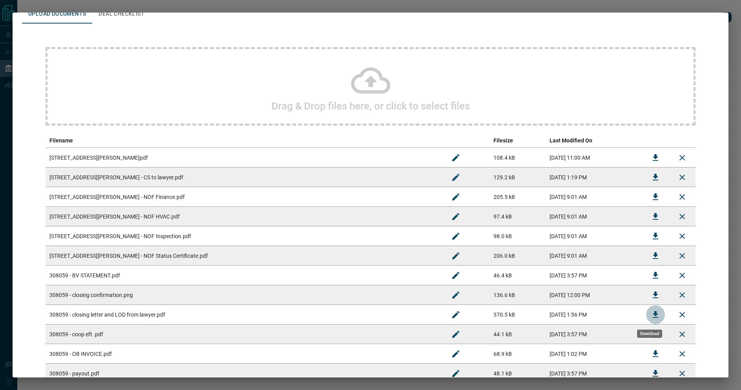
click at [656, 313] on button "Download" at bounding box center [655, 314] width 19 height 19
click at [732, 8] on div "#308059 - [STREET_ADDRESS][PERSON_NAME] Upload Documents Deal Checklist Drag & …" at bounding box center [370, 195] width 741 height 390
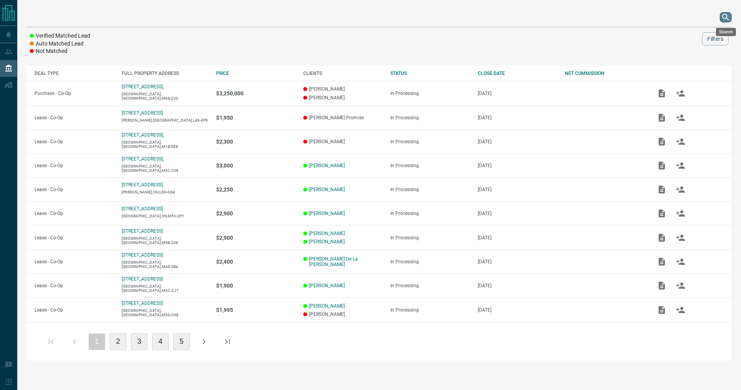
click at [730, 18] on icon "search button" at bounding box center [725, 17] width 9 height 9
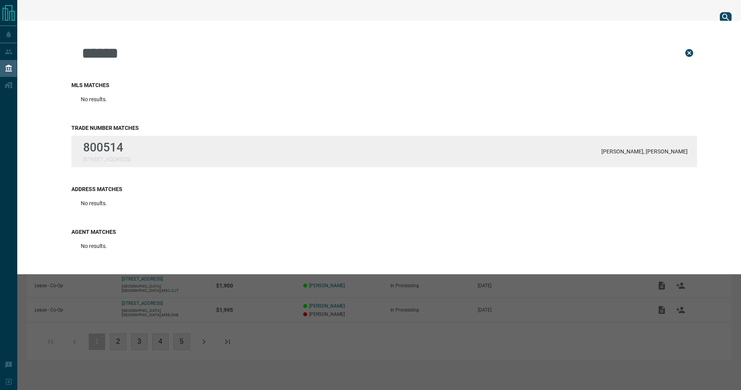
type input "******"
click at [131, 153] on p "800514" at bounding box center [106, 147] width 47 height 14
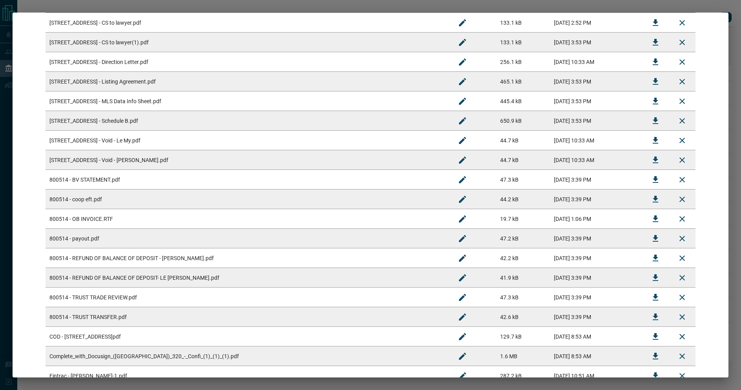
scroll to position [302, 0]
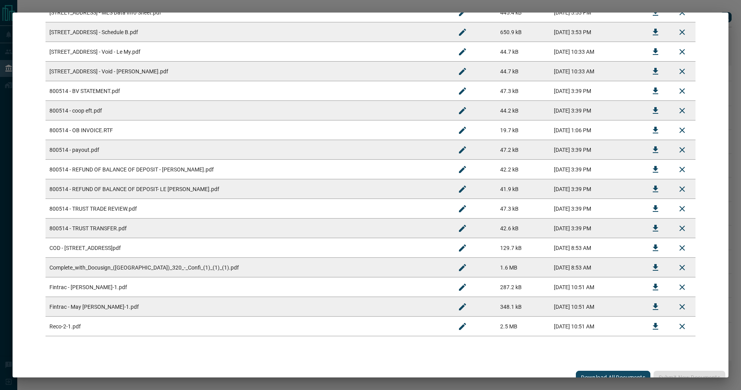
click at [657, 171] on button "Download" at bounding box center [655, 169] width 19 height 19
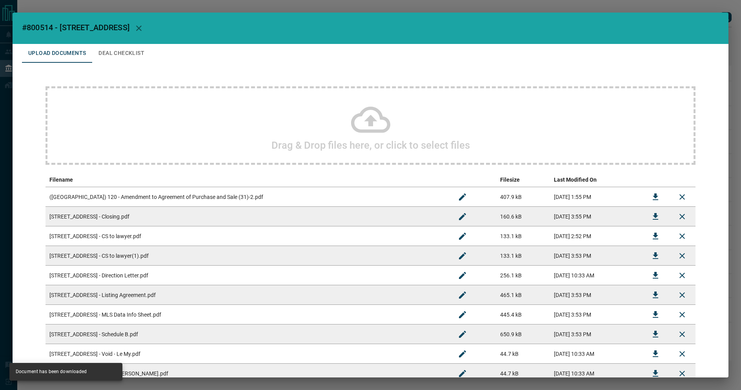
scroll to position [332, 0]
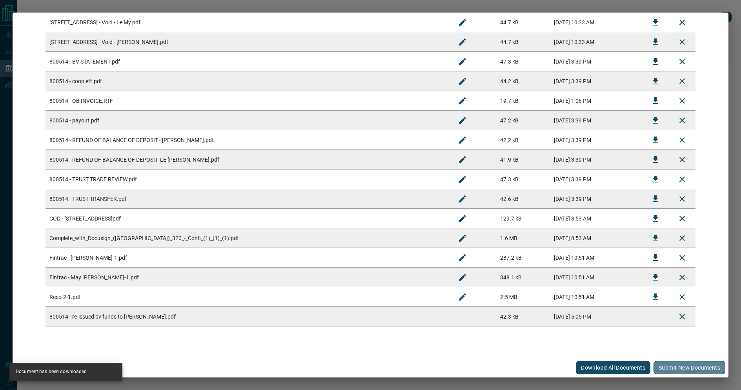
click at [668, 369] on button "Submit new documents" at bounding box center [690, 367] width 72 height 13
click at [660, 6] on div "#800514 - [STREET_ADDRESS] Upload Documents Deal Checklist Drag & Drop files he…" at bounding box center [370, 195] width 741 height 390
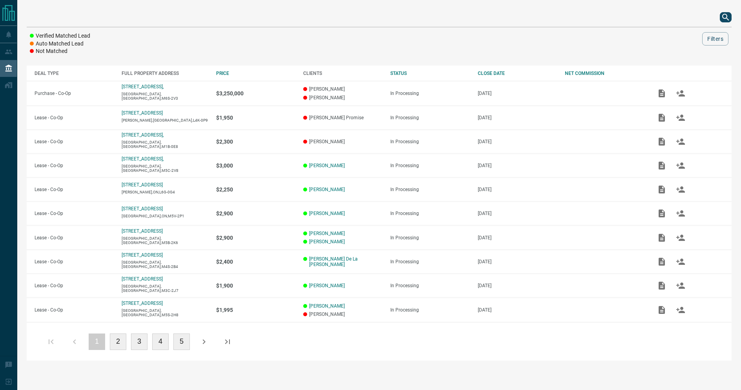
scroll to position [0, 0]
click at [726, 20] on icon "search button" at bounding box center [725, 17] width 9 height 9
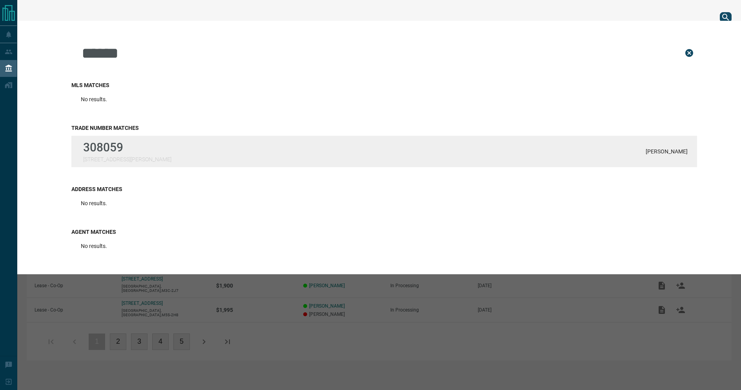
type input "******"
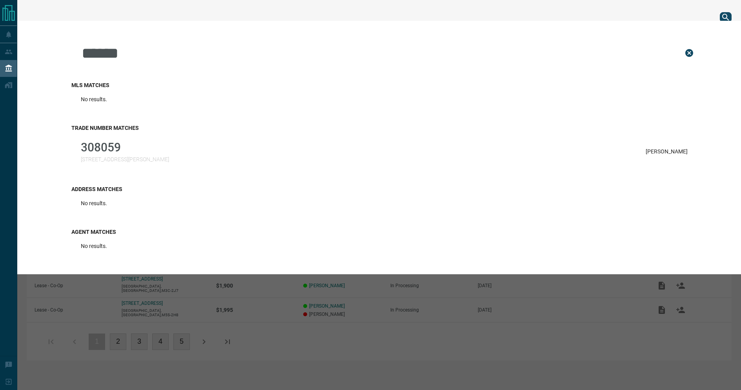
drag, startPoint x: 339, startPoint y: 147, endPoint x: 465, endPoint y: 151, distance: 126.1
click at [339, 147] on div "308059 [STREET_ADDRESS][PERSON_NAME][PERSON_NAME]" at bounding box center [384, 151] width 626 height 31
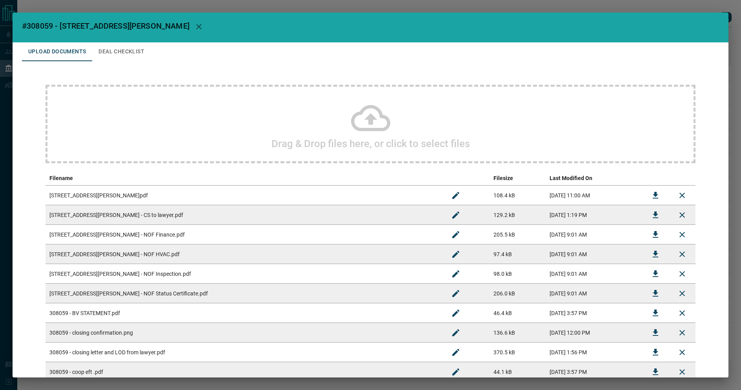
scroll to position [410, 0]
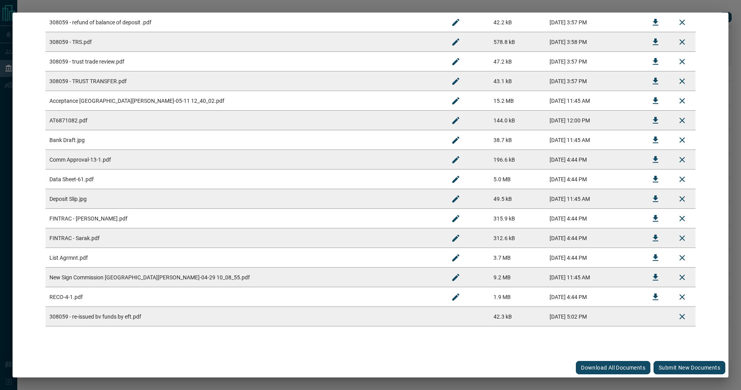
click at [684, 363] on button "Submit new documents" at bounding box center [690, 367] width 72 height 13
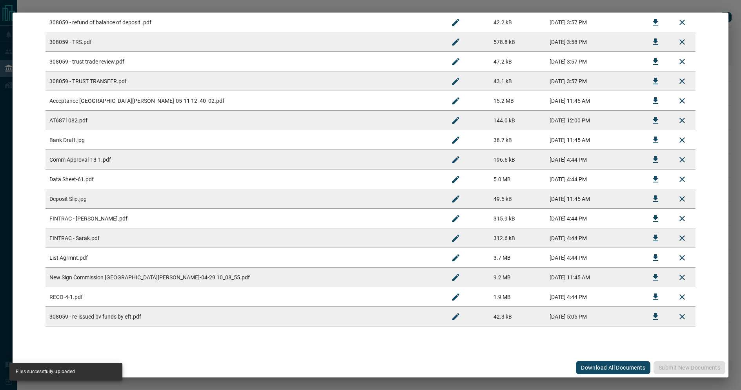
click at [729, 5] on div "#308059 - [STREET_ADDRESS][PERSON_NAME] Upload Documents Deal Checklist Drag & …" at bounding box center [370, 195] width 741 height 390
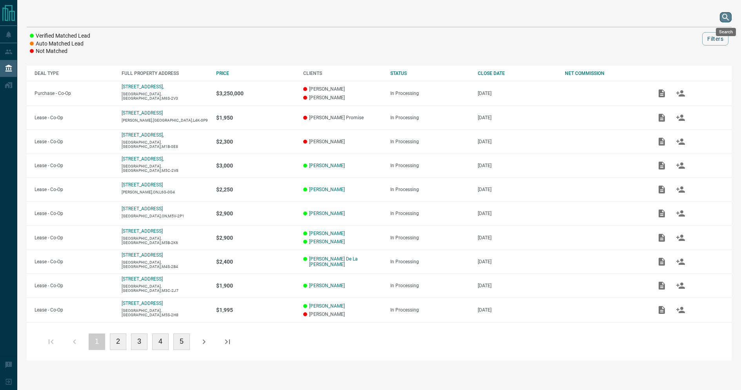
click at [728, 20] on icon "search button" at bounding box center [725, 17] width 9 height 9
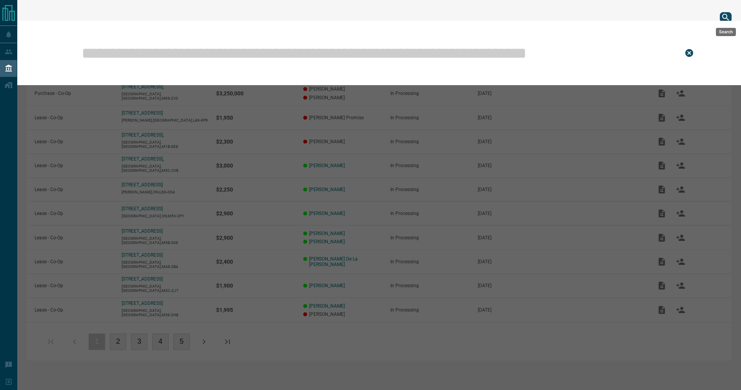
click at [727, 16] on icon "search button" at bounding box center [726, 17] width 7 height 7
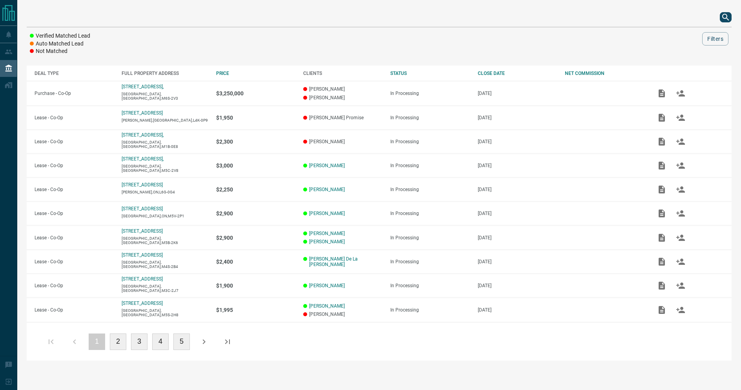
click at [729, 16] on icon "search button" at bounding box center [725, 17] width 9 height 9
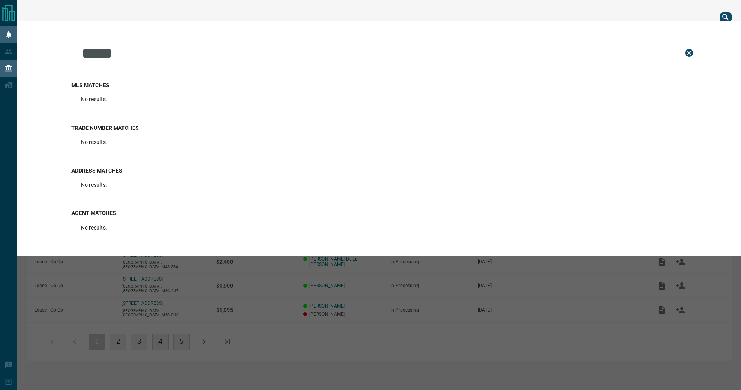
drag, startPoint x: 209, startPoint y: 65, endPoint x: 33, endPoint y: 41, distance: 178.2
click at [14, 37] on div "Lead Transfers Leads Deals Listings Disclosure Logout ***** MLS Matches No resu…" at bounding box center [370, 184] width 741 height 369
paste input "*"
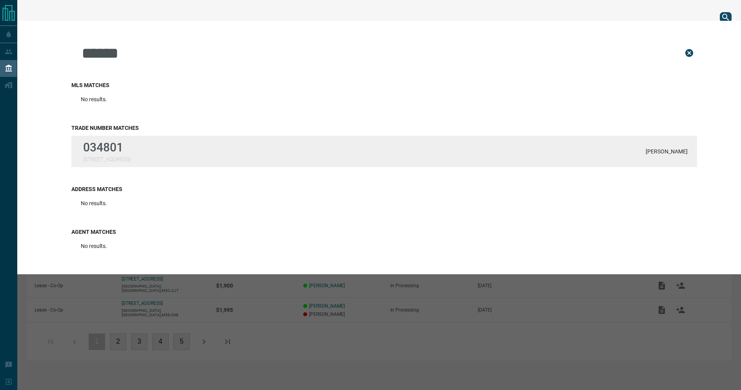
type input "******"
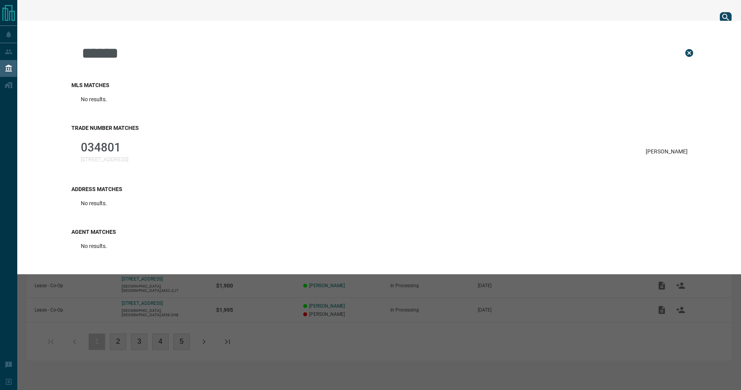
click at [125, 146] on p "034801" at bounding box center [104, 147] width 47 height 14
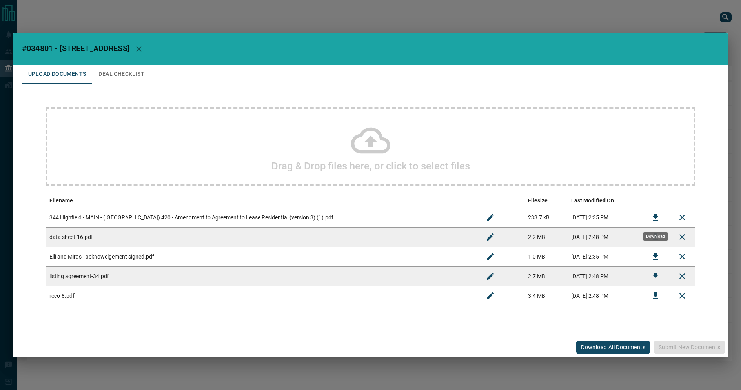
click at [653, 217] on icon "Download" at bounding box center [655, 217] width 9 height 9
click at [265, 209] on td "344 Highfield - MAIN - ([GEOGRAPHIC_DATA]) 420 - Amendment to Agreement to Leas…" at bounding box center [262, 218] width 432 height 20
click at [660, 220] on icon "Download" at bounding box center [655, 217] width 9 height 9
click at [654, 256] on icon "Download" at bounding box center [655, 256] width 9 height 9
click at [118, 78] on button "Deal Checklist" at bounding box center [121, 74] width 58 height 19
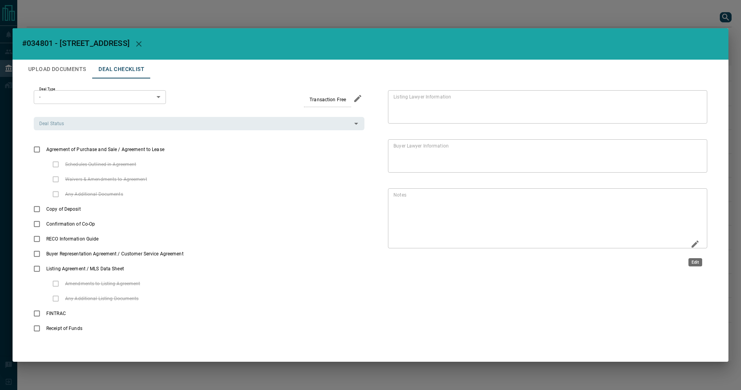
click at [698, 246] on icon "Edit" at bounding box center [695, 243] width 9 height 9
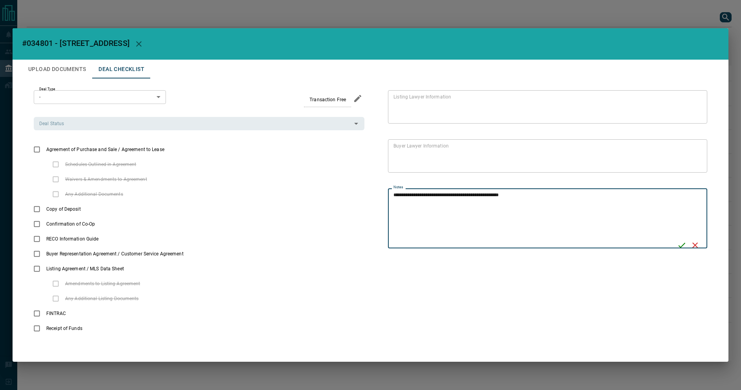
type textarea "**********"
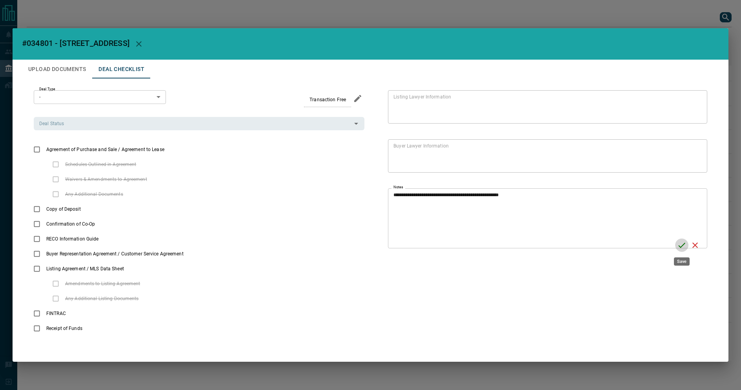
drag, startPoint x: 682, startPoint y: 240, endPoint x: 705, endPoint y: 228, distance: 25.8
click at [682, 240] on button "Save" at bounding box center [681, 245] width 13 height 13
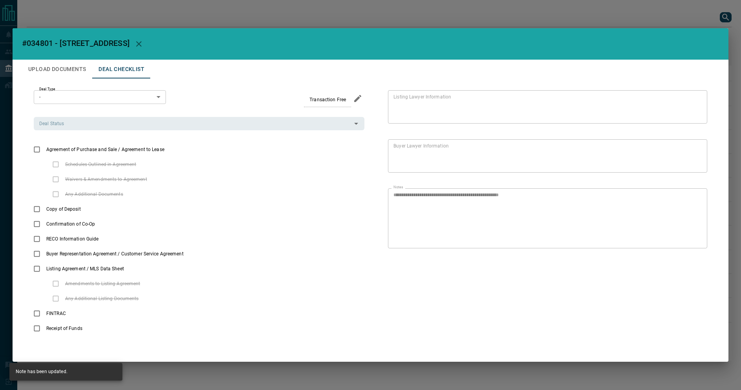
click at [100, 16] on div "**********" at bounding box center [370, 195] width 741 height 390
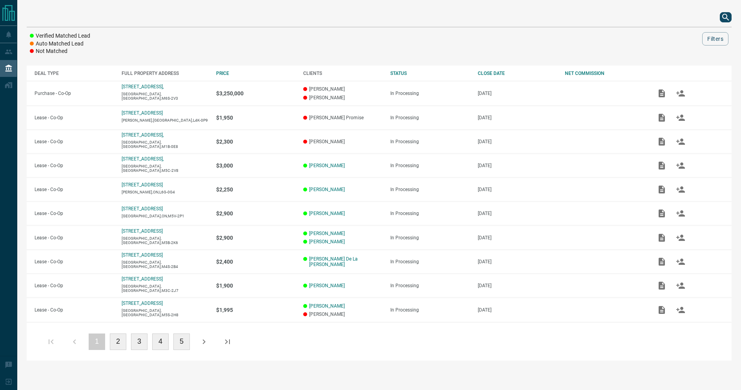
drag, startPoint x: 732, startPoint y: 18, endPoint x: 728, endPoint y: 20, distance: 4.8
click at [730, 19] on div "Verified Matched Lead Auto Matched Lead Not Matched Filters DEAL TYPE FULL PROP…" at bounding box center [379, 184] width 724 height 369
click at [726, 21] on icon "search button" at bounding box center [725, 17] width 9 height 9
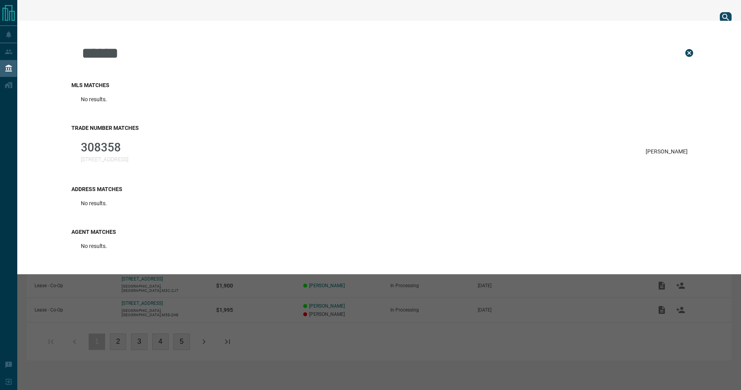
type input "******"
click at [170, 164] on div "308358 [STREET_ADDRESS] [PERSON_NAME]" at bounding box center [384, 151] width 626 height 31
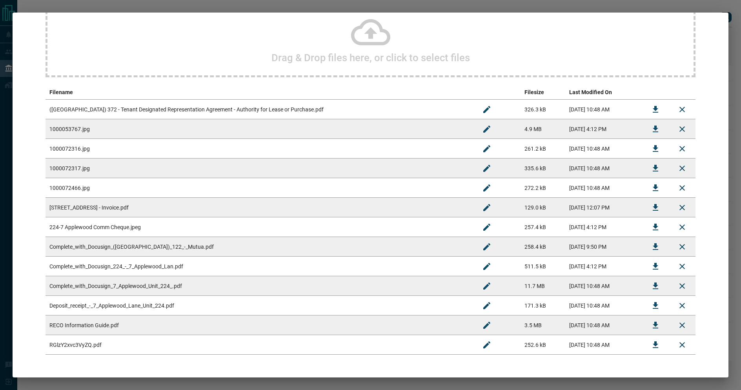
scroll to position [111, 0]
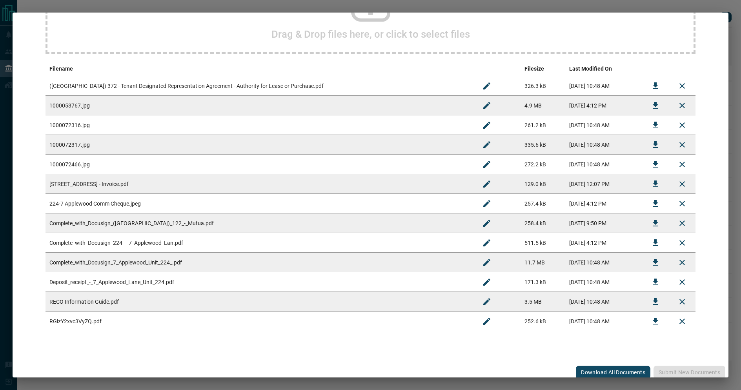
drag, startPoint x: 608, startPoint y: 224, endPoint x: 612, endPoint y: 226, distance: 4.7
click at [608, 224] on td "[DATE] 9:50 PM" at bounding box center [604, 223] width 77 height 20
click at [653, 224] on icon "Download" at bounding box center [655, 223] width 5 height 7
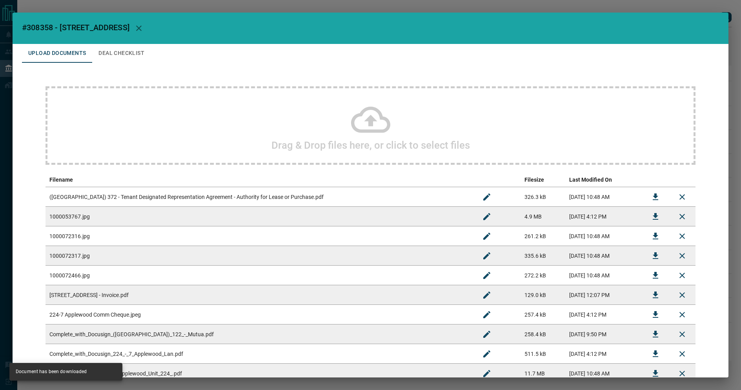
click at [123, 51] on button "Deal Checklist" at bounding box center [121, 53] width 58 height 19
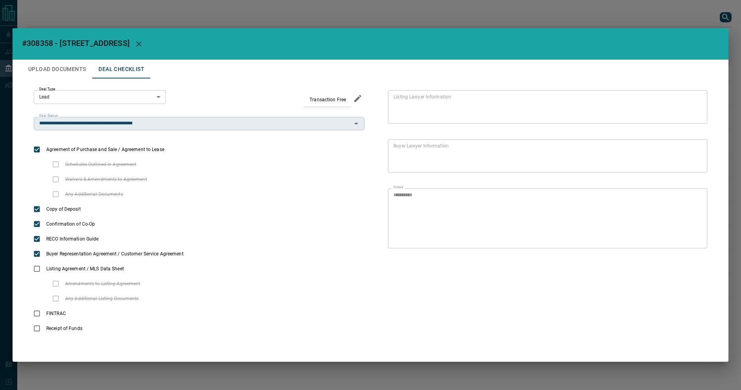
click at [129, 128] on div "**********" at bounding box center [199, 123] width 331 height 13
type input "**********"
click at [721, 15] on div "**********" at bounding box center [370, 195] width 741 height 390
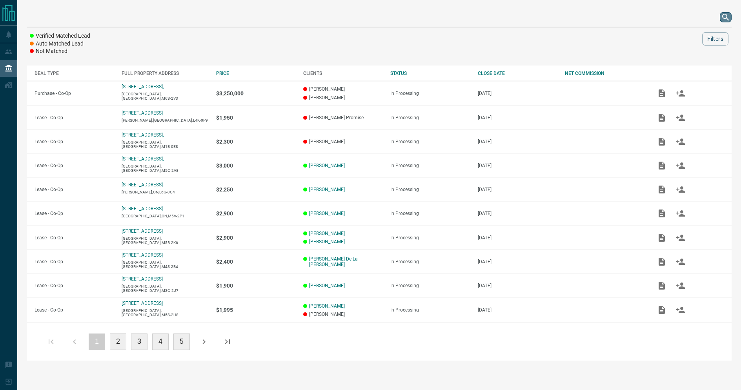
click at [723, 17] on icon "search button" at bounding box center [725, 17] width 9 height 9
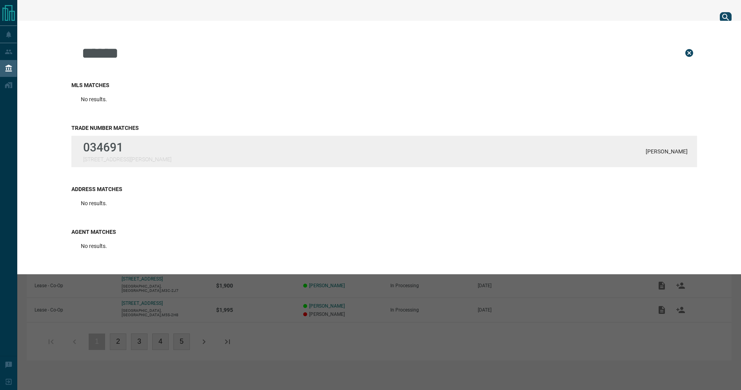
type input "******"
click at [117, 154] on div "034691 [STREET_ADDRESS][PERSON_NAME]" at bounding box center [127, 151] width 88 height 22
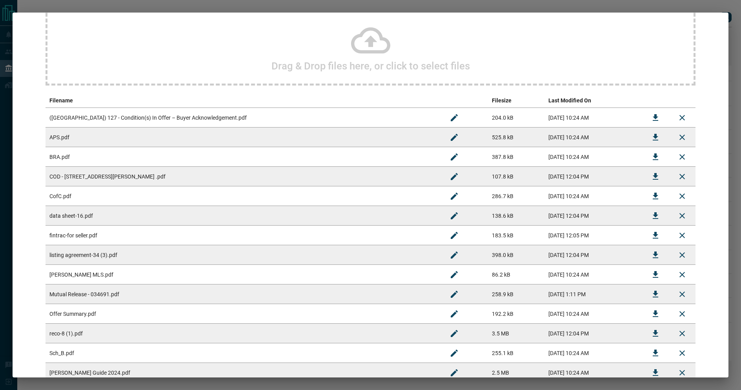
scroll to position [92, 0]
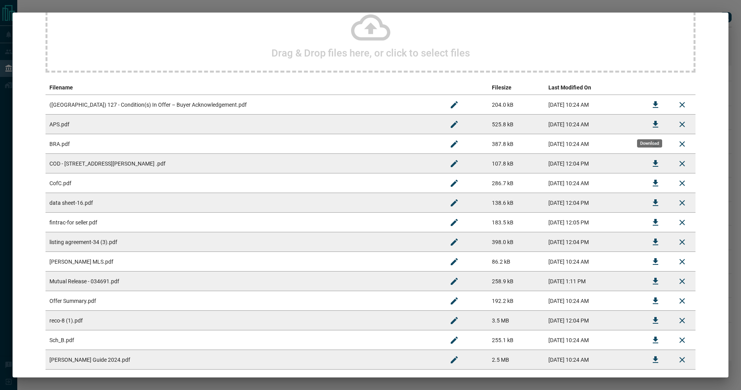
click at [656, 124] on button "Download" at bounding box center [655, 124] width 19 height 19
drag, startPoint x: 257, startPoint y: 133, endPoint x: 326, endPoint y: 133, distance: 69.5
click at [259, 135] on tbody "([GEOGRAPHIC_DATA]) 127 - Condition(s) In Offer – Buyer Acknowledgement.pdf 204…" at bounding box center [371, 232] width 650 height 275
click at [651, 165] on icon "Download" at bounding box center [655, 163] width 9 height 9
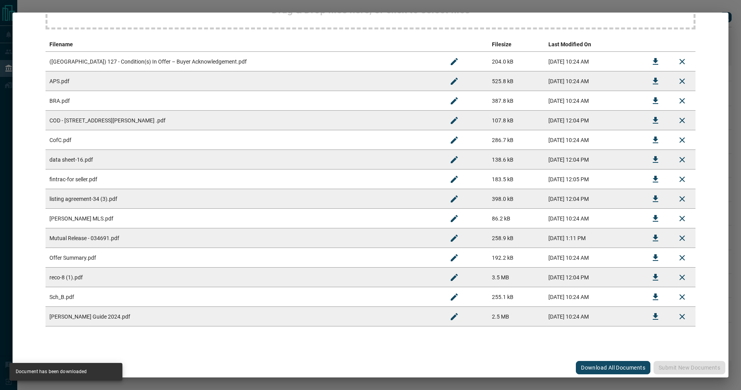
click at [371, 5] on div "#034691 - [STREET_ADDRESS][PERSON_NAME] Upload Documents Deal Checklist Drag & …" at bounding box center [370, 195] width 741 height 390
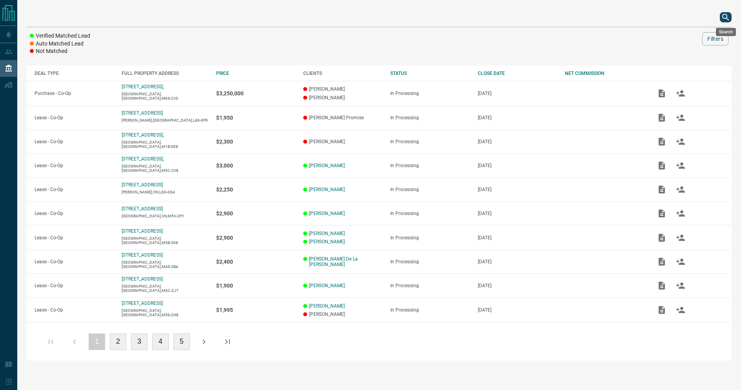
click at [726, 14] on icon "search button" at bounding box center [725, 17] width 9 height 9
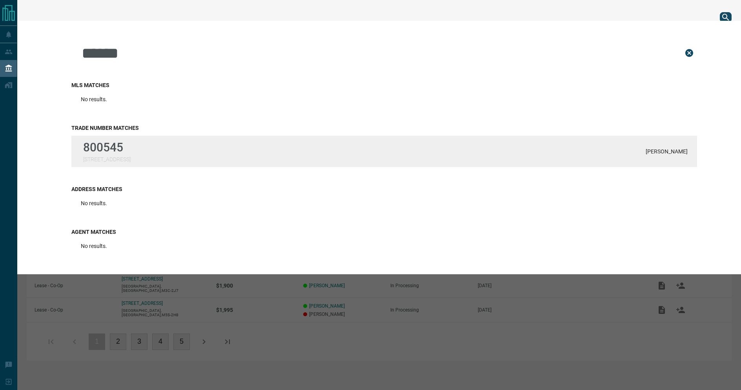
type input "******"
click at [311, 156] on div "800545 [STREET_ADDRESS][PERSON_NAME]" at bounding box center [384, 151] width 626 height 31
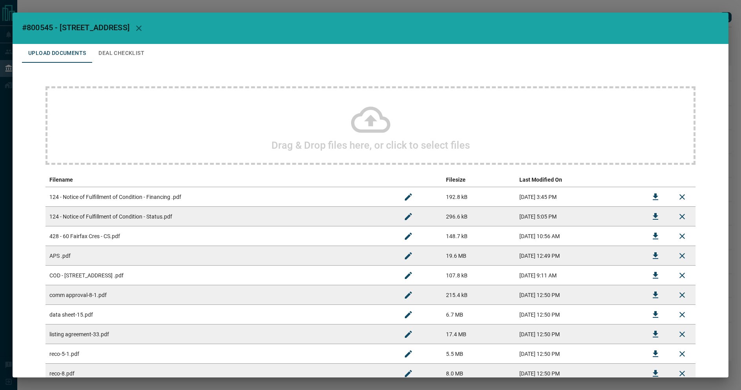
scroll to position [175, 0]
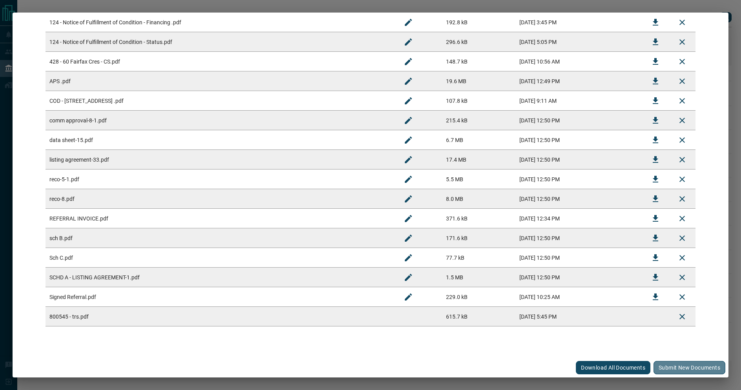
click at [674, 366] on button "Submit new documents" at bounding box center [690, 367] width 72 height 13
click at [673, 365] on div "Download All Documents Submit new documents" at bounding box center [371, 368] width 716 height 20
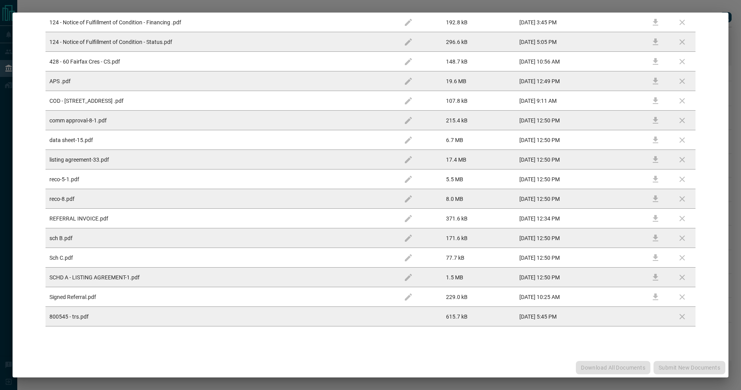
scroll to position [0, 0]
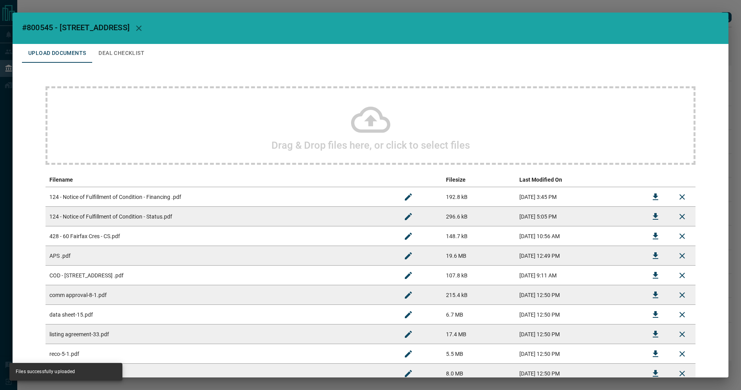
click at [129, 57] on button "Deal Checklist" at bounding box center [121, 53] width 58 height 19
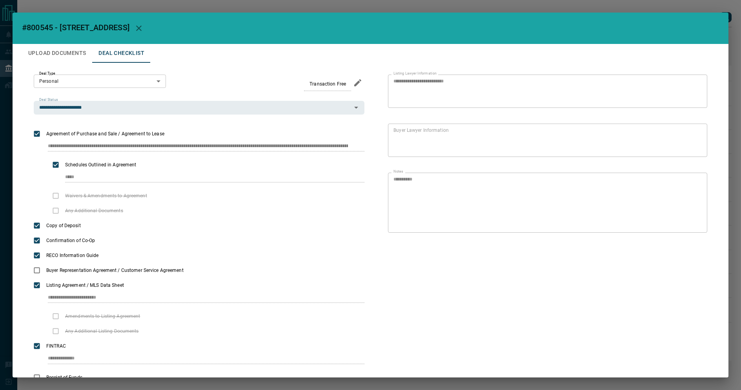
click at [57, 60] on button "Upload Documents" at bounding box center [57, 53] width 70 height 19
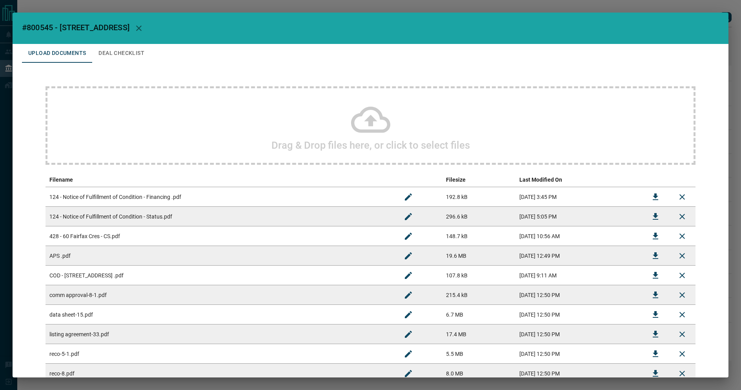
scroll to position [175, 0]
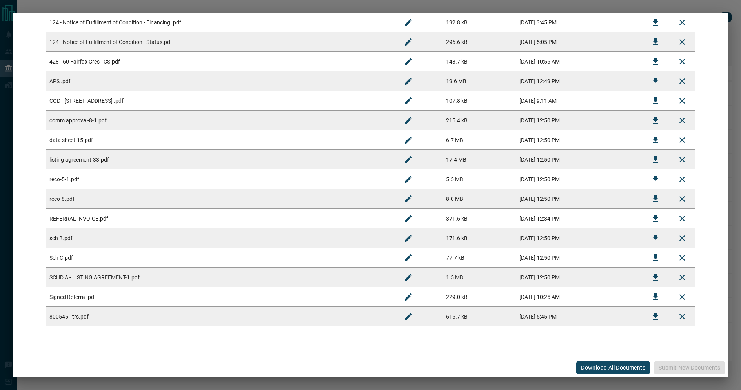
drag, startPoint x: 254, startPoint y: 5, endPoint x: 263, endPoint y: 5, distance: 9.0
click at [254, 6] on div "#800545 - [STREET_ADDRESS],428 Upload Documents Deal Checklist Drag & Drop file…" at bounding box center [370, 195] width 741 height 390
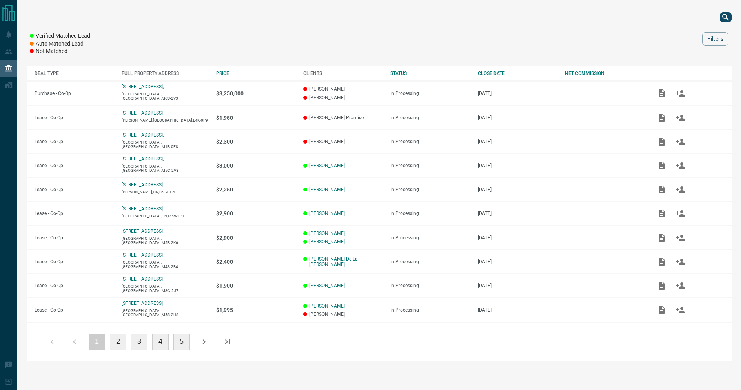
scroll to position [0, 0]
click at [721, 20] on button "search button" at bounding box center [726, 17] width 12 height 10
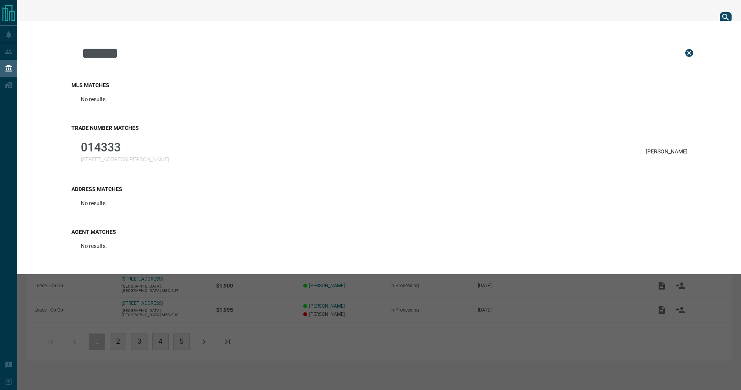
type input "******"
click at [395, 167] on div "Trade Number Matches 014333 [STREET_ADDRESS][PERSON_NAME] [PERSON_NAME]" at bounding box center [384, 145] width 626 height 61
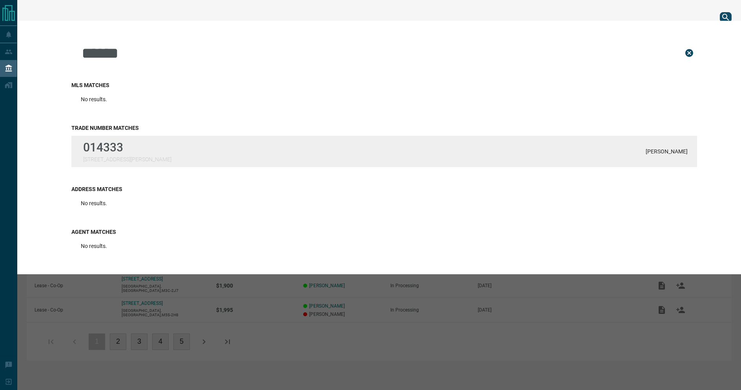
click at [416, 150] on div "014333 [STREET_ADDRESS][PERSON_NAME] [PERSON_NAME]" at bounding box center [384, 151] width 626 height 31
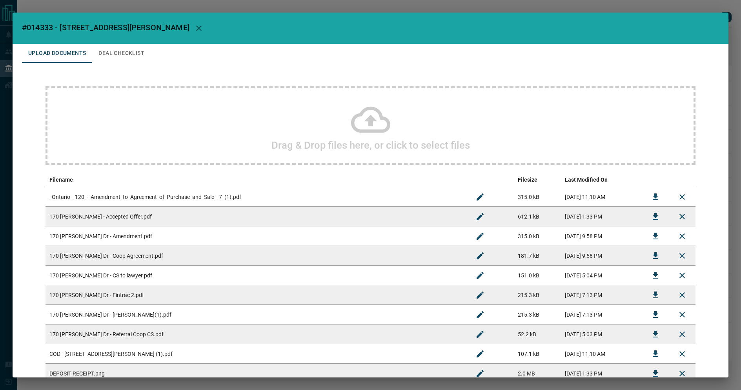
scroll to position [116, 0]
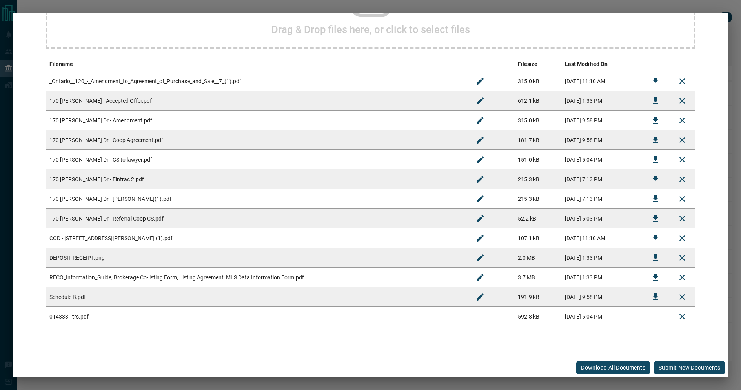
click at [677, 370] on button "Submit new documents" at bounding box center [690, 367] width 72 height 13
click at [677, 370] on div "Download All Documents Submit new documents" at bounding box center [371, 368] width 716 height 20
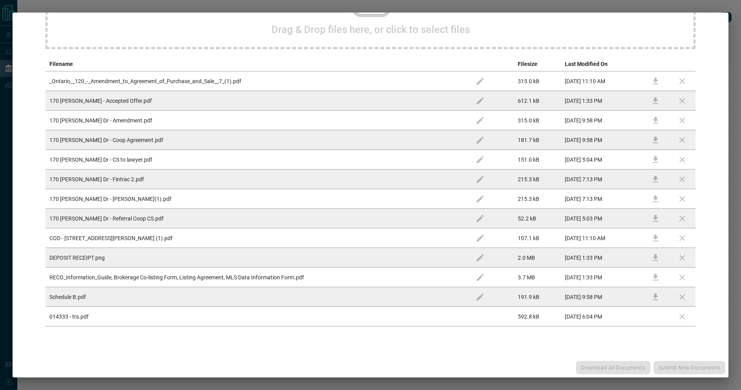
scroll to position [0, 0]
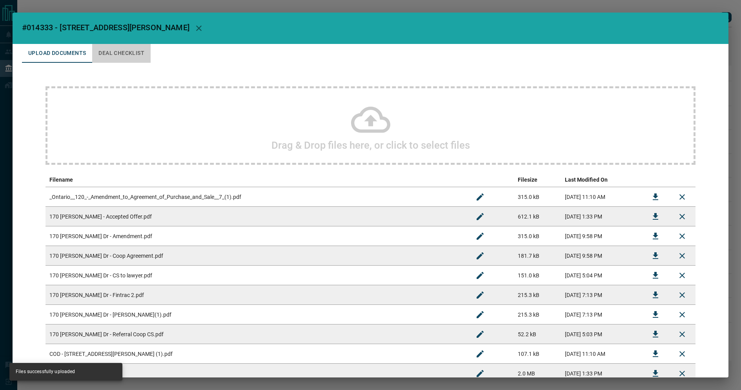
click at [125, 53] on button "Deal Checklist" at bounding box center [121, 53] width 58 height 19
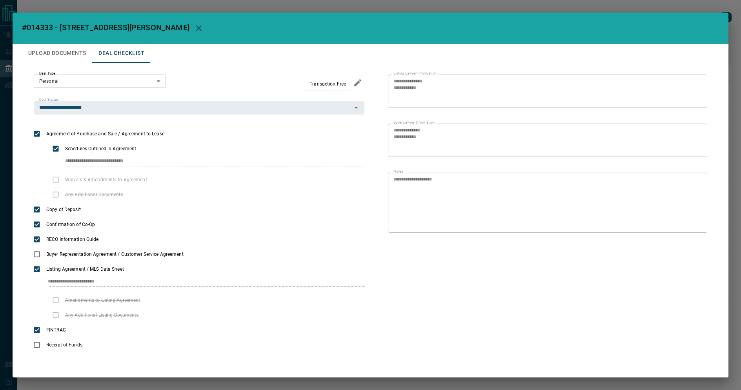
scroll to position [1, 0]
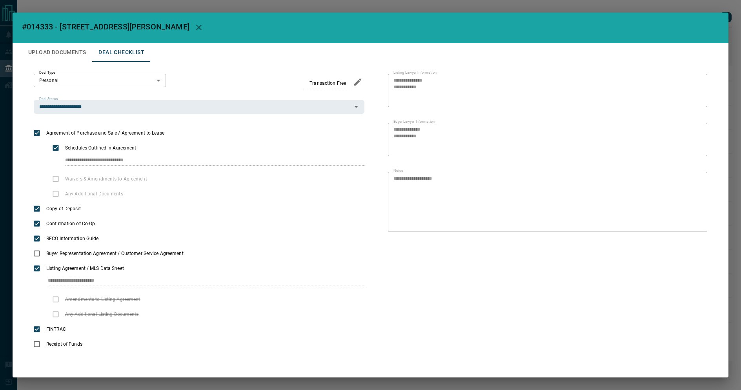
click at [232, 6] on div "**********" at bounding box center [370, 195] width 741 height 390
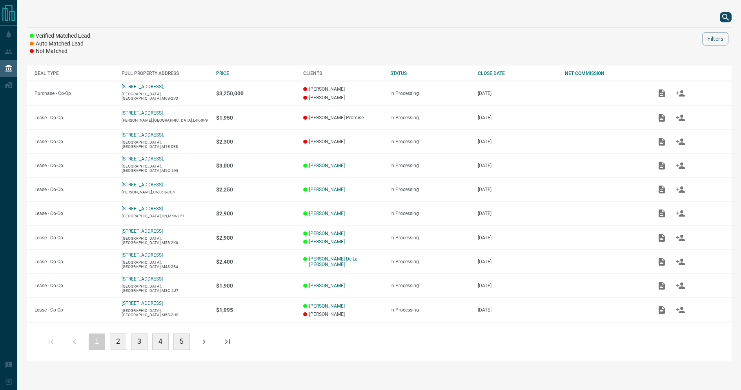
scroll to position [0, 0]
click at [724, 18] on icon "search button" at bounding box center [726, 17] width 7 height 7
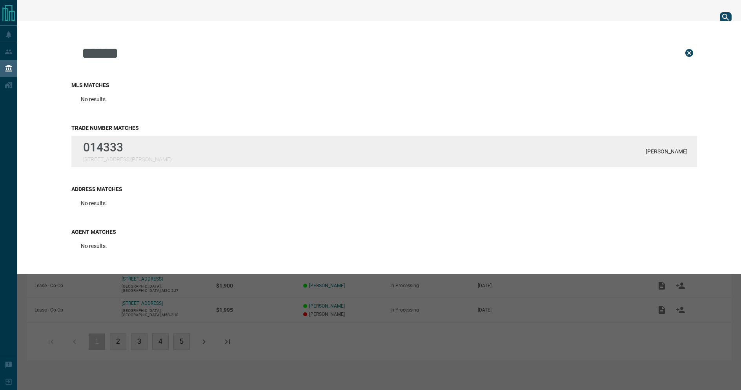
type input "******"
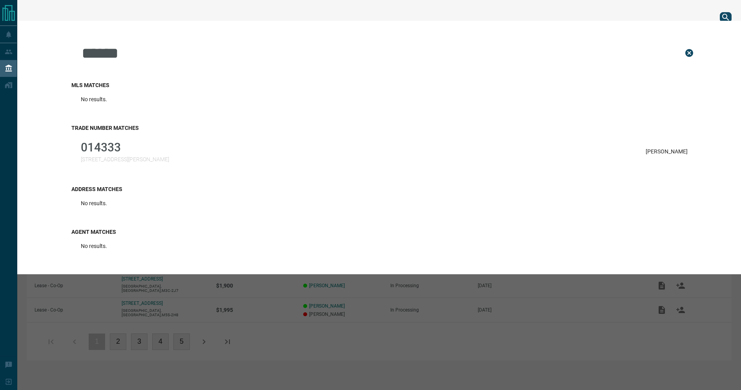
click at [338, 153] on div "014333 [STREET_ADDRESS][PERSON_NAME] [PERSON_NAME]" at bounding box center [384, 151] width 626 height 31
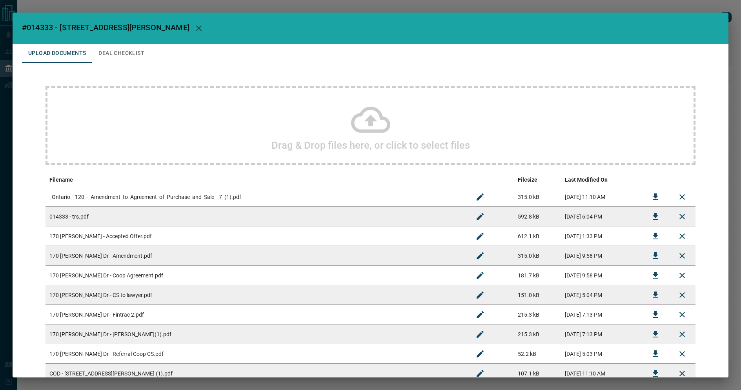
scroll to position [116, 0]
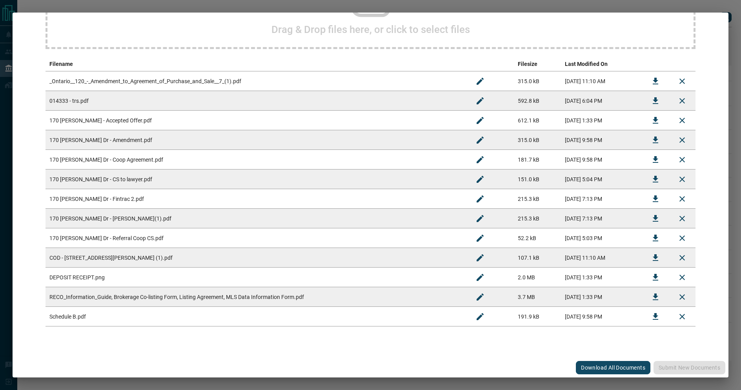
drag, startPoint x: 699, startPoint y: 4, endPoint x: 735, endPoint y: 14, distance: 37.3
click at [699, 4] on div "#014333 - 170 [PERSON_NAME] Drive Upload Documents Deal Checklist Drag & Drop f…" at bounding box center [370, 195] width 741 height 390
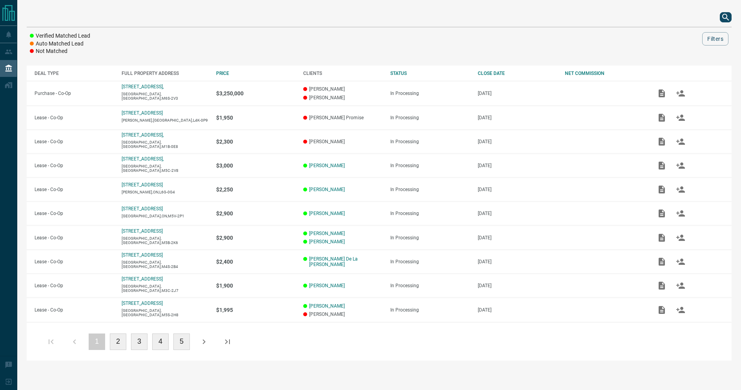
scroll to position [0, 0]
